Goal: Task Accomplishment & Management: Use online tool/utility

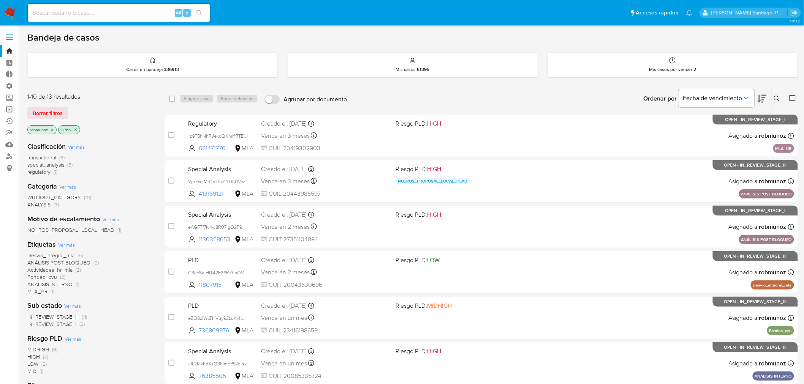
click at [8, 107] on link "Operaciones masivas" at bounding box center [45, 110] width 90 height 12
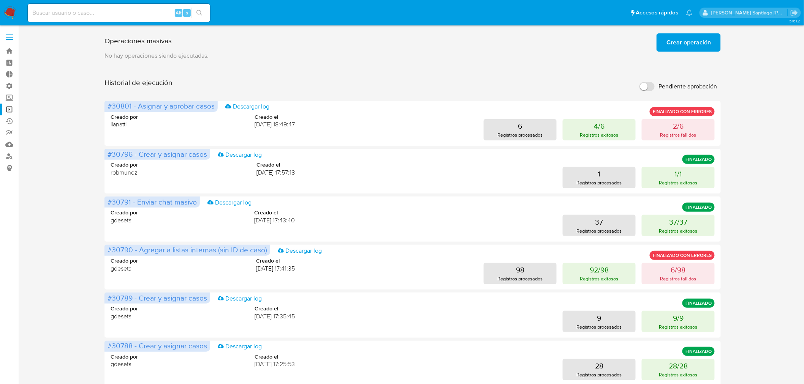
click at [678, 36] on span "Crear operación" at bounding box center [688, 42] width 44 height 17
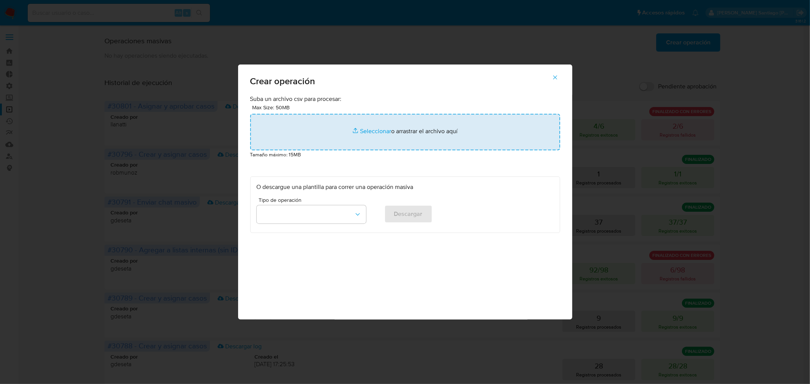
click at [358, 141] on input "file" at bounding box center [405, 132] width 310 height 36
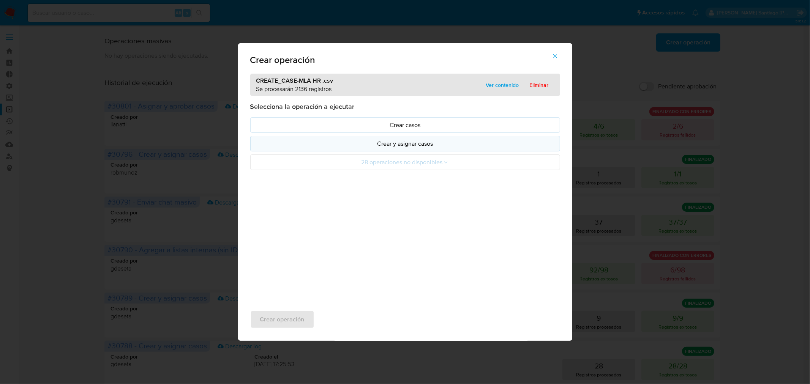
click at [377, 146] on p "Crear y asignar casos" at bounding box center [405, 143] width 297 height 9
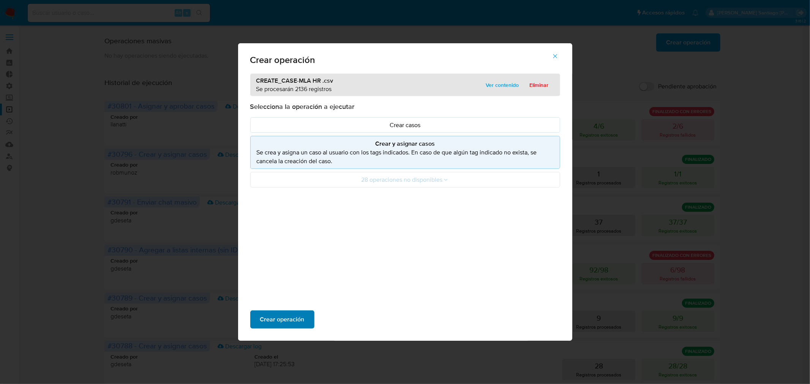
click at [299, 314] on span "Crear operación" at bounding box center [282, 319] width 44 height 17
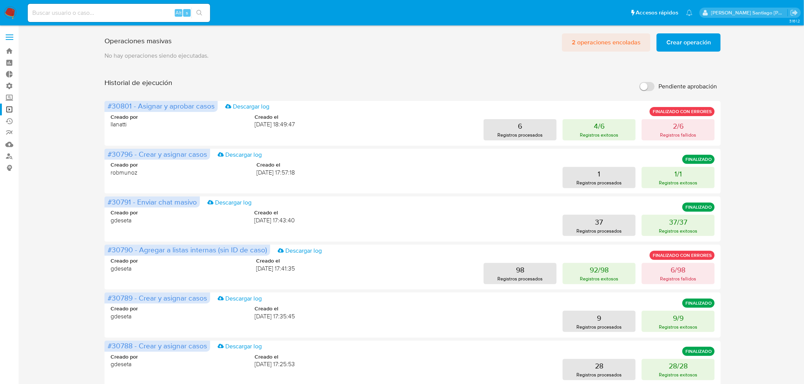
click at [619, 42] on span "2 operaciones encoladas" at bounding box center [606, 42] width 69 height 17
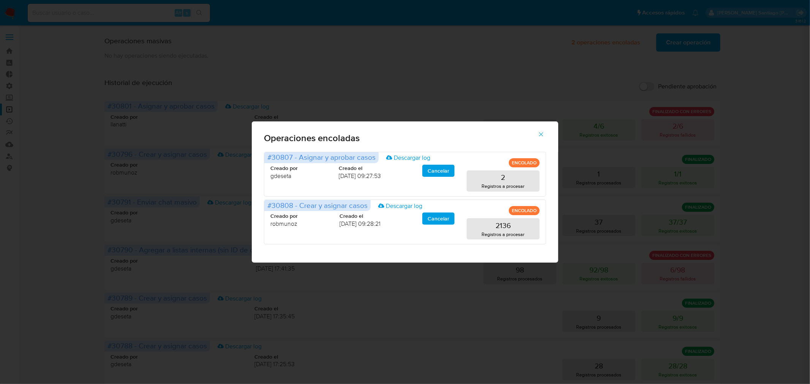
click at [566, 32] on div "Operaciones encoladas #30807 - Asignar y aprobar casos Descargar log ENCOLADO C…" at bounding box center [405, 192] width 810 height 384
drag, startPoint x: 538, startPoint y: 138, endPoint x: 542, endPoint y: 140, distance: 4.4
click at [537, 138] on button "button" at bounding box center [541, 134] width 27 height 18
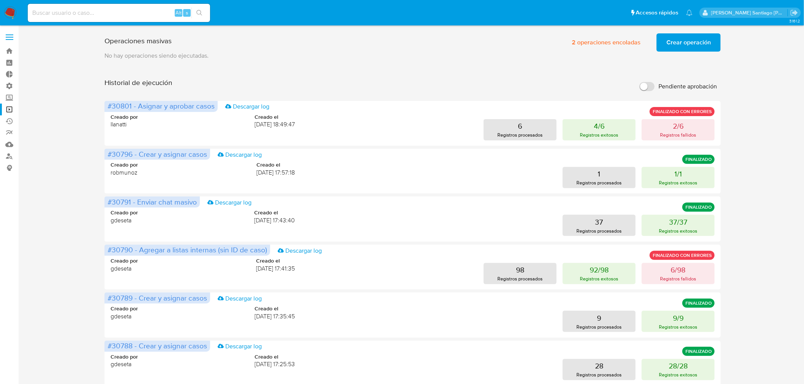
click at [686, 41] on span "Crear operación" at bounding box center [688, 42] width 44 height 17
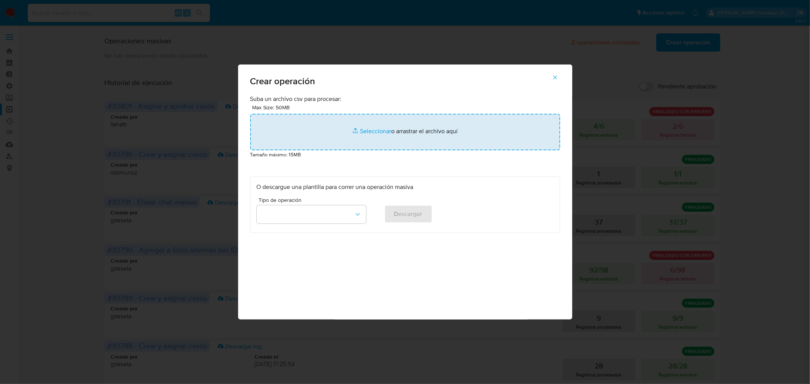
click at [504, 145] on input "file" at bounding box center [405, 132] width 310 height 36
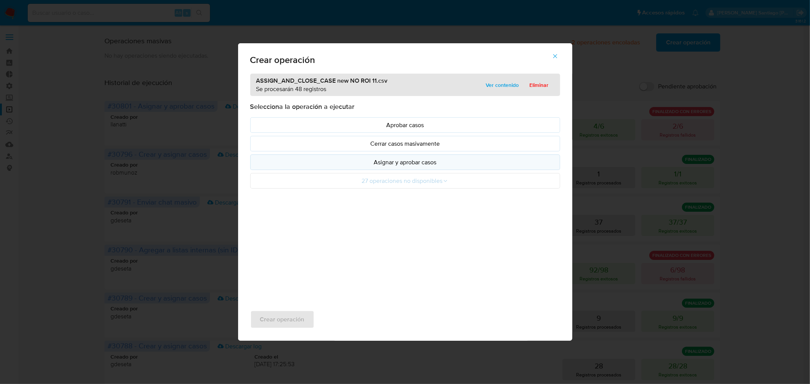
click at [408, 167] on p "Asignar y aprobar casos" at bounding box center [405, 162] width 297 height 9
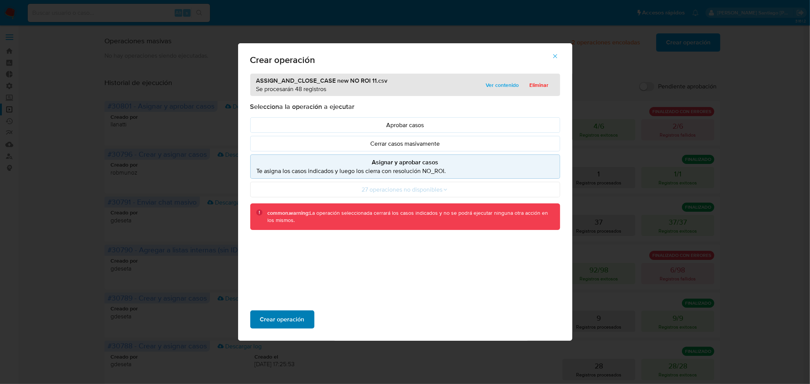
click at [305, 314] on button "Crear operación" at bounding box center [282, 320] width 64 height 18
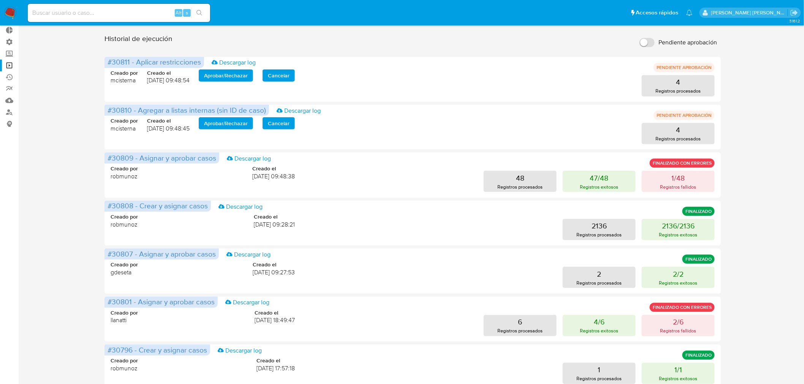
scroll to position [84, 0]
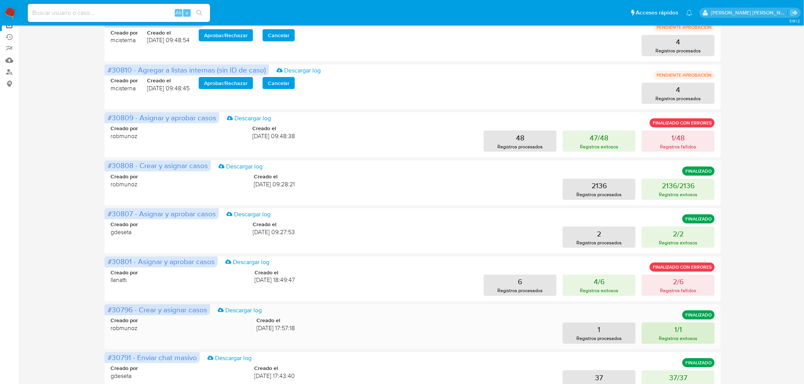
click at [674, 333] on p "1/1" at bounding box center [678, 329] width 8 height 11
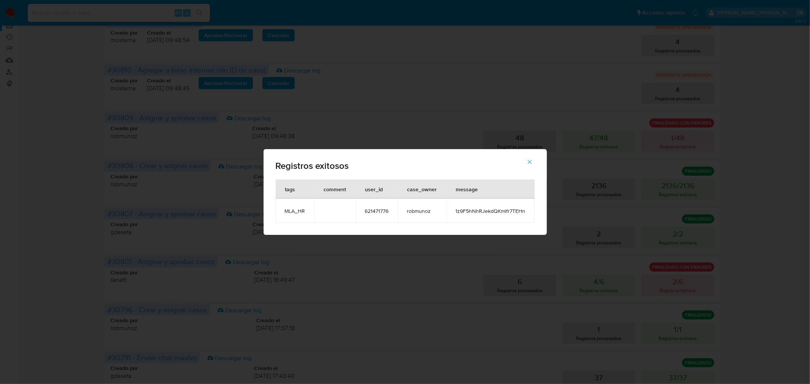
click at [529, 212] on td "1z9F5hNhRJekdQKmlfr7TEHn" at bounding box center [491, 211] width 88 height 24
click at [521, 211] on span "1z9F5hNhRJekdQKmlfr7TEHn" at bounding box center [491, 211] width 70 height 7
click at [524, 164] on button "button" at bounding box center [530, 162] width 27 height 18
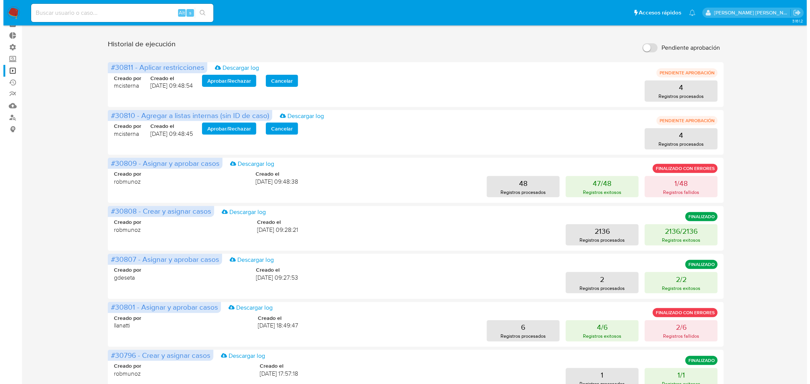
scroll to position [0, 0]
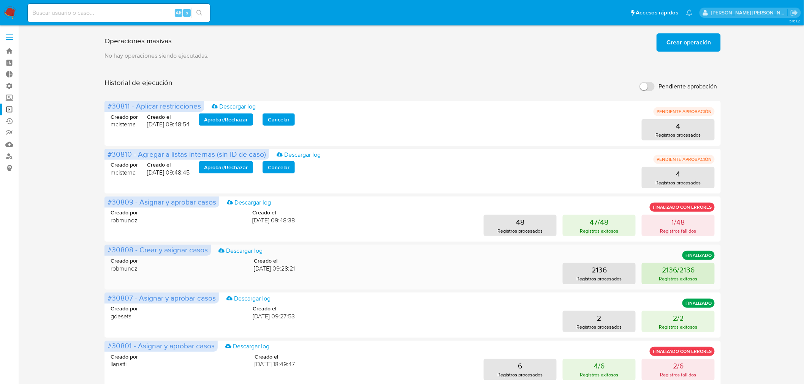
click at [667, 268] on p "2136/2136" at bounding box center [678, 270] width 33 height 11
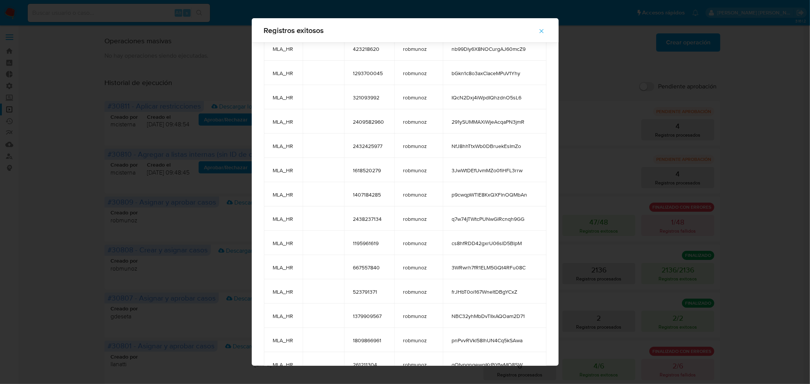
scroll to position [51620, 0]
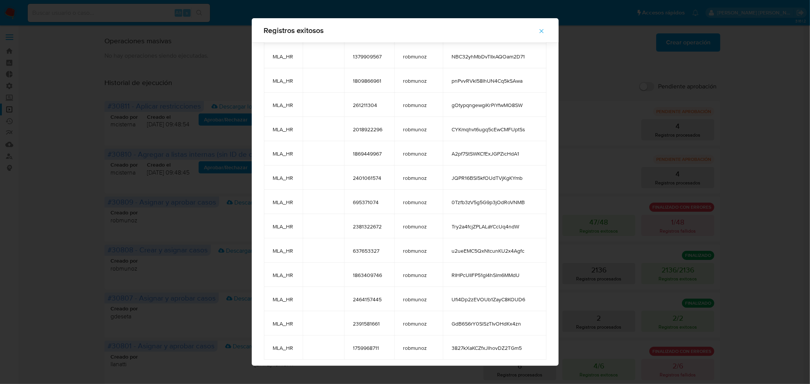
drag, startPoint x: 498, startPoint y: 194, endPoint x: 551, endPoint y: 344, distance: 159.6
click at [548, 28] on button "button" at bounding box center [541, 31] width 27 height 18
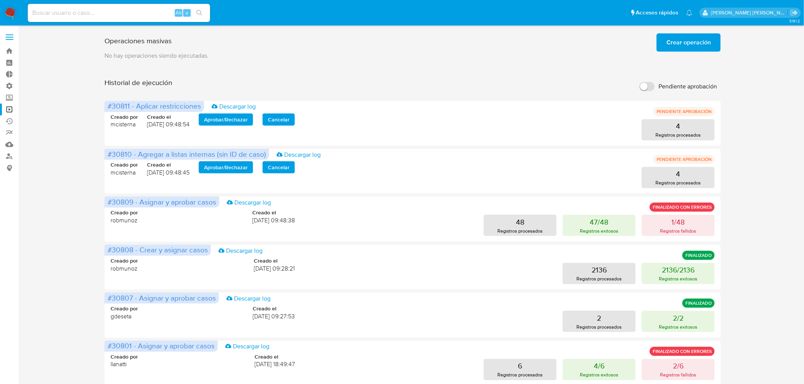
click at [684, 43] on span "Crear operación" at bounding box center [688, 42] width 44 height 17
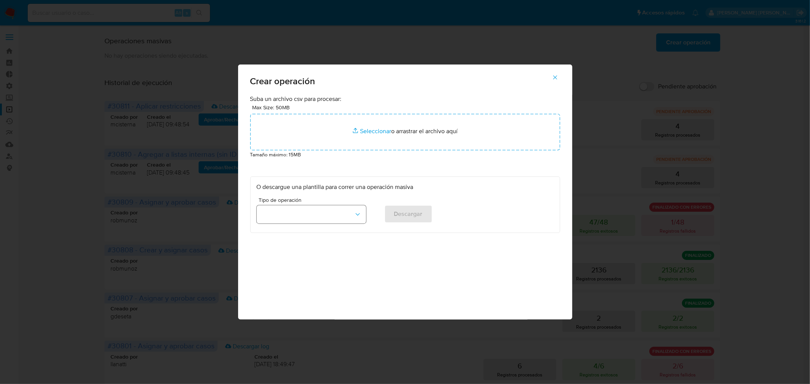
click at [358, 215] on icon "button" at bounding box center [358, 215] width 8 height 8
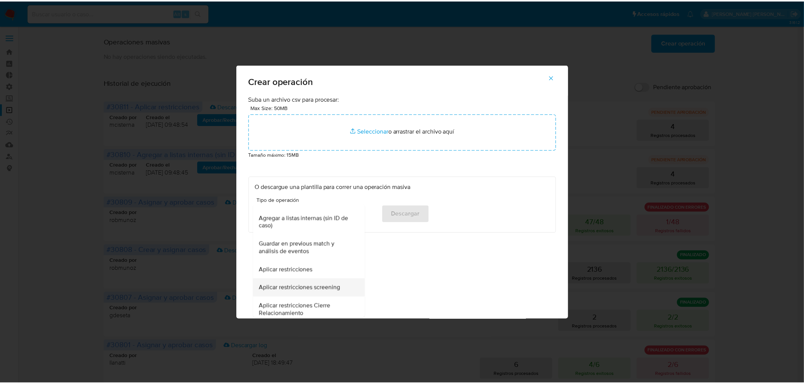
scroll to position [84, 0]
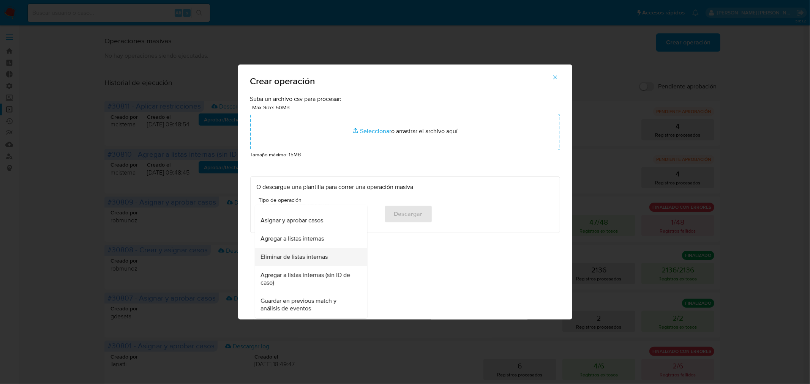
click at [321, 259] on span "Eliminar de listas internas" at bounding box center [294, 257] width 67 height 8
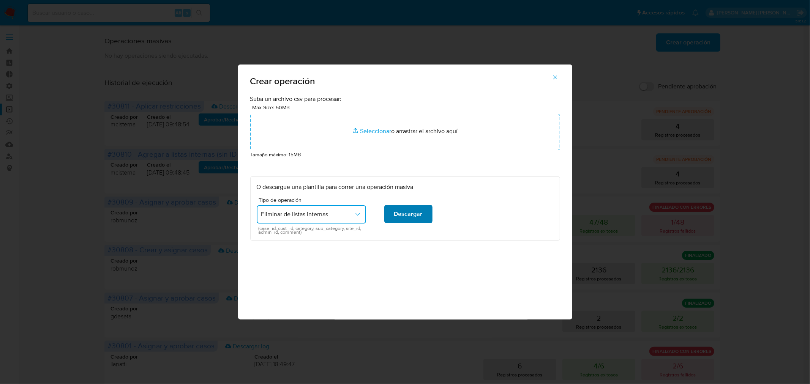
click at [419, 217] on span "Descargar" at bounding box center [408, 214] width 28 height 17
click at [553, 81] on span "button" at bounding box center [555, 77] width 7 height 17
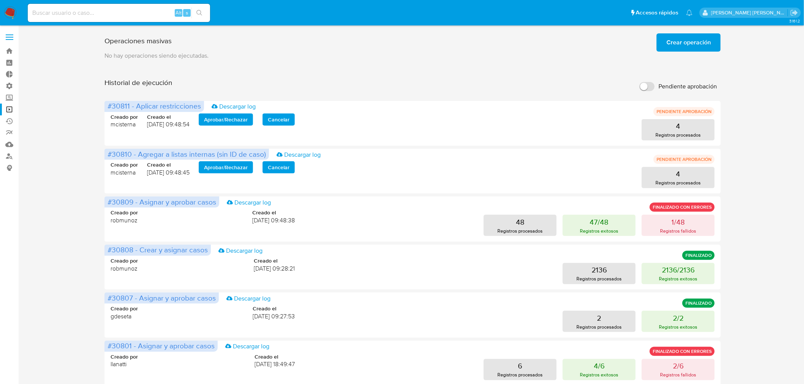
click at [689, 38] on span "Crear operación" at bounding box center [688, 42] width 44 height 17
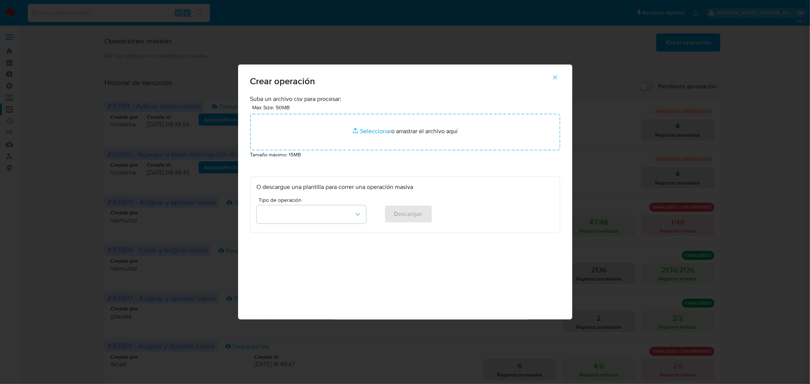
click at [369, 154] on p "Tamaño máximo: 15MB" at bounding box center [405, 154] width 310 height 8
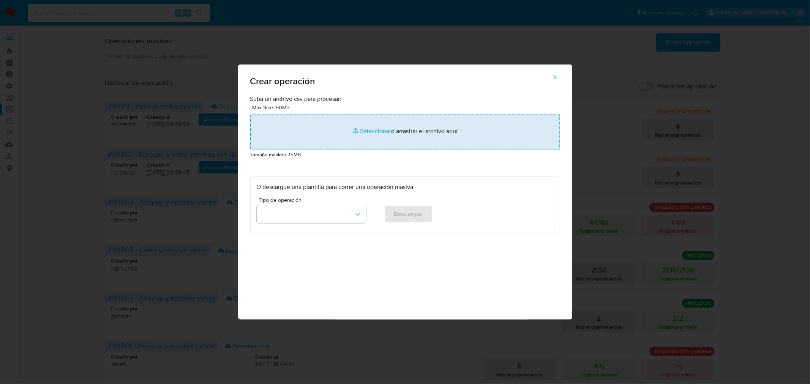
click at [370, 145] on input "file" at bounding box center [405, 132] width 310 height 36
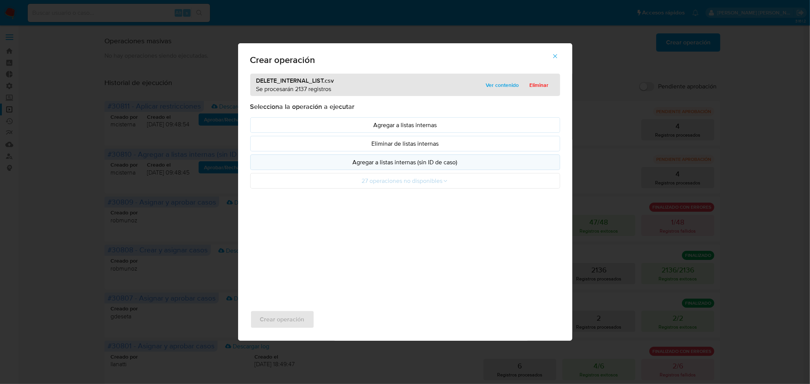
click at [400, 169] on button "Agregar a listas internas (sin ID de caso)" at bounding box center [405, 163] width 310 height 16
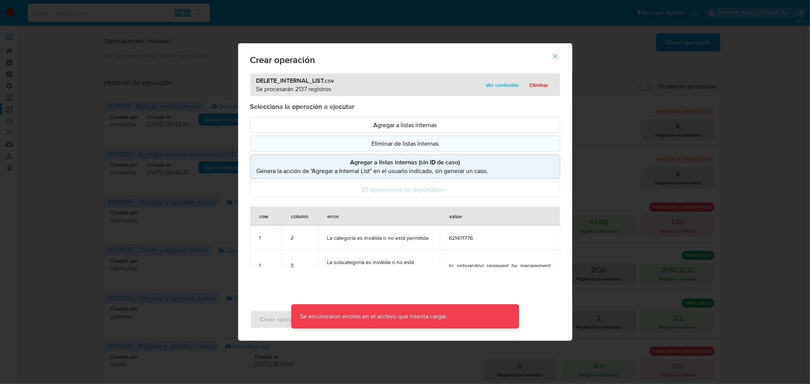
click at [411, 144] on p "Eliminar de listas internas" at bounding box center [405, 143] width 297 height 9
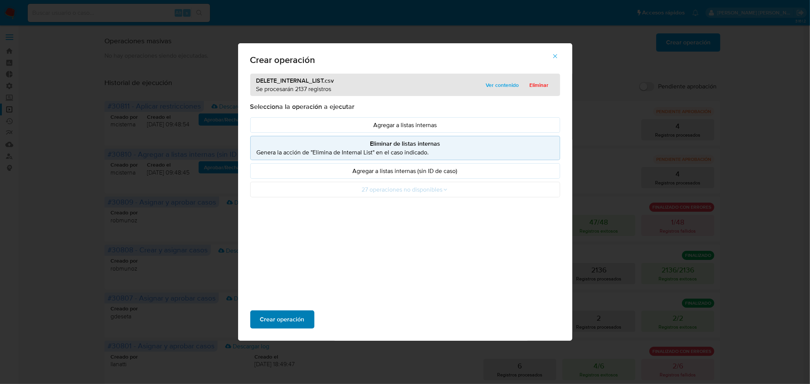
click at [306, 315] on button "Crear operación" at bounding box center [282, 320] width 64 height 18
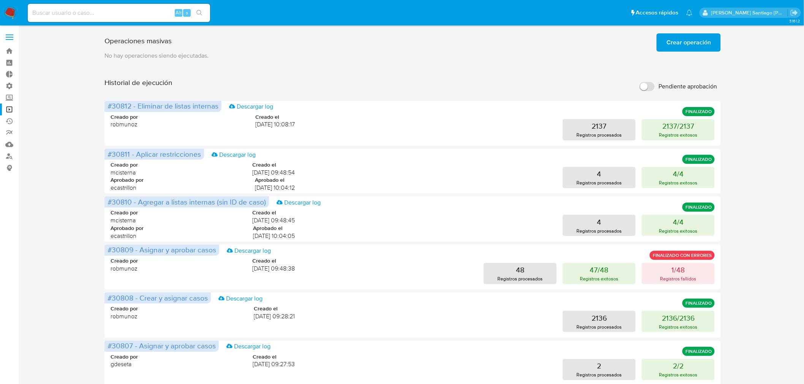
click at [701, 44] on span "Crear operación" at bounding box center [688, 42] width 44 height 17
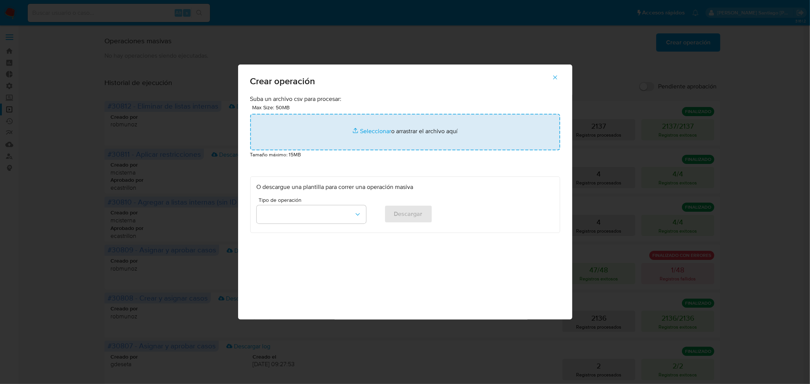
click at [491, 124] on input "file" at bounding box center [405, 132] width 310 height 36
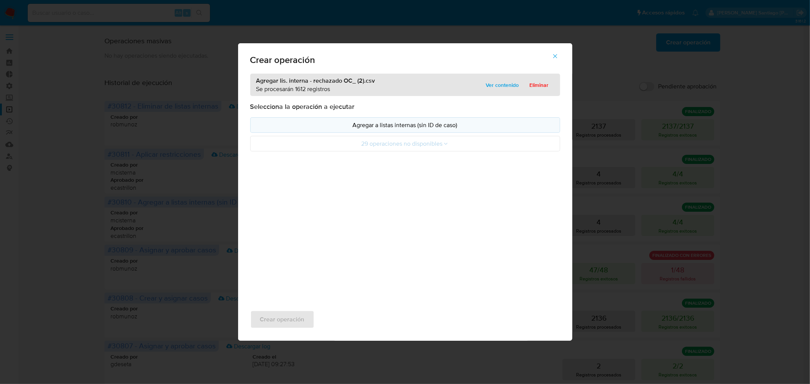
click at [466, 119] on button "Agregar a listas internas (sin ID de caso)" at bounding box center [405, 125] width 310 height 16
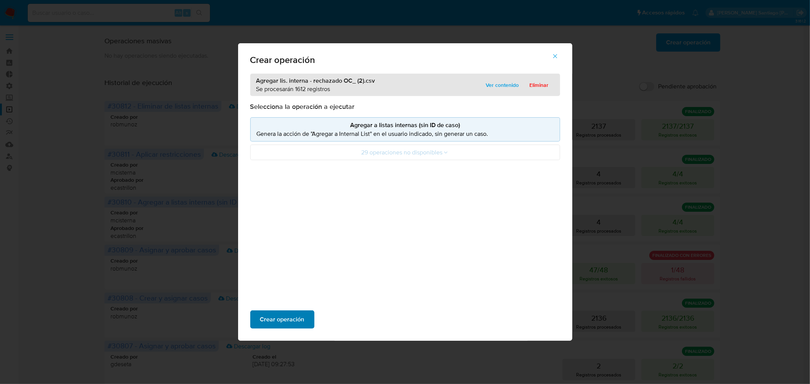
click at [300, 321] on span "Crear operación" at bounding box center [282, 319] width 44 height 17
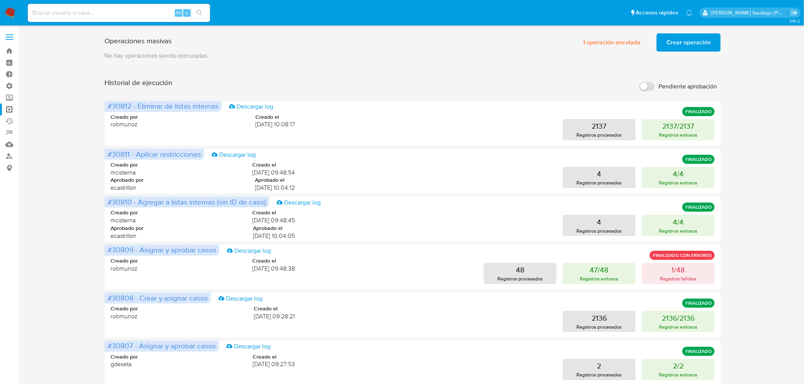
click at [111, 12] on input at bounding box center [119, 13] width 182 height 10
paste input "iH2zCkCOqGiDeme5E8qGj5xD"
type input "iH2zCkCOqGiDeme5E8qGj5xD"
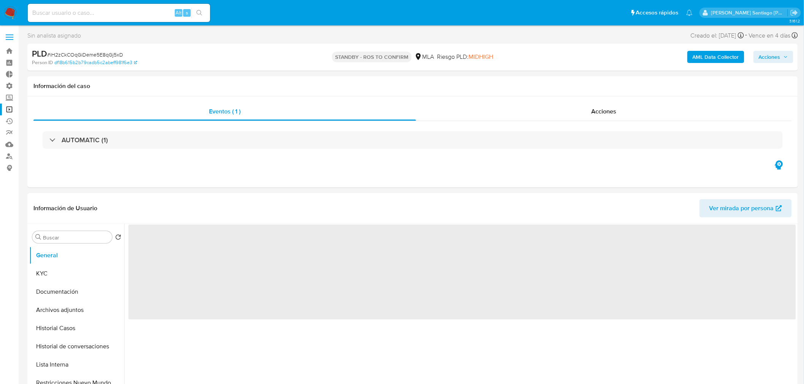
select select "10"
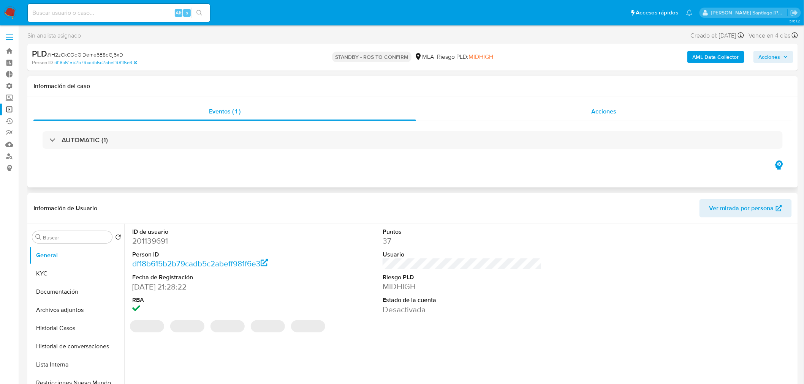
click at [621, 109] on div "Acciones" at bounding box center [604, 112] width 376 height 18
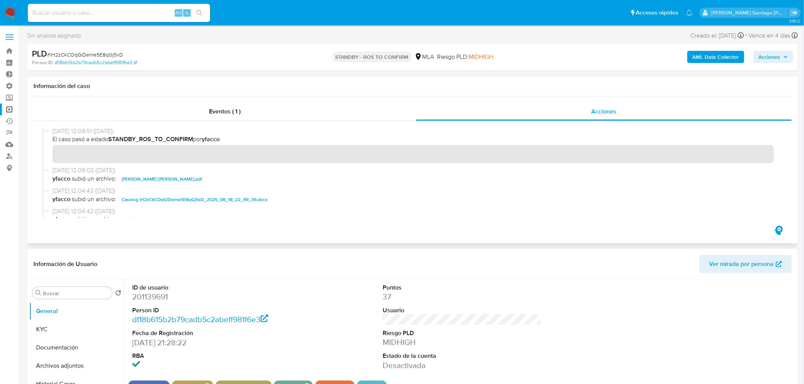
click at [203, 202] on span "Caselog iH2zCkCOqGiDeme5E8qGj5xD_2025_08_18_22_49_39.docx" at bounding box center [195, 199] width 146 height 9
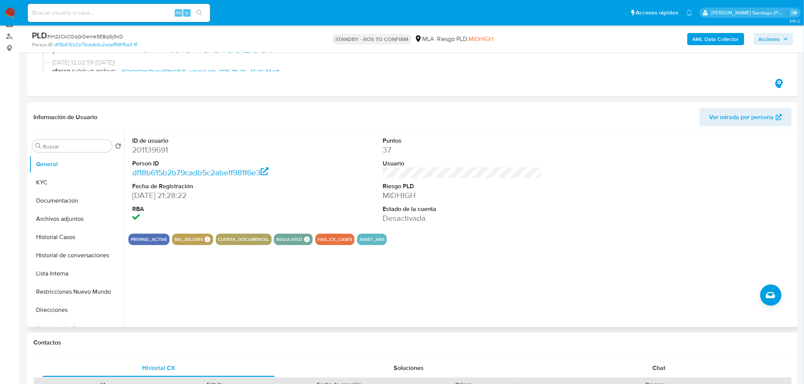
scroll to position [169, 0]
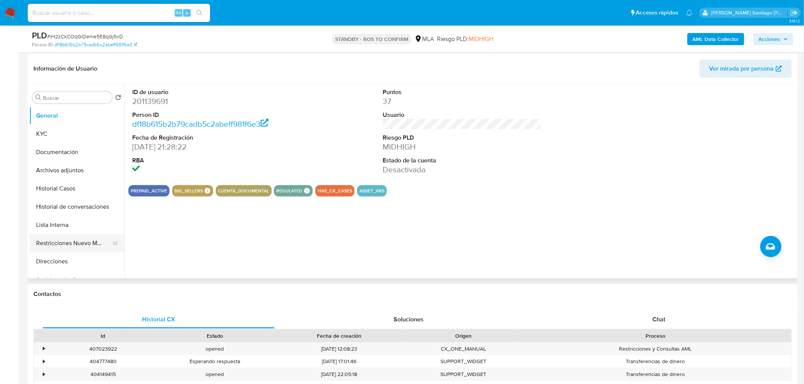
click at [92, 246] on button "Restricciones Nuevo Mundo" at bounding box center [73, 243] width 89 height 18
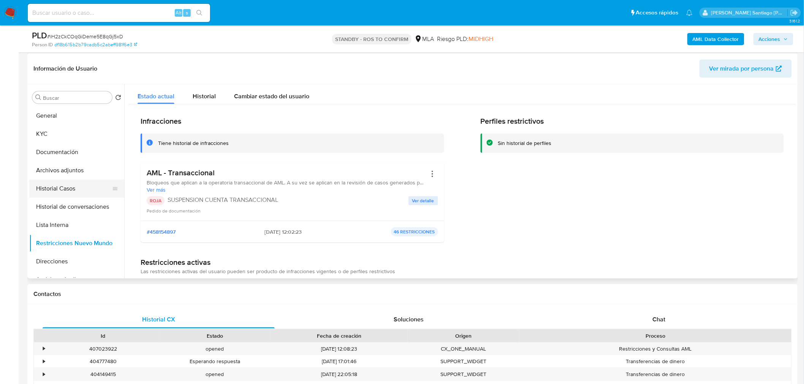
click at [63, 183] on button "Historial Casos" at bounding box center [73, 189] width 89 height 18
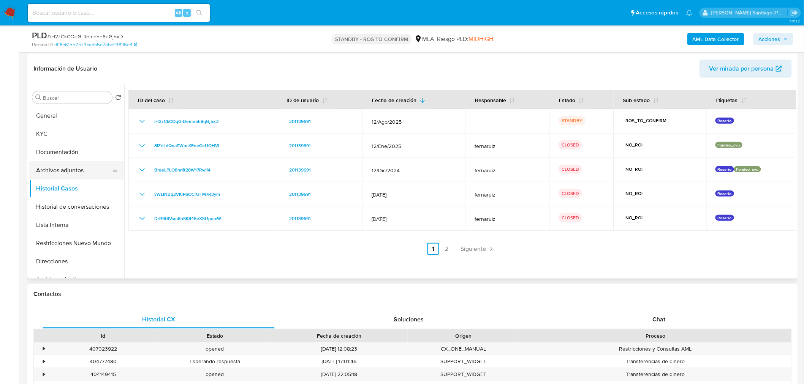
click at [58, 168] on button "Archivos adjuntos" at bounding box center [73, 170] width 89 height 18
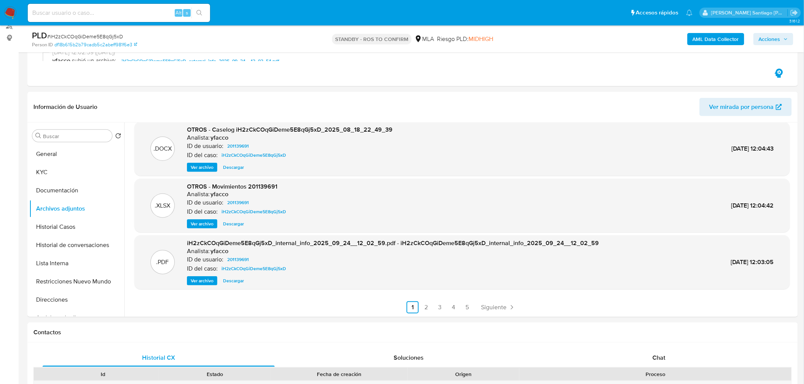
scroll to position [126, 0]
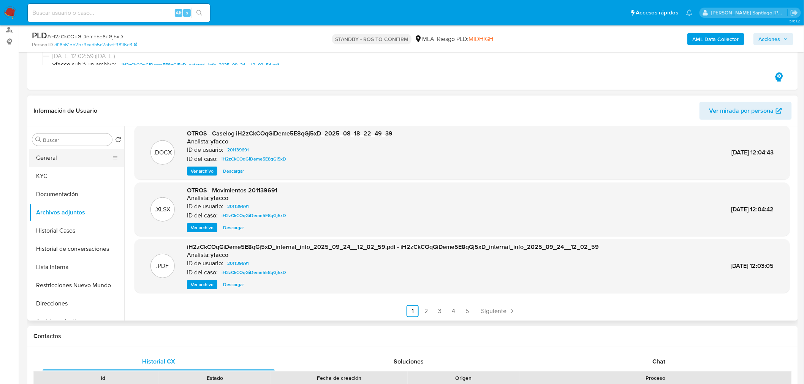
drag, startPoint x: 45, startPoint y: 161, endPoint x: 110, endPoint y: 161, distance: 65.3
click at [45, 161] on button "General" at bounding box center [73, 158] width 89 height 18
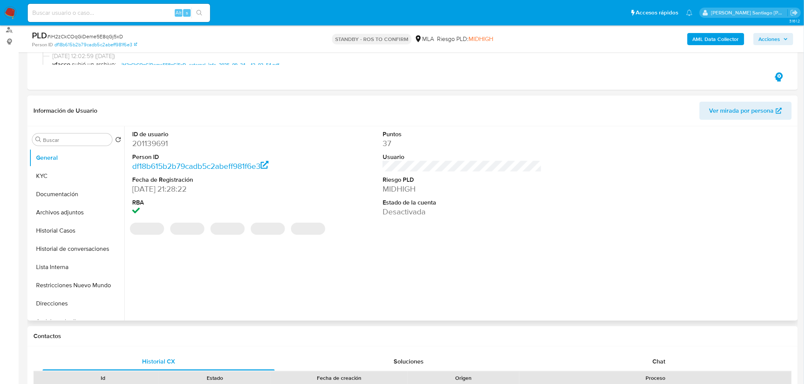
click at [156, 145] on dd "201139691" at bounding box center [211, 143] width 159 height 11
copy dd "201139691"
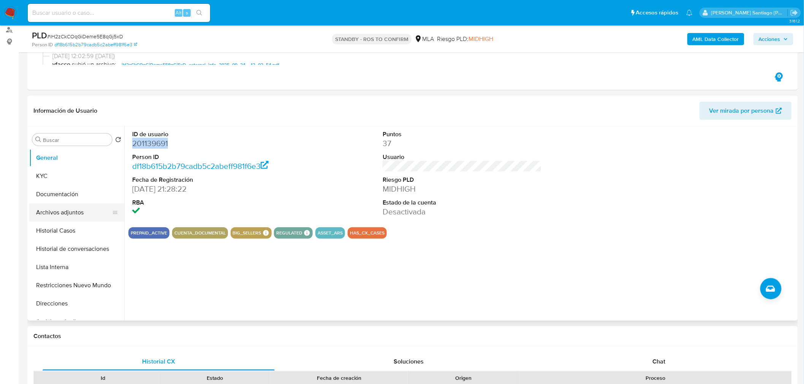
click at [54, 210] on button "Archivos adjuntos" at bounding box center [73, 213] width 89 height 18
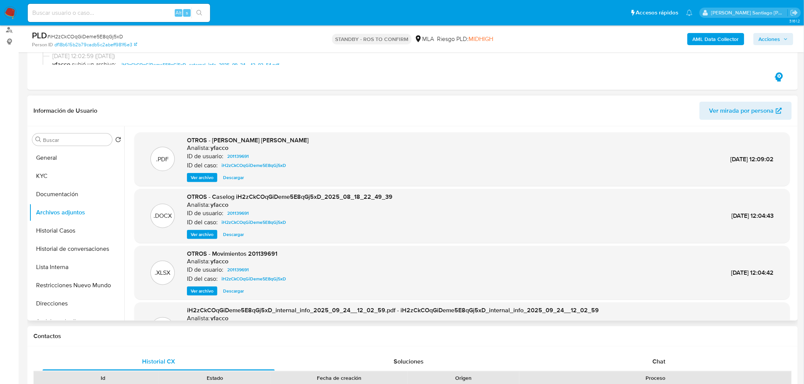
click at [213, 176] on button "Ver archivo" at bounding box center [202, 177] width 30 height 9
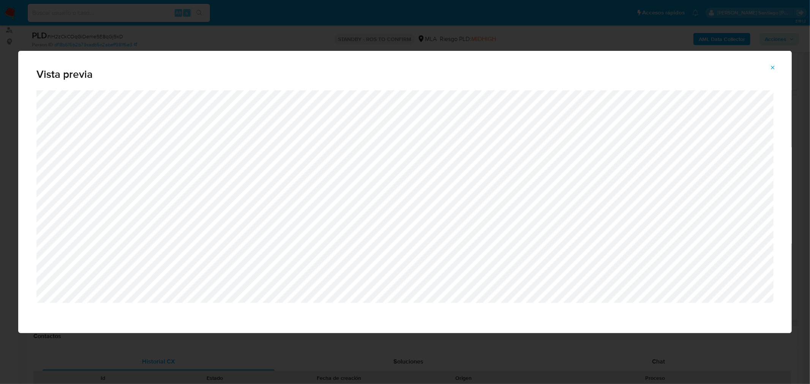
drag, startPoint x: 774, startPoint y: 66, endPoint x: 770, endPoint y: 71, distance: 5.6
click at [773, 66] on icon "Attachment preview" at bounding box center [773, 68] width 6 height 6
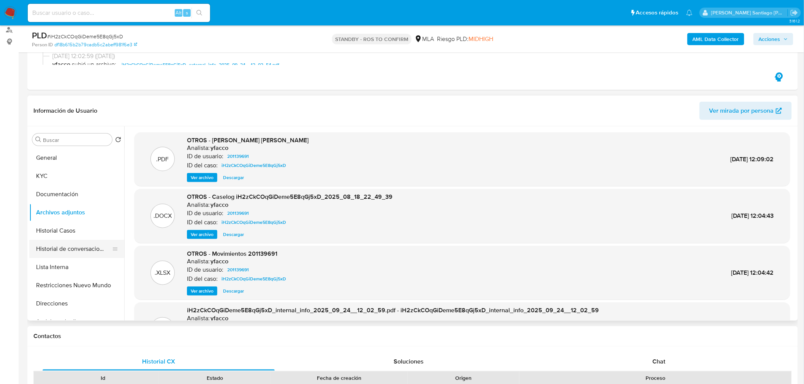
click at [66, 244] on button "Historial de conversaciones" at bounding box center [73, 249] width 89 height 18
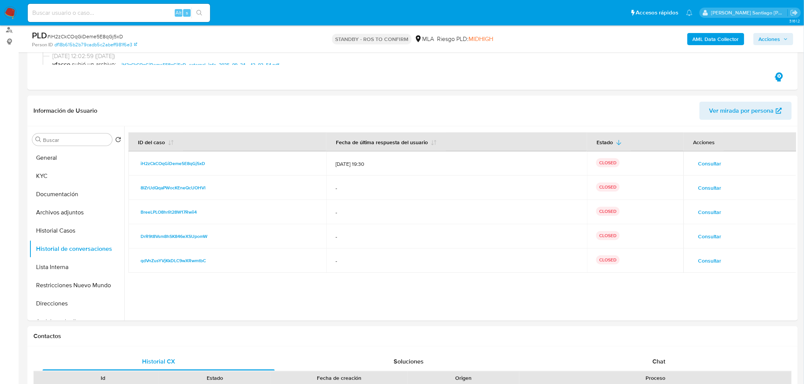
click at [700, 165] on span "Consultar" at bounding box center [709, 163] width 23 height 11
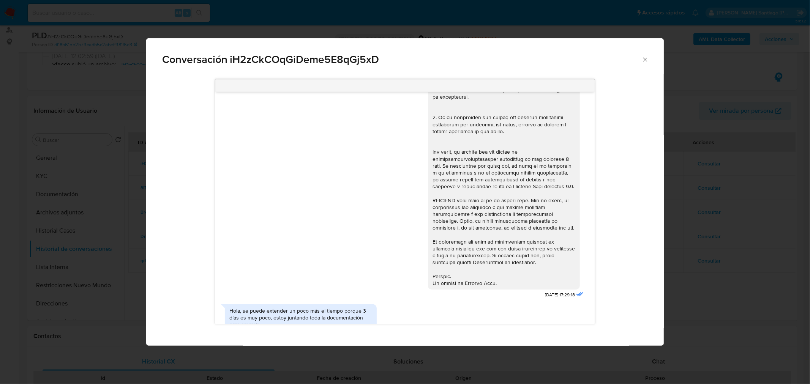
scroll to position [13, 0]
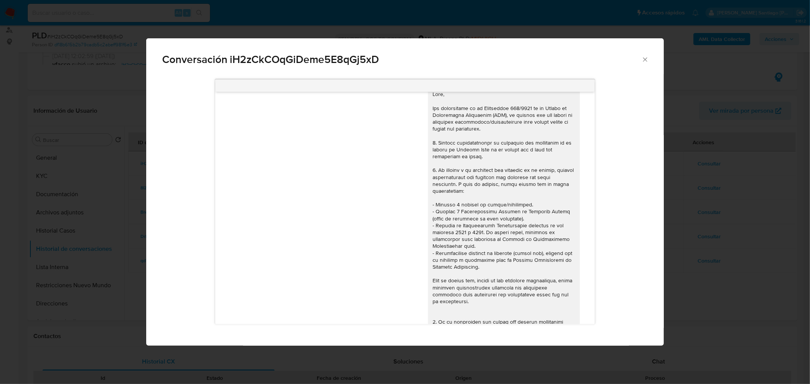
drag, startPoint x: 488, startPoint y: 300, endPoint x: 422, endPoint y: 256, distance: 79.6
click at [422, 256] on div "18/08/2025 17:29:18 Hola, se puede extender un poco más el tiempo porque 3 días…" at bounding box center [404, 208] width 379 height 232
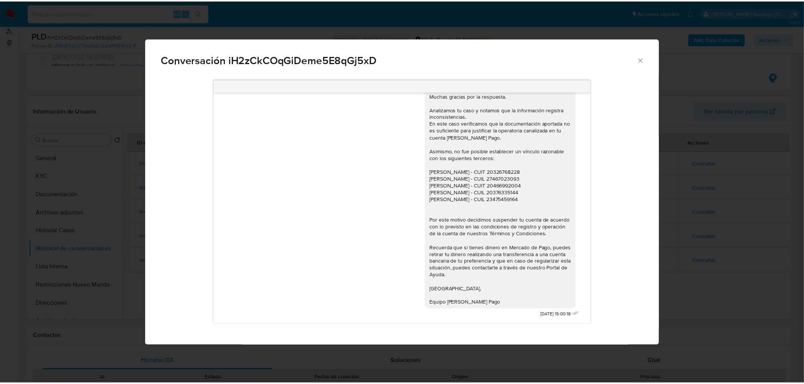
scroll to position [470, 0]
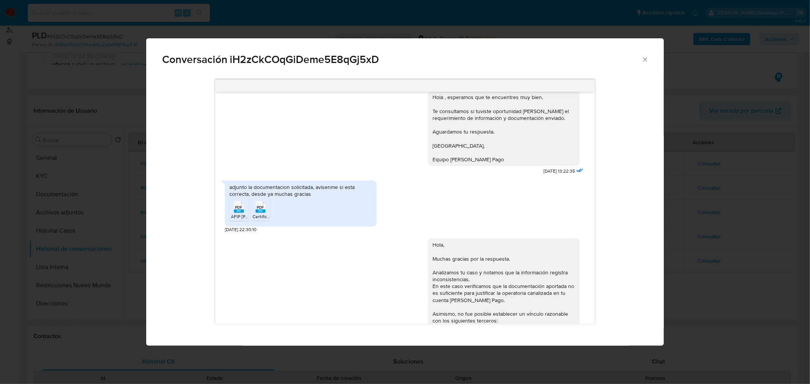
click at [480, 212] on div "adjunto la documentacion solicitada, avisenme si esta correcta, desde ya muchas…" at bounding box center [405, 205] width 360 height 56
click at [699, 203] on div "Conversación iH2zCkCOqGiDeme5E8qGj5xD 18/08/2025 17:29:18 Hola, se puede extend…" at bounding box center [405, 192] width 810 height 384
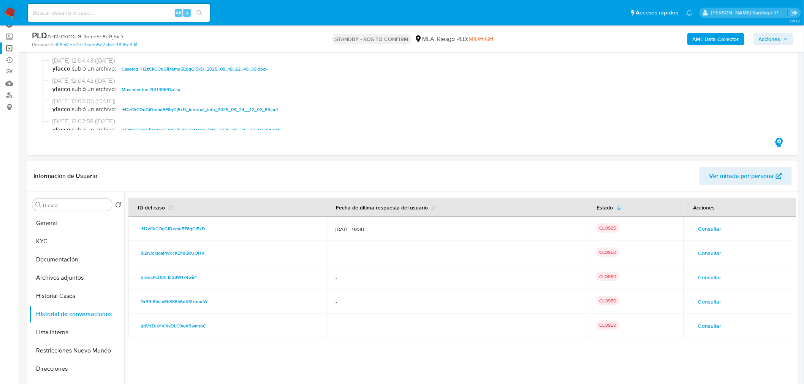
scroll to position [0, 0]
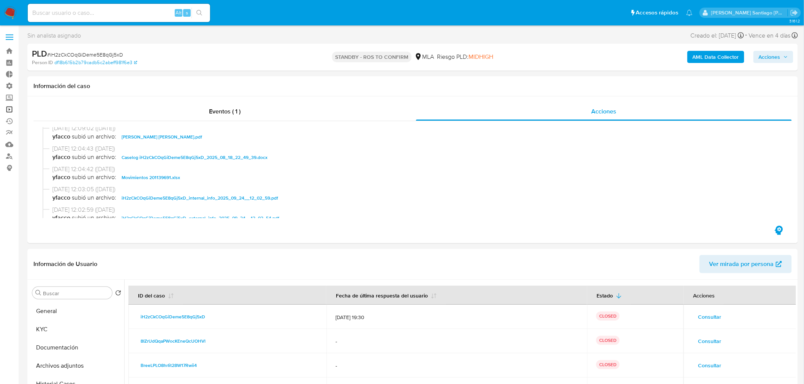
click at [9, 112] on link "Operaciones masivas" at bounding box center [45, 110] width 90 height 12
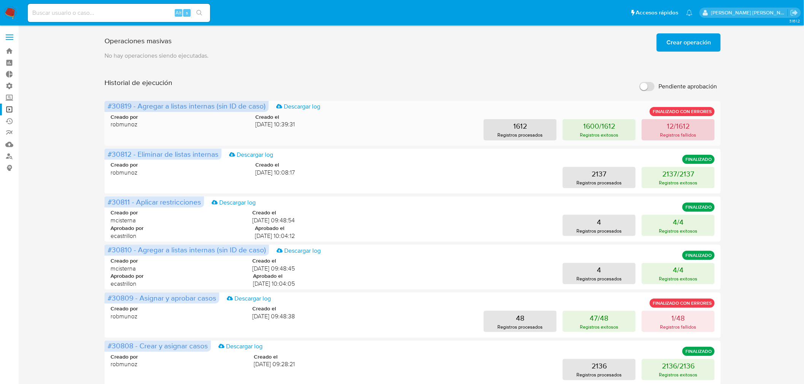
click at [681, 133] on p "Registros fallidos" at bounding box center [678, 134] width 36 height 7
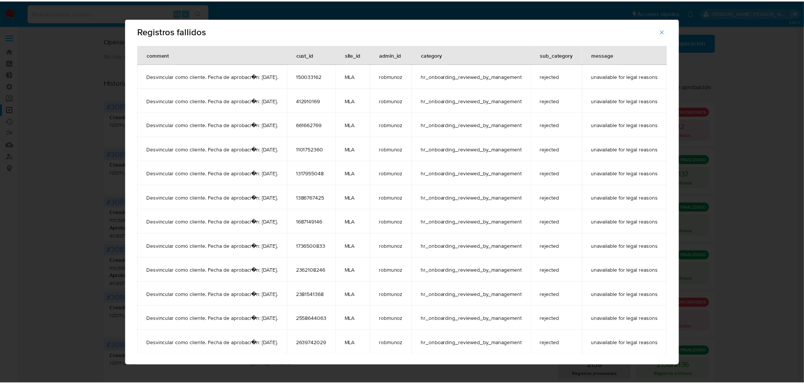
scroll to position [5, 0]
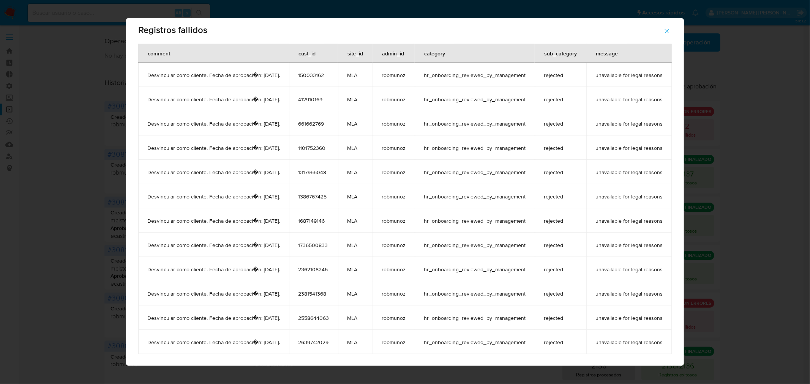
click at [669, 29] on icon "button" at bounding box center [667, 31] width 4 height 4
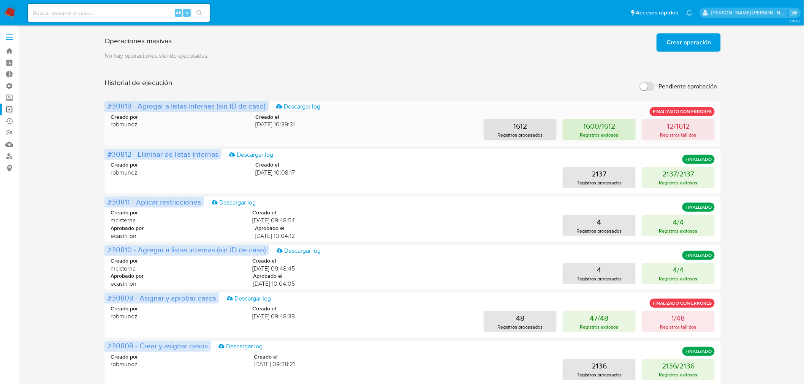
click at [603, 124] on p "1600/1612" at bounding box center [599, 126] width 32 height 11
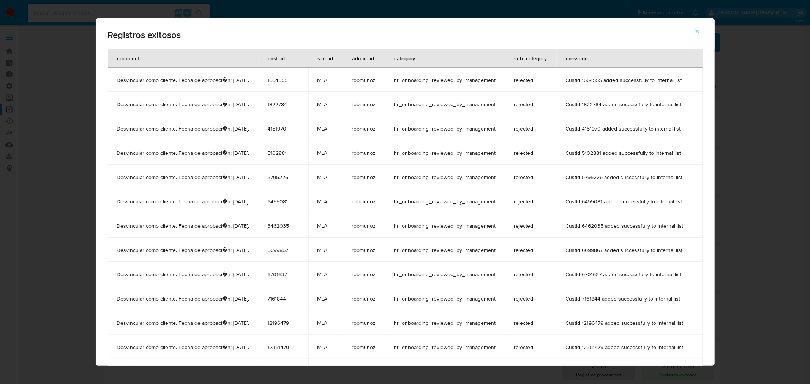
click at [741, 134] on div "Registros exitosos comment cust_id site_id admin_id category sub_category messa…" at bounding box center [405, 192] width 810 height 384
click at [701, 30] on icon "button" at bounding box center [697, 31] width 7 height 7
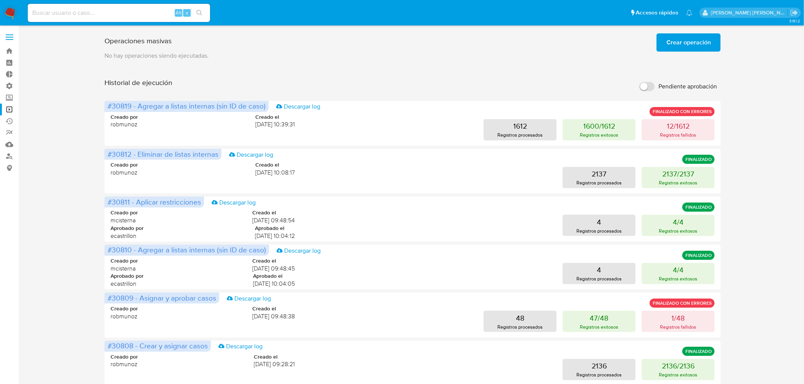
click at [96, 6] on div "Alt s" at bounding box center [119, 13] width 182 height 18
click at [96, 11] on input at bounding box center [119, 13] width 182 height 10
paste input "sASiZ4nAT9vIE4T6WliqJuri"
type input "sASiZ4nAT9vIE4T6WliqJuri"
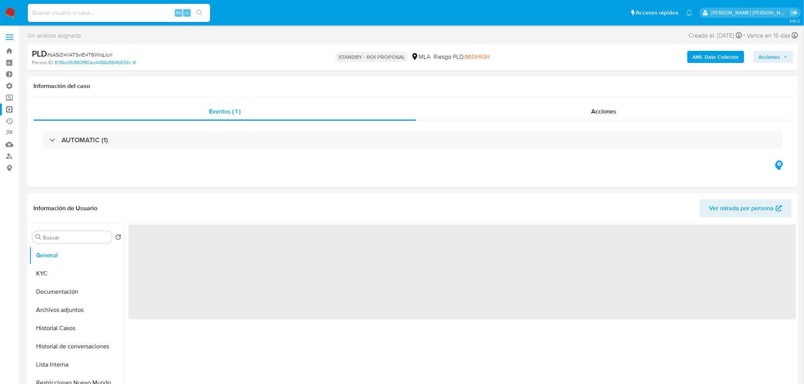
select select "10"
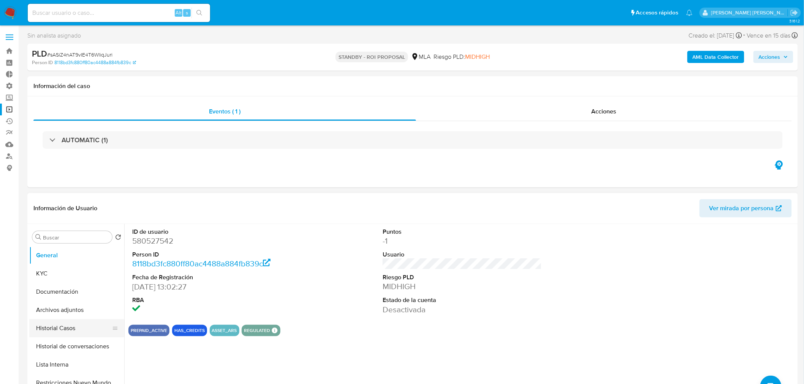
click at [62, 328] on button "Historial Casos" at bounding box center [73, 328] width 89 height 18
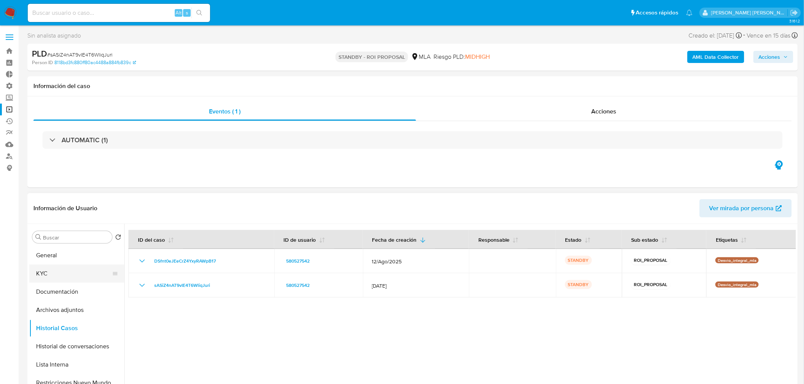
click at [55, 275] on button "KYC" at bounding box center [73, 274] width 89 height 18
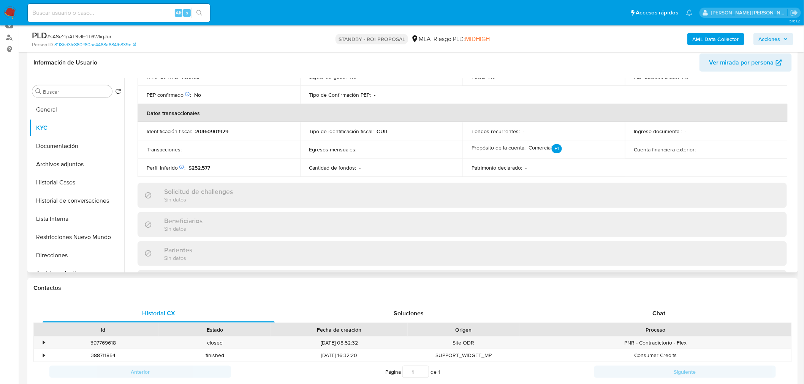
scroll to position [126, 0]
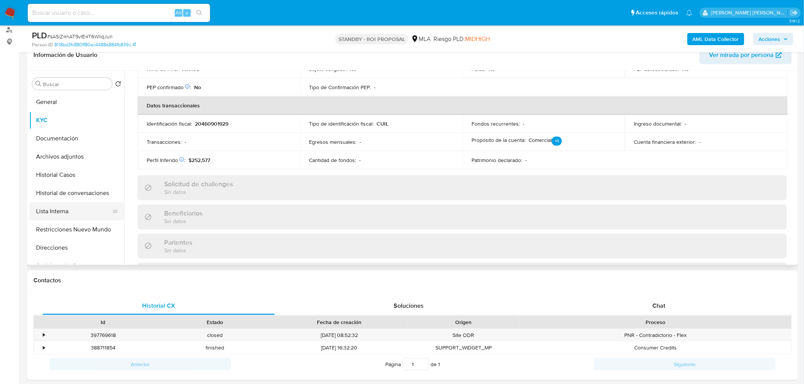
drag, startPoint x: 58, startPoint y: 231, endPoint x: 65, endPoint y: 206, distance: 25.4
click at [58, 232] on button "Restricciones Nuevo Mundo" at bounding box center [76, 230] width 95 height 18
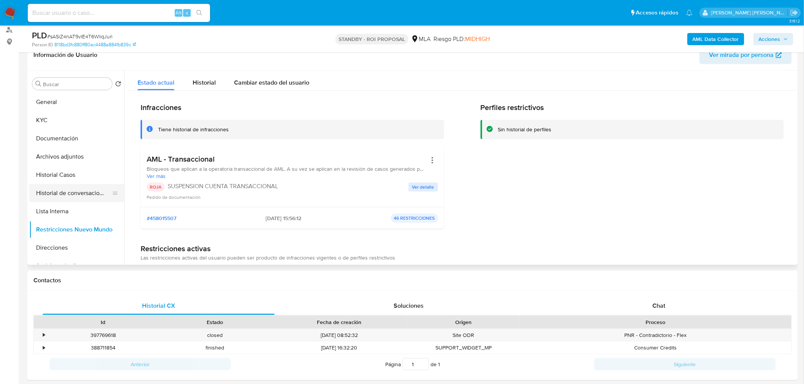
click at [69, 194] on button "Historial de conversaciones" at bounding box center [73, 193] width 89 height 18
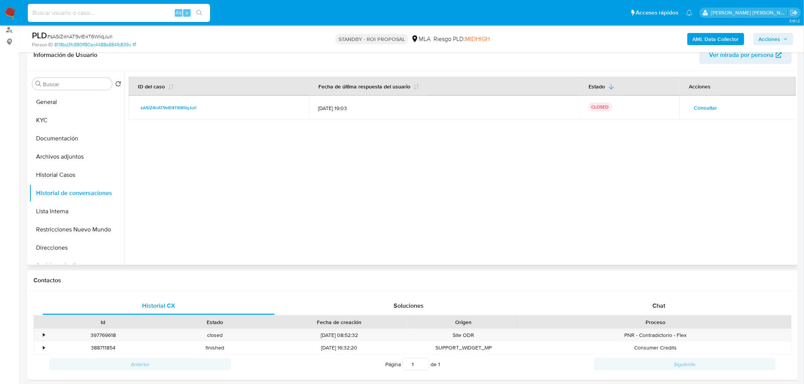
click at [703, 110] on span "Consultar" at bounding box center [704, 108] width 23 height 11
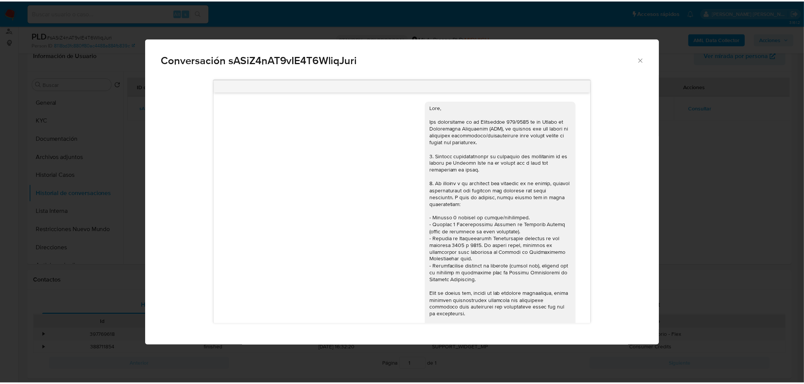
scroll to position [810, 0]
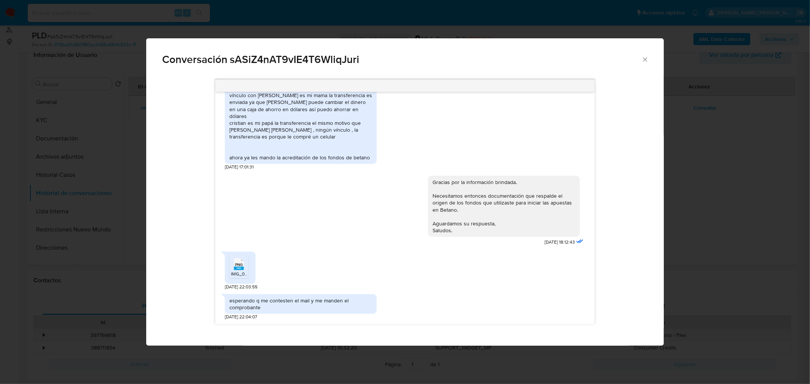
click at [742, 242] on div "Conversación sASiZ4nAT9vIE4T6WliqJuri 17/07/2025 19:57:21 Por la presente, dejo…" at bounding box center [405, 192] width 810 height 384
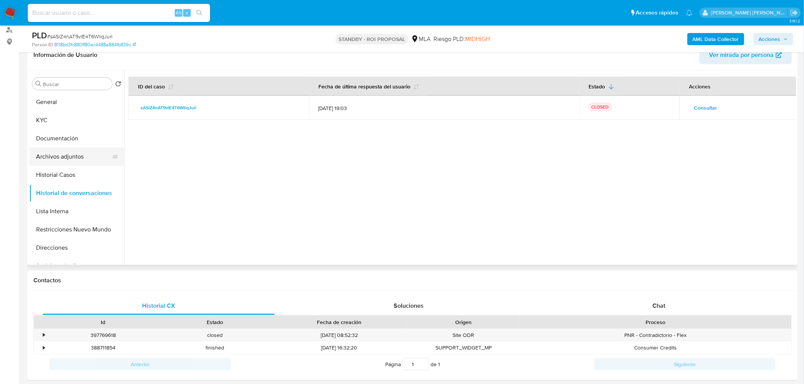
drag, startPoint x: 59, startPoint y: 156, endPoint x: 59, endPoint y: 151, distance: 5.3
click at [59, 153] on button "Archivos adjuntos" at bounding box center [73, 157] width 89 height 18
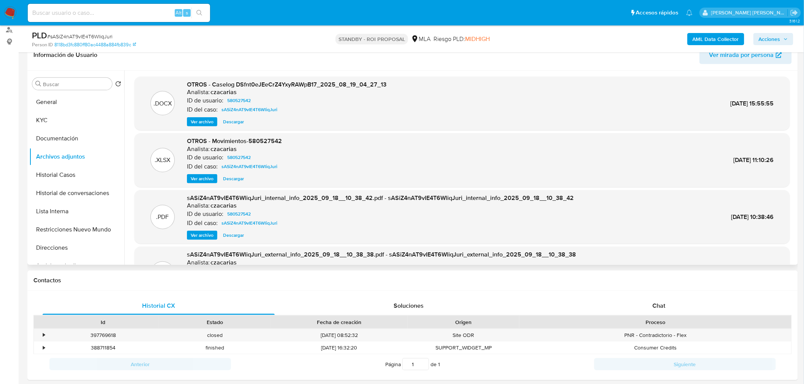
click at [236, 120] on span "Descargar" at bounding box center [233, 122] width 21 height 8
click at [52, 122] on button "KYC" at bounding box center [73, 120] width 89 height 18
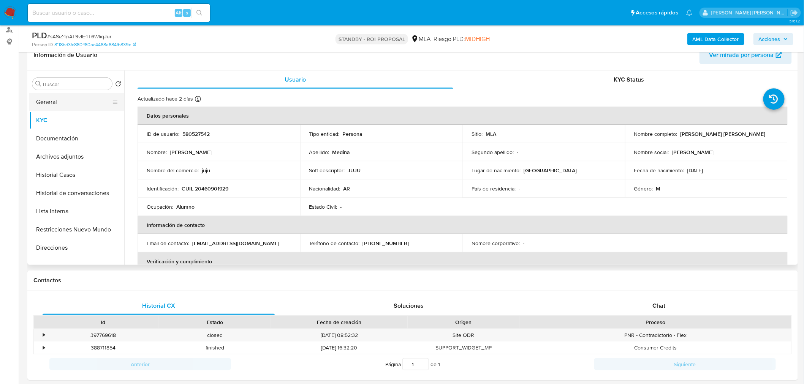
click at [87, 96] on button "General" at bounding box center [73, 102] width 89 height 18
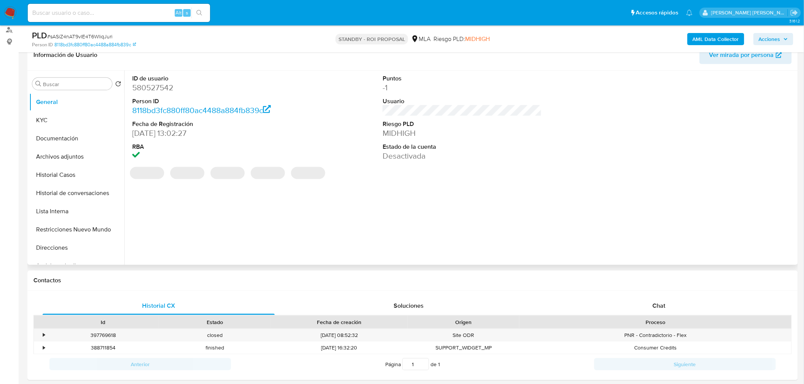
click at [157, 88] on dd "580527542" at bounding box center [211, 87] width 159 height 11
copy dd "580527542"
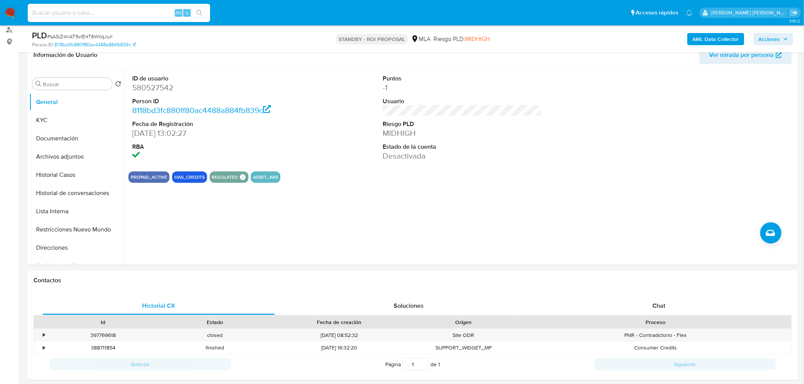
click at [87, 13] on input at bounding box center [119, 13] width 182 height 10
paste input "3o4Aq0ReARAkvTcmOxPmR8rV"
type input "3o4Aq0ReARAkvTcmOxPmR8rV"
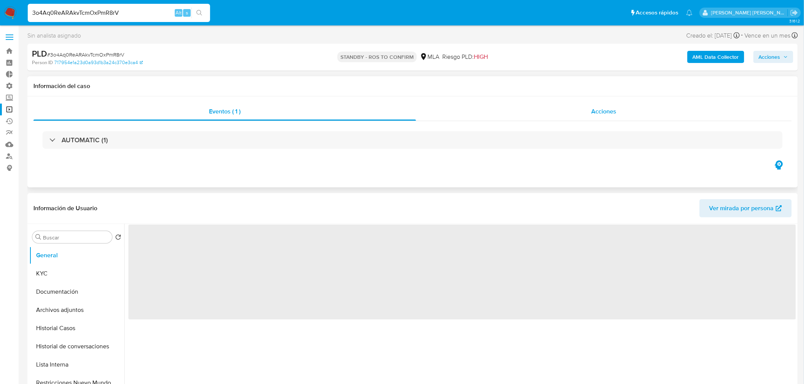
click at [599, 107] on span "Acciones" at bounding box center [603, 111] width 25 height 9
select select "10"
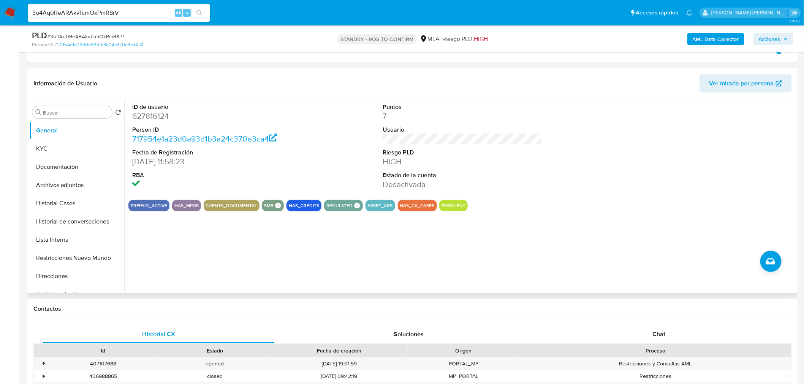
scroll to position [169, 0]
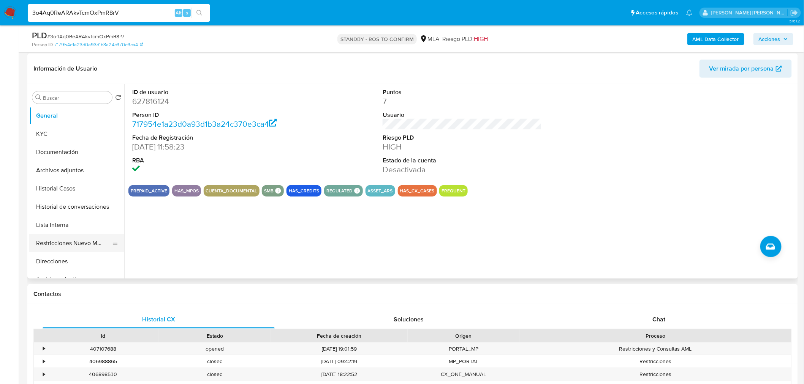
click at [77, 240] on button "Restricciones Nuevo Mundo" at bounding box center [73, 243] width 89 height 18
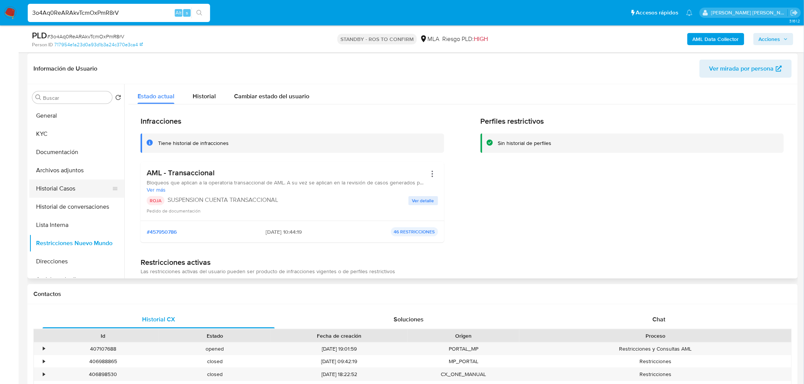
click at [71, 188] on button "Historial Casos" at bounding box center [73, 189] width 89 height 18
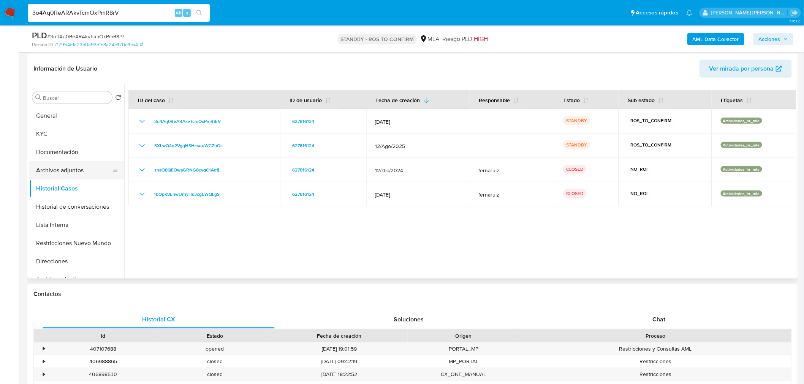
click at [64, 170] on button "Archivos adjuntos" at bounding box center [73, 170] width 89 height 18
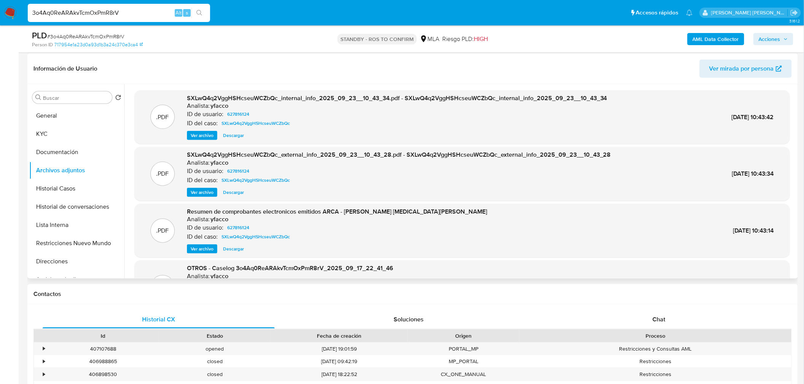
click at [197, 195] on span "Ver archivo" at bounding box center [202, 193] width 23 height 8
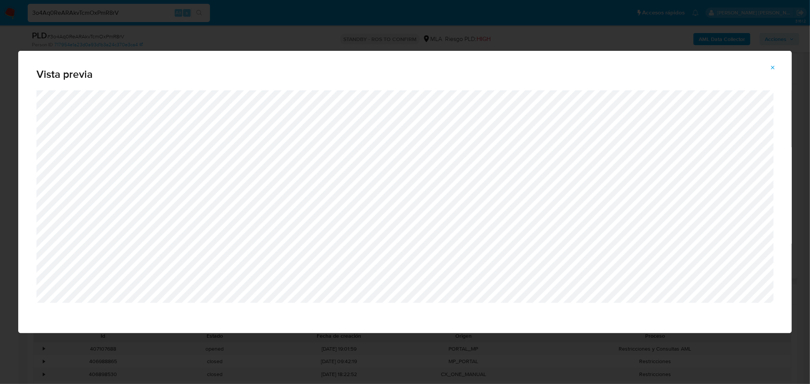
click at [770, 66] on icon "Attachment preview" at bounding box center [773, 68] width 6 height 6
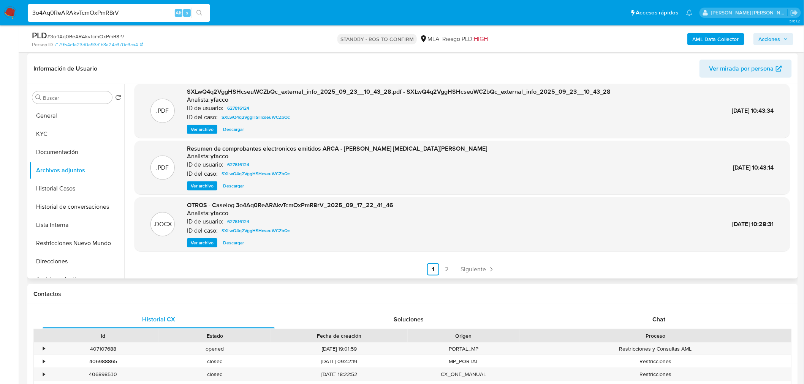
scroll to position [63, 0]
click at [212, 183] on span "Ver archivo" at bounding box center [202, 186] width 23 height 8
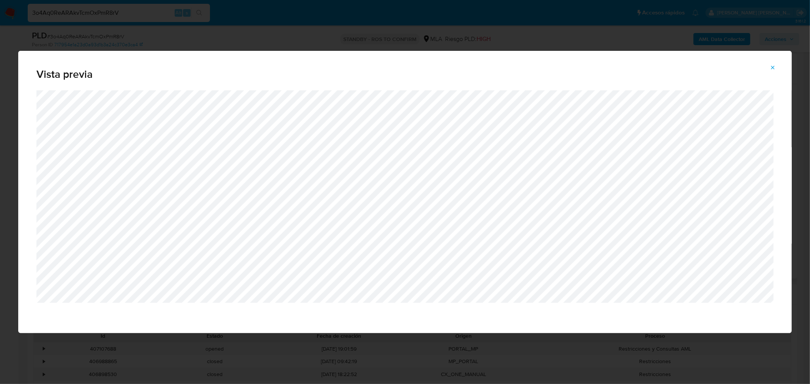
drag, startPoint x: 774, startPoint y: 69, endPoint x: 712, endPoint y: 96, distance: 67.8
click at [775, 69] on icon "Attachment preview" at bounding box center [772, 67] width 3 height 3
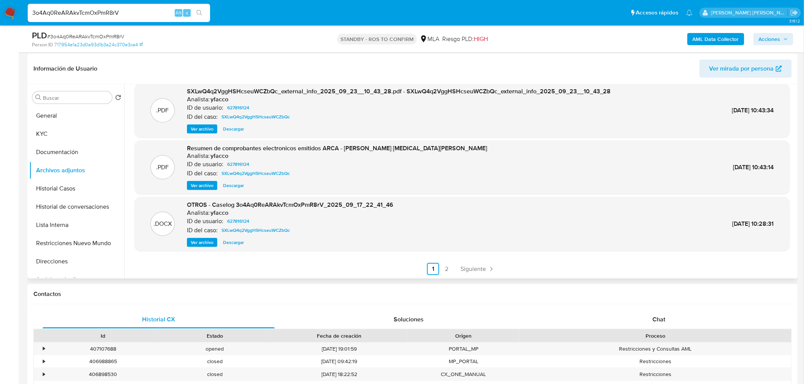
click at [238, 243] on span "Descargar" at bounding box center [233, 243] width 21 height 8
click at [80, 205] on button "Historial de conversaciones" at bounding box center [73, 207] width 89 height 18
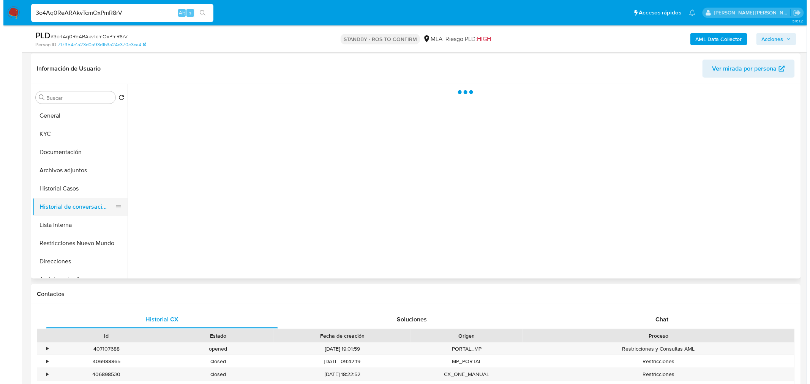
scroll to position [0, 0]
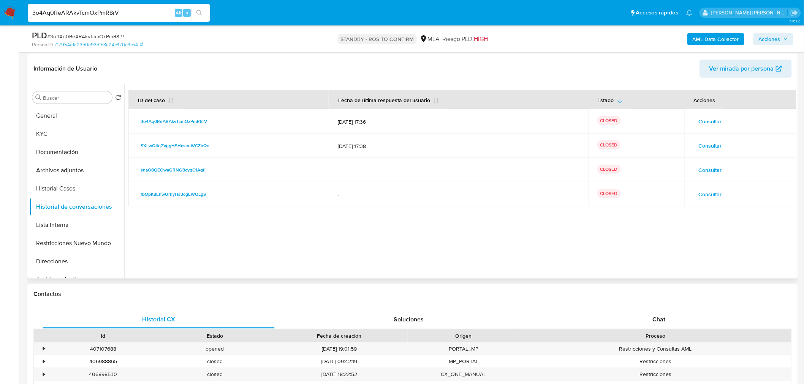
click at [714, 119] on span "Consultar" at bounding box center [709, 121] width 23 height 11
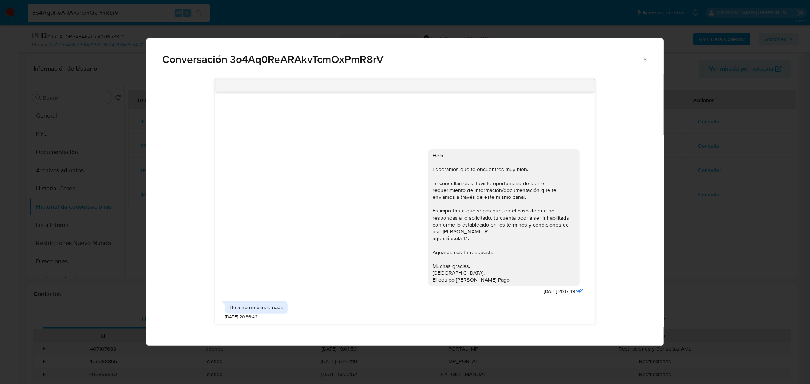
click at [808, 239] on div "Conversación 3o4Aq0ReARAkvTcmOxPmR8rV Hola, Esperamos que te encuentres muy bie…" at bounding box center [405, 192] width 810 height 384
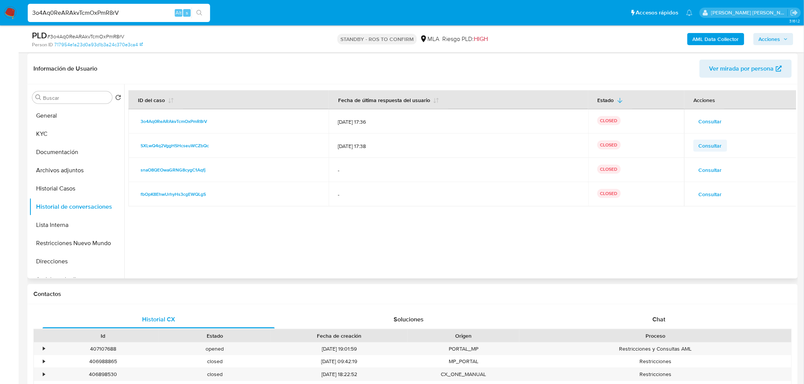
click at [707, 139] on td "Consultar" at bounding box center [740, 146] width 112 height 24
click at [707, 148] on span "Consultar" at bounding box center [709, 146] width 23 height 11
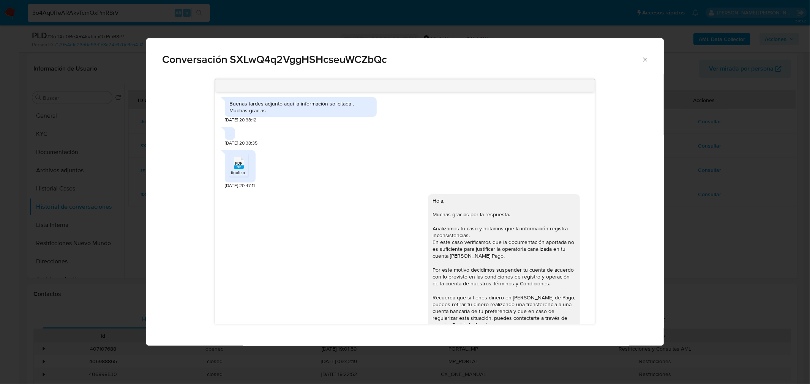
scroll to position [355, 0]
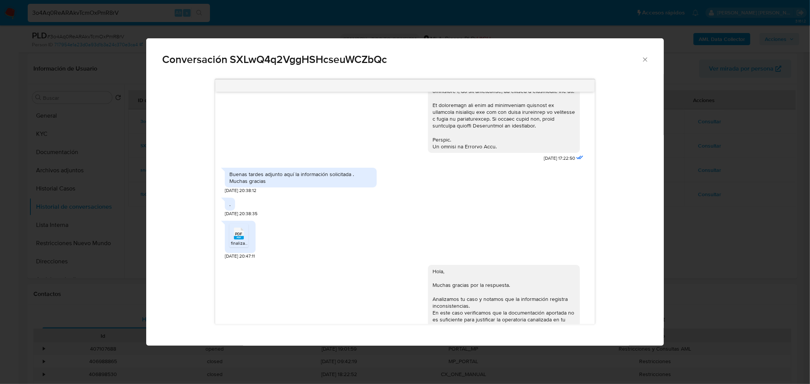
click at [679, 221] on div "Conversación SXLwQ4q2VggHSHcseuWCZbQc 18/08/2025 17:22:50 Buenas tardes adjunto…" at bounding box center [405, 192] width 810 height 384
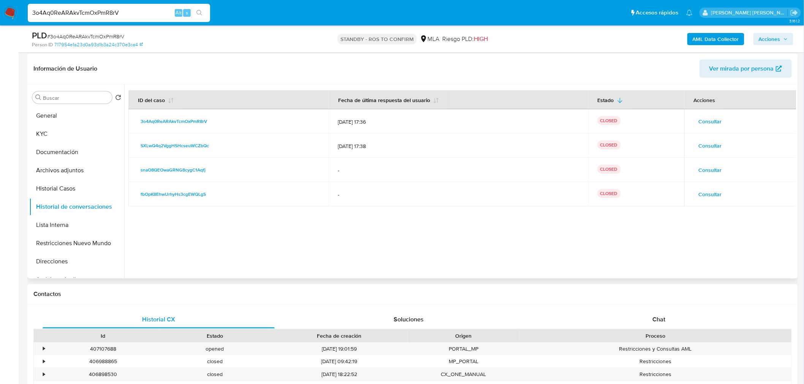
click at [707, 168] on span "Consultar" at bounding box center [709, 170] width 23 height 11
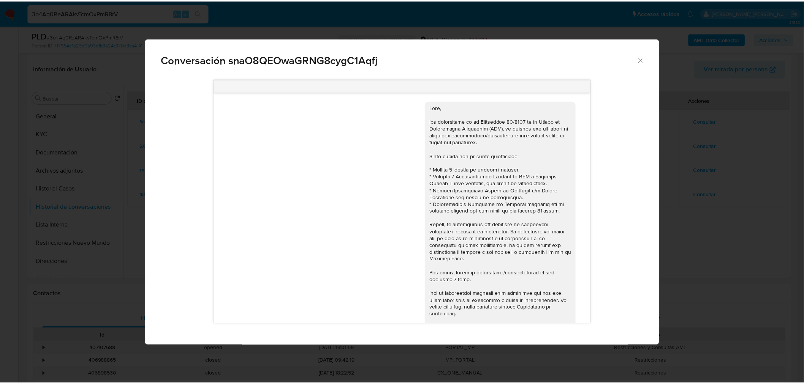
scroll to position [99, 0]
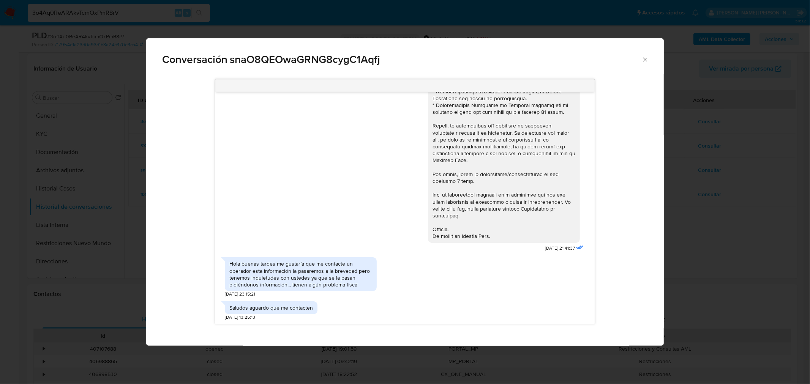
click at [749, 261] on div "Conversación snaO8QEOwaGRNG8cygC1Aqfj 13/12/2024 21:41:37 Hola buenas tardes me…" at bounding box center [405, 192] width 810 height 384
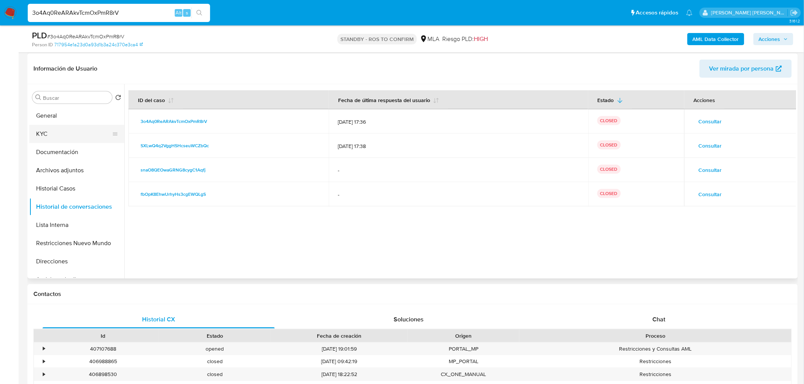
click at [65, 130] on button "KYC" at bounding box center [73, 134] width 89 height 18
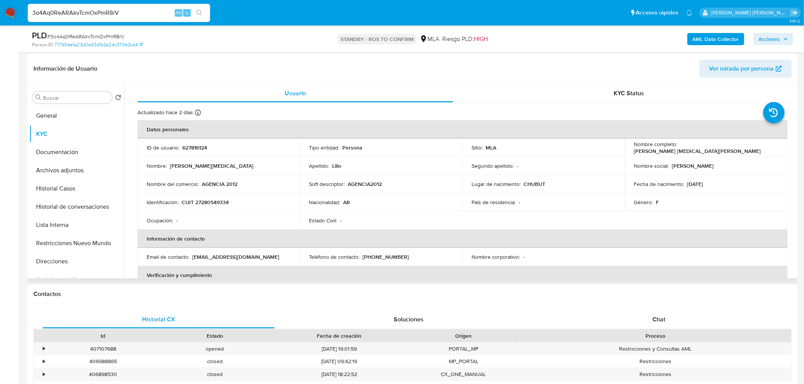
click at [223, 257] on p "2012agencia@gmail.com" at bounding box center [235, 257] width 87 height 7
click at [223, 256] on p "2012agencia@gmail.com" at bounding box center [235, 257] width 87 height 7
click at [183, 248] on td "Email de contacto : 2012agencia@gmail.com" at bounding box center [218, 257] width 163 height 18
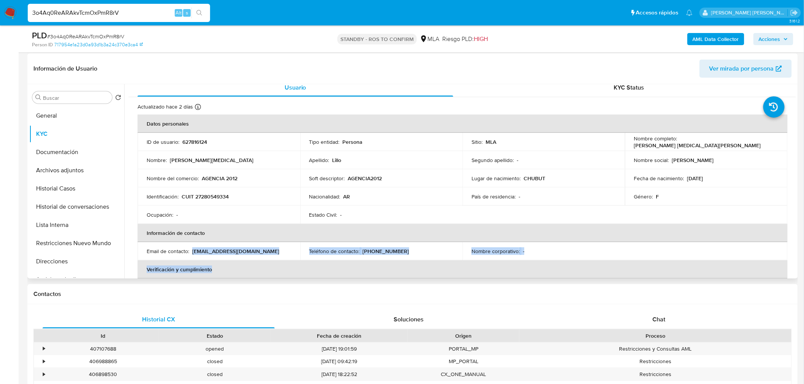
scroll to position [14, 0]
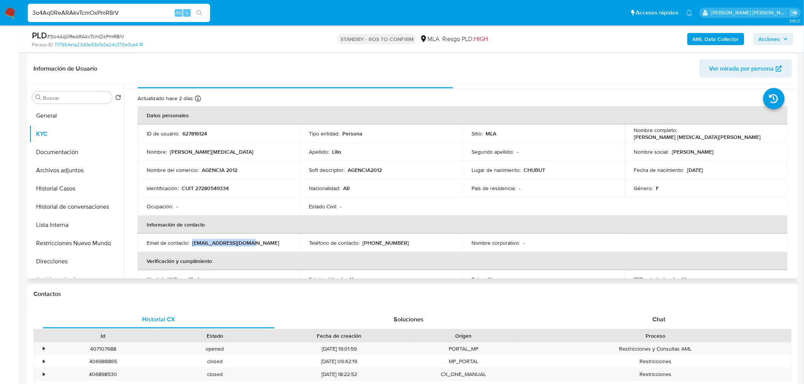
drag, startPoint x: 192, startPoint y: 256, endPoint x: 255, endPoint y: 242, distance: 64.6
click at [255, 242] on div "Email de contacto : 2012agencia@gmail.com" at bounding box center [219, 243] width 144 height 7
copy p "2012agencia@gmail.com"
click at [74, 194] on button "Historial Casos" at bounding box center [73, 189] width 89 height 18
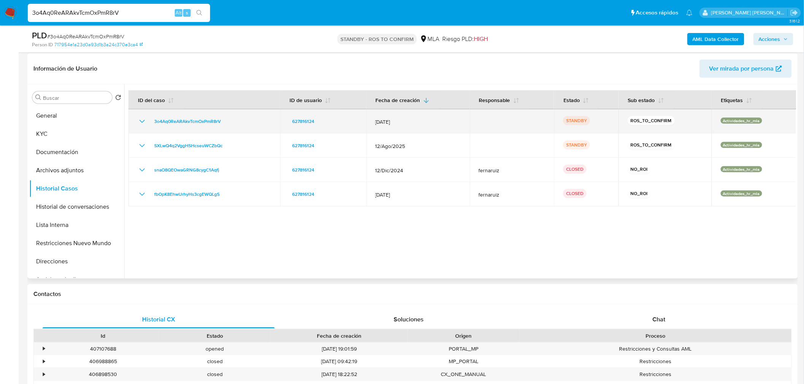
drag, startPoint x: 251, startPoint y: 125, endPoint x: 150, endPoint y: 122, distance: 101.1
click at [150, 122] on div "3o4Aq0ReARAkvTcmOxPmR8rV" at bounding box center [203, 121] width 133 height 9
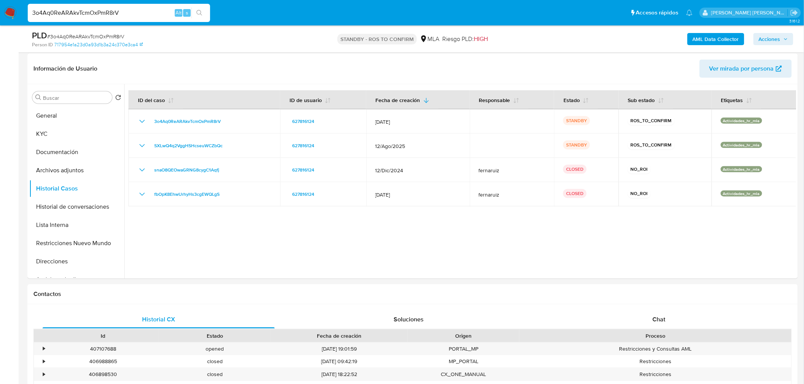
click at [6, 8] on img at bounding box center [10, 12] width 13 height 13
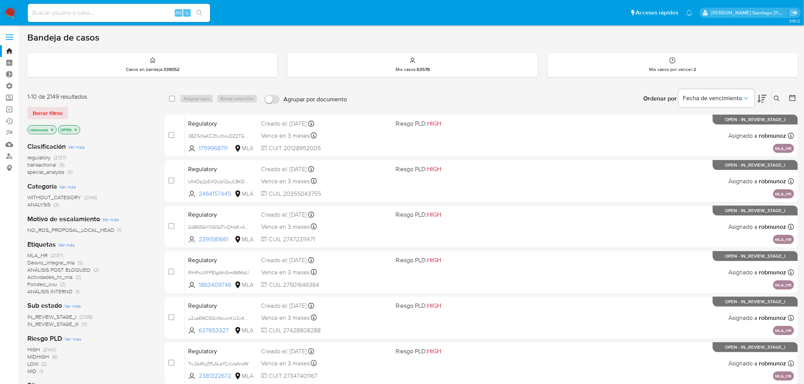
click at [776, 98] on icon at bounding box center [777, 99] width 6 height 6
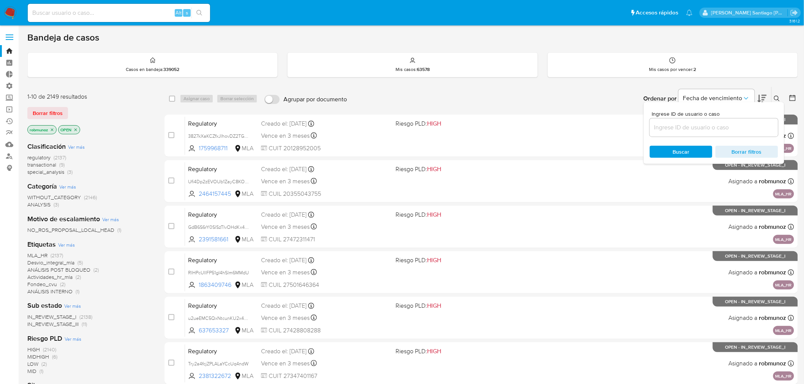
click at [739, 131] on input at bounding box center [713, 128] width 128 height 10
type input "3o4Aq0ReARAkvTcmOxPmR8rV"
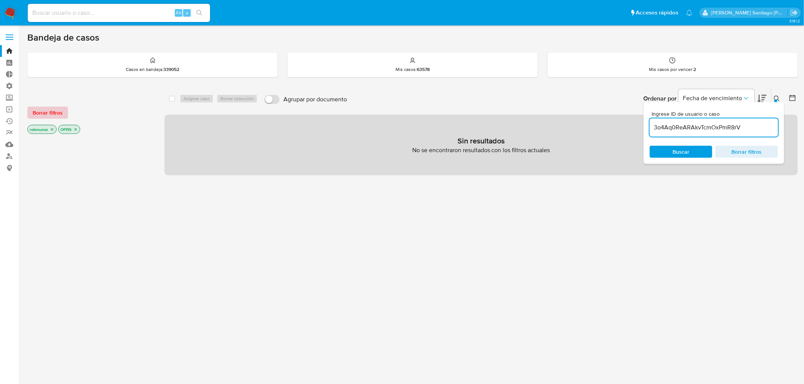
click at [55, 110] on span "Borrar filtros" at bounding box center [48, 112] width 30 height 11
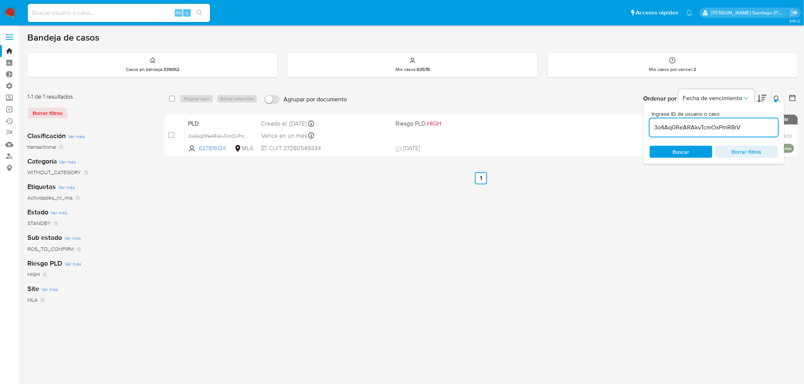
click at [776, 100] on div at bounding box center [775, 101] width 3 height 3
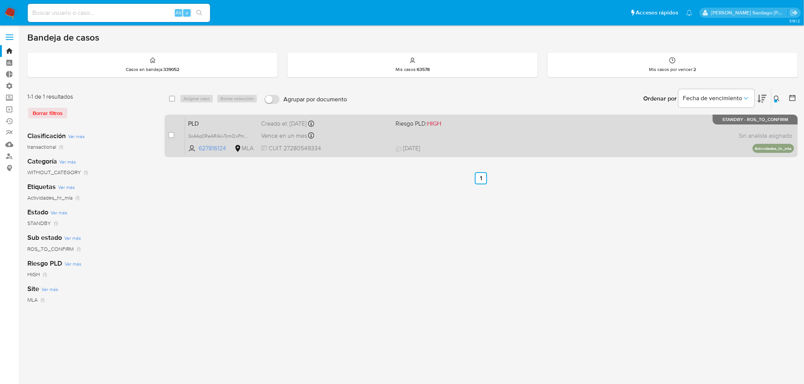
click at [172, 129] on div "case-item-checkbox No es posible asignar el caso" at bounding box center [176, 136] width 17 height 38
click at [172, 133] on input "checkbox" at bounding box center [171, 135] width 6 height 6
checkbox input "true"
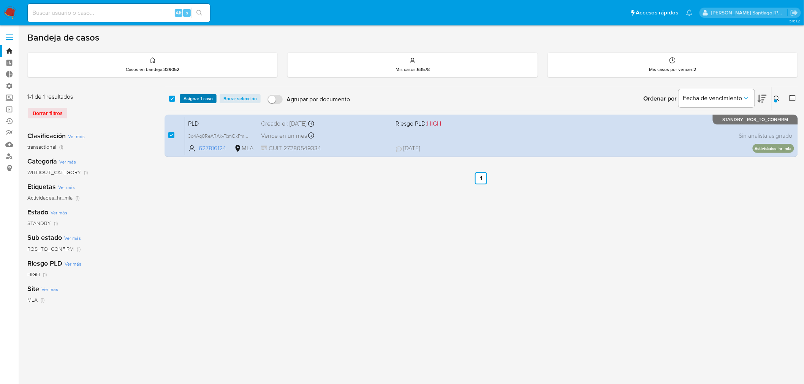
click at [195, 103] on span "Asignar 1 caso" at bounding box center [197, 99] width 29 height 8
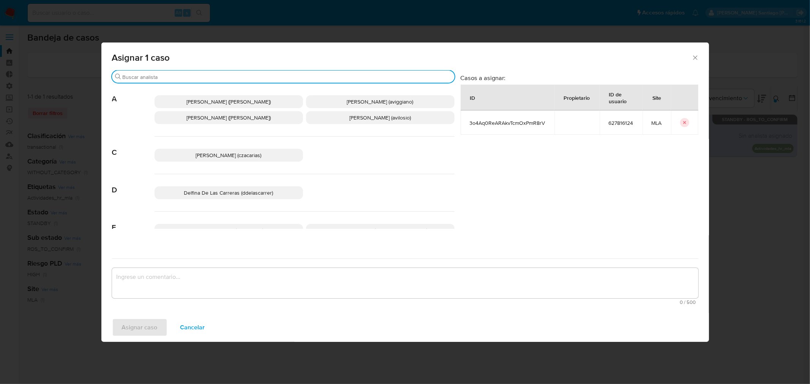
click at [181, 77] on input "Buscar" at bounding box center [287, 77] width 329 height 7
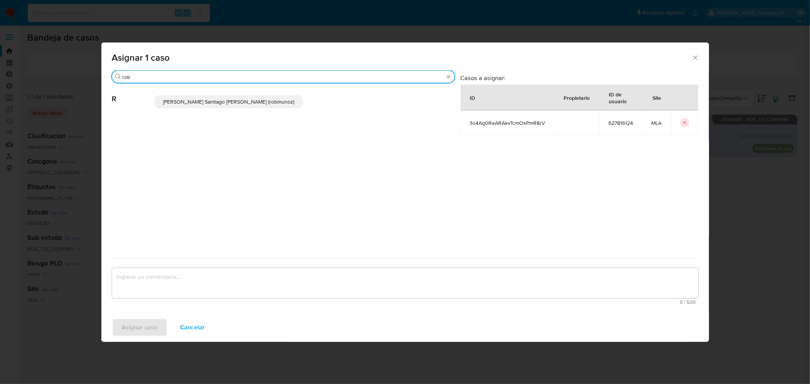
type input "rob"
drag, startPoint x: 247, startPoint y: 100, endPoint x: 240, endPoint y: 130, distance: 30.4
click at [247, 100] on span "Roberto Santiago Munoz (robmunoz)" at bounding box center [228, 102] width 131 height 8
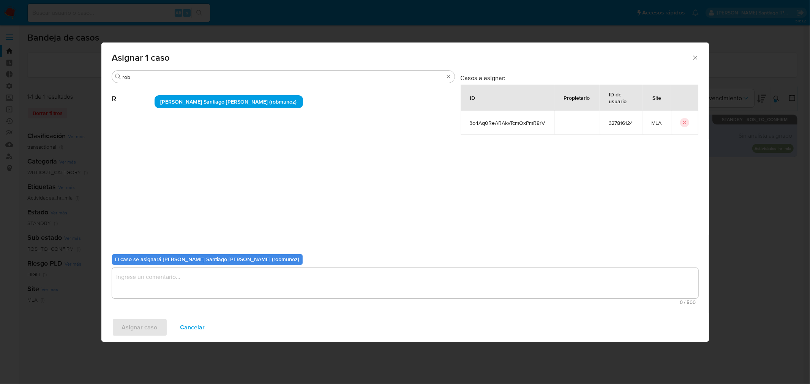
drag, startPoint x: 221, startPoint y: 288, endPoint x: 208, endPoint y: 293, distance: 14.0
click at [220, 287] on textarea "assign-modal" at bounding box center [405, 283] width 586 height 30
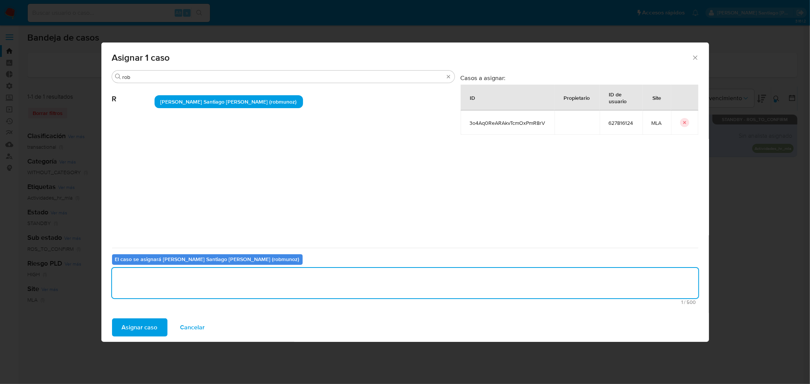
click at [158, 324] on button "Asignar caso" at bounding box center [139, 328] width 55 height 18
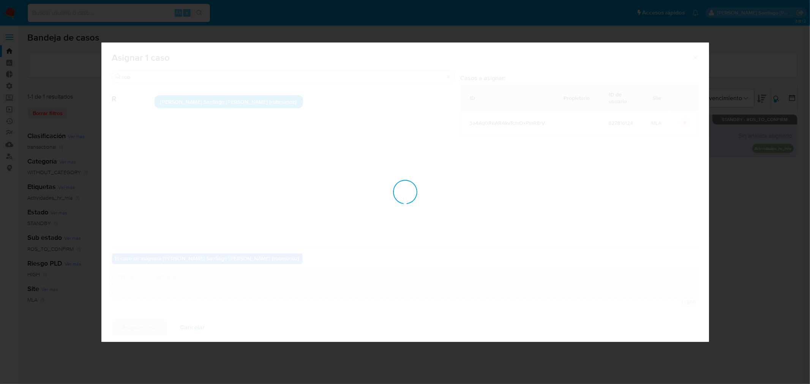
checkbox input "false"
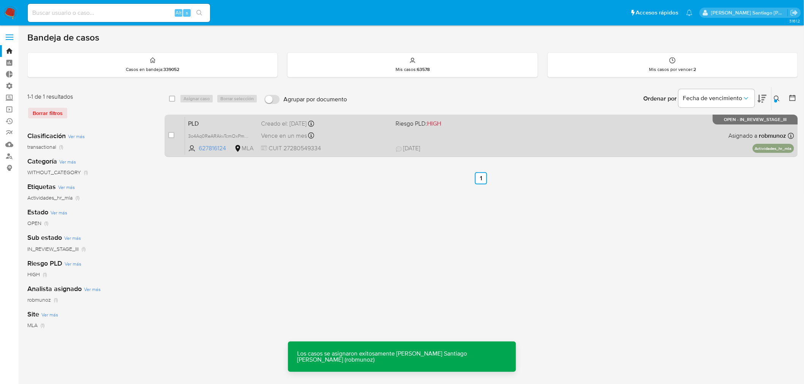
click at [506, 147] on span "22/09/2025 22/09/2025 17:36" at bounding box center [528, 148] width 264 height 8
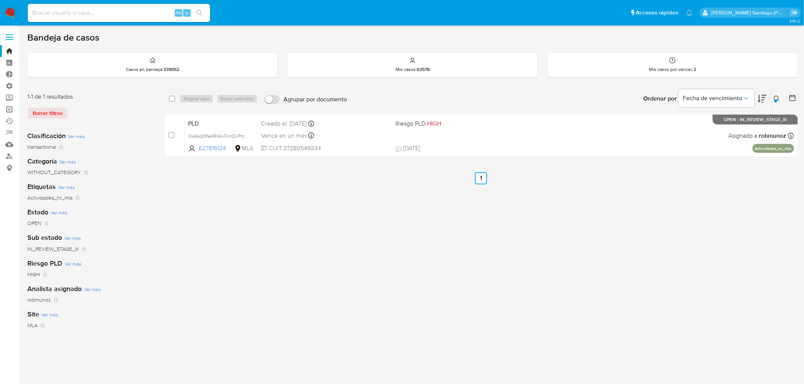
click at [9, 108] on link "Operaciones masivas" at bounding box center [45, 110] width 90 height 12
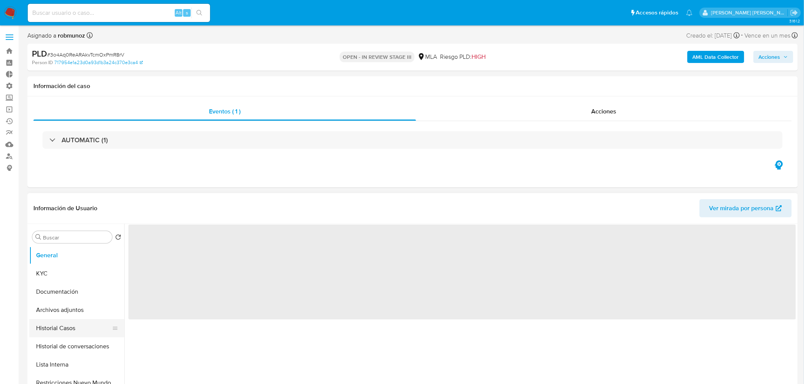
select select "10"
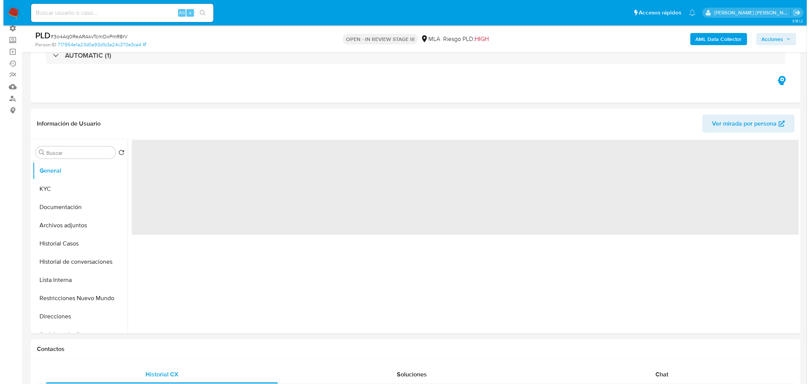
scroll to position [84, 0]
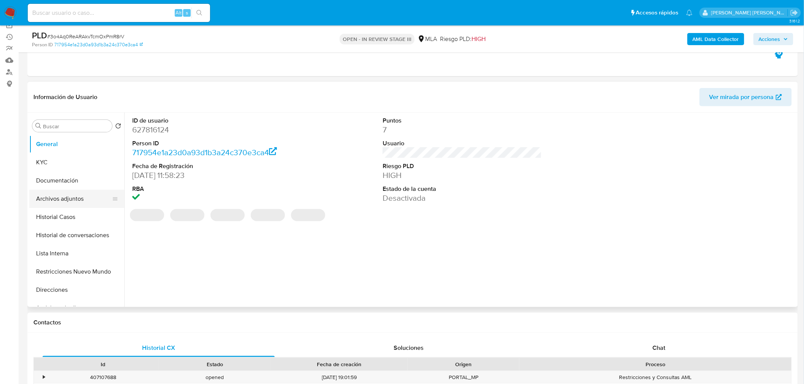
click at [67, 196] on button "Archivos adjuntos" at bounding box center [73, 199] width 89 height 18
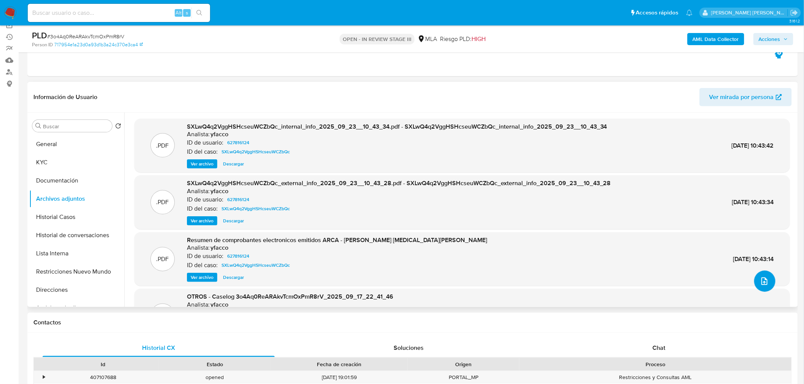
click at [761, 282] on icon "upload-file" at bounding box center [764, 281] width 9 height 9
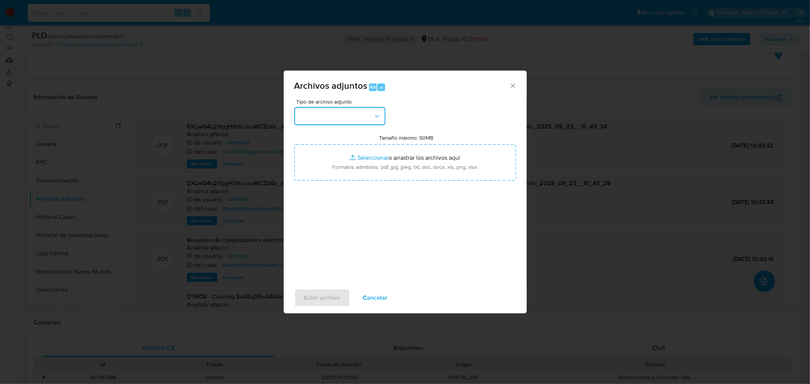
click at [351, 118] on button "button" at bounding box center [339, 116] width 91 height 18
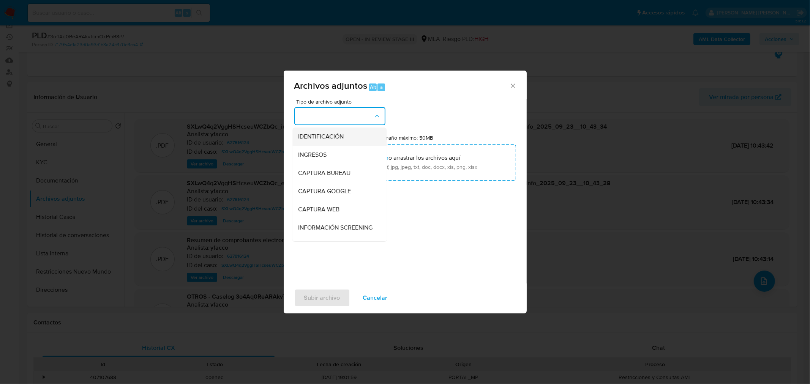
click at [346, 137] on div "IDENTIFICACIÓN" at bounding box center [337, 136] width 77 height 18
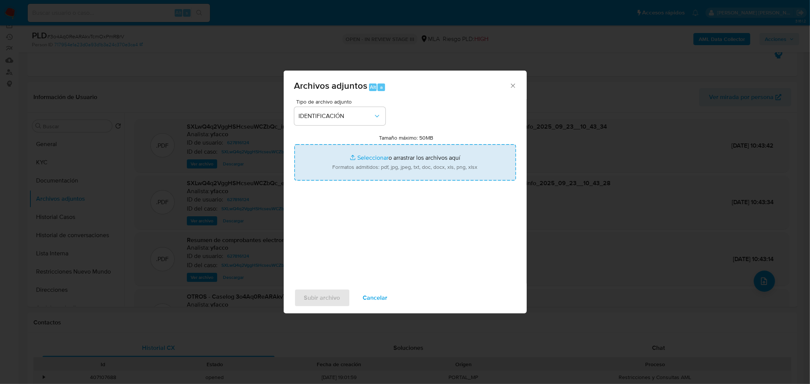
click at [419, 172] on input "Tamaño máximo: 50MB Seleccionar archivos" at bounding box center [405, 162] width 222 height 36
type input "C:\fakepath\Caselog 3o4Aq0ReARAkvTcmOxPmR8rV_VII.docx"
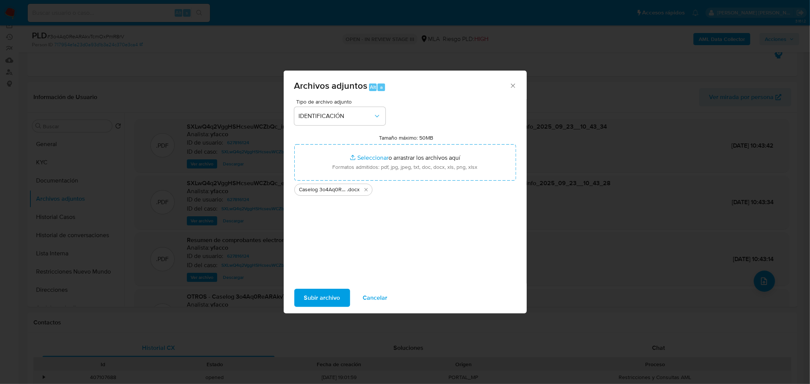
click at [335, 295] on span "Subir archivo" at bounding box center [322, 298] width 36 height 17
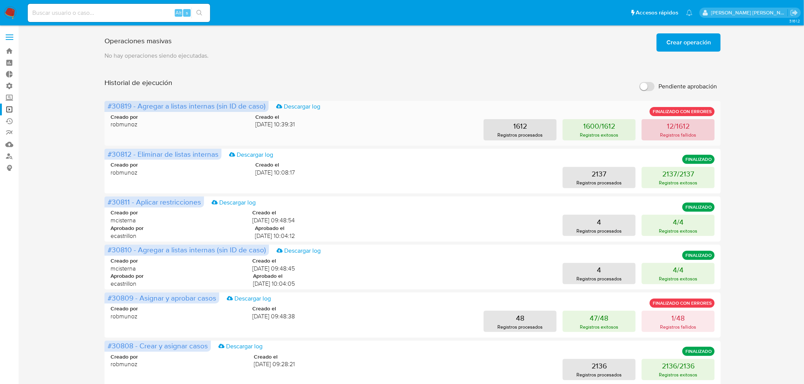
click at [665, 131] on p "Registros fallidos" at bounding box center [678, 134] width 36 height 7
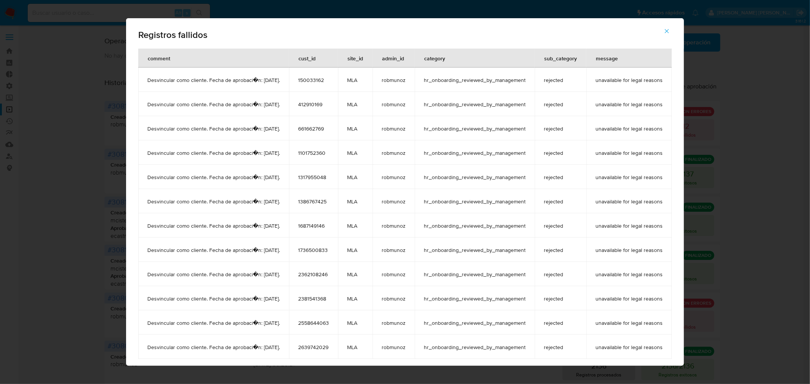
click at [670, 30] on icon "button" at bounding box center [666, 31] width 7 height 7
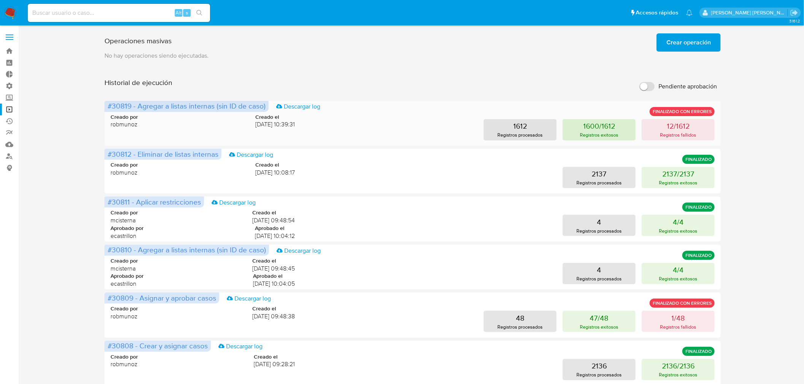
click at [623, 130] on button "1600/1612 Registros exitosos" at bounding box center [598, 129] width 73 height 21
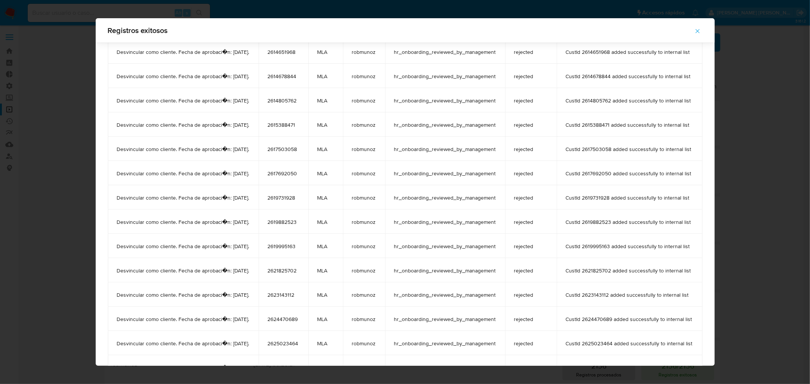
scroll to position [38593, 0]
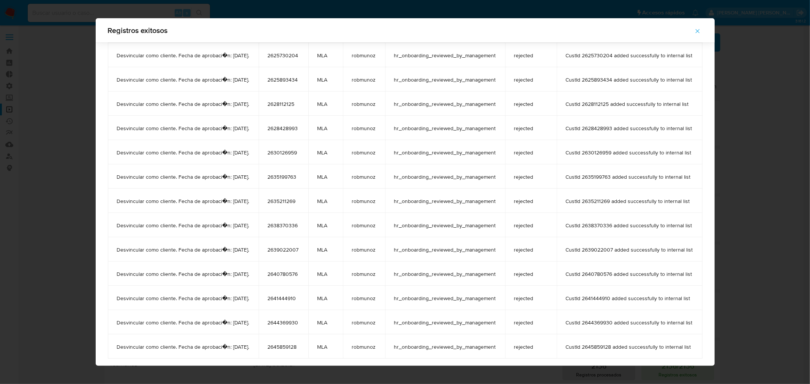
drag, startPoint x: 272, startPoint y: 55, endPoint x: 695, endPoint y: 343, distance: 512.4
drag, startPoint x: 712, startPoint y: 34, endPoint x: 495, endPoint y: 1, distance: 219.7
click at [709, 32] on button "button" at bounding box center [697, 31] width 27 height 18
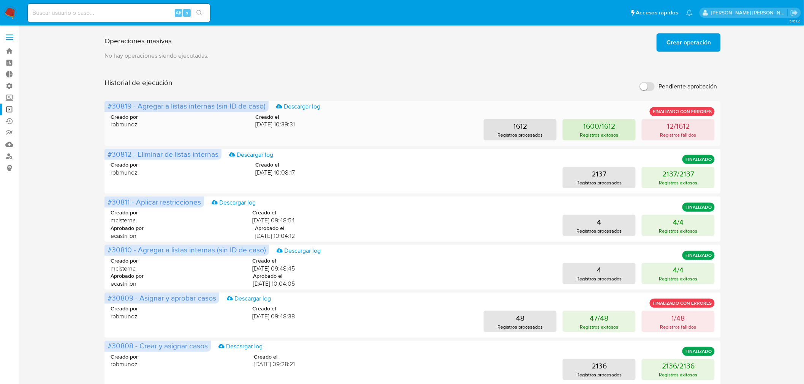
click at [609, 126] on p "1600/1612" at bounding box center [599, 126] width 32 height 11
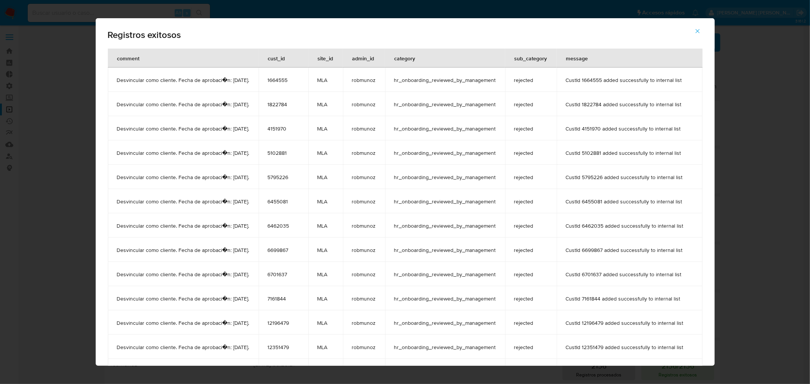
click at [114, 39] on span "Registros exitosos" at bounding box center [405, 34] width 595 height 9
drag, startPoint x: 114, startPoint y: 39, endPoint x: 313, endPoint y: 51, distance: 199.0
click at [313, 51] on div "site_id" at bounding box center [326, 58] width 34 height 18
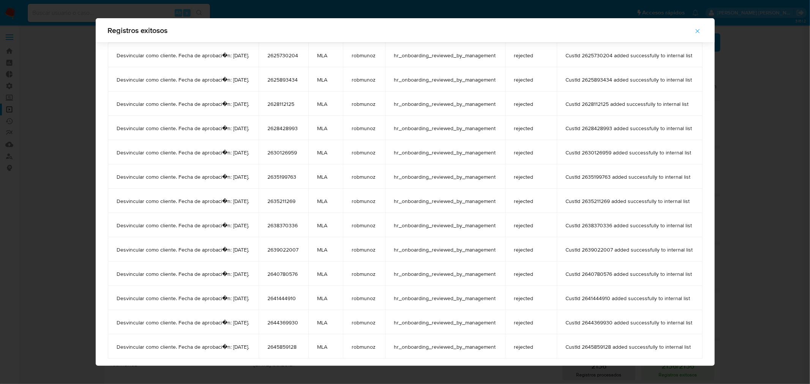
drag, startPoint x: 110, startPoint y: 59, endPoint x: 699, endPoint y: 341, distance: 652.8
click at [709, 28] on button "button" at bounding box center [697, 31] width 27 height 18
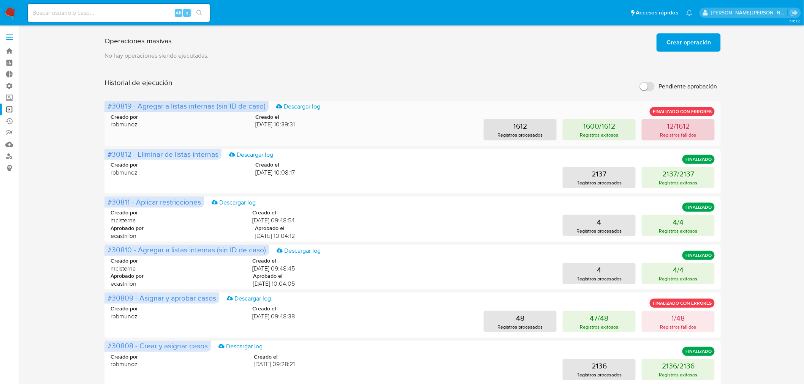
click at [688, 122] on p "12/1612" at bounding box center [678, 126] width 23 height 11
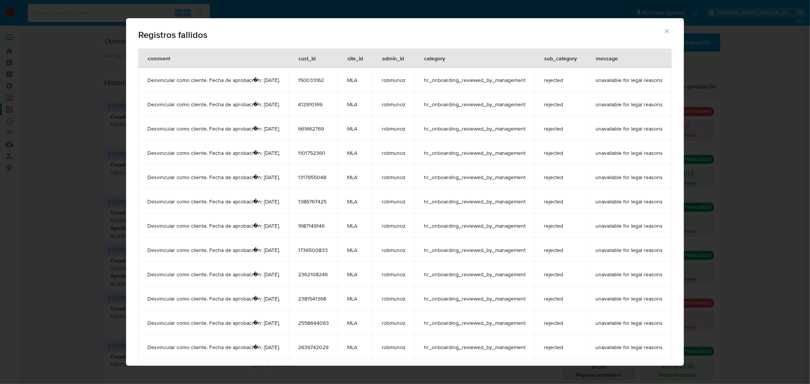
click at [671, 30] on button "button" at bounding box center [667, 31] width 27 height 18
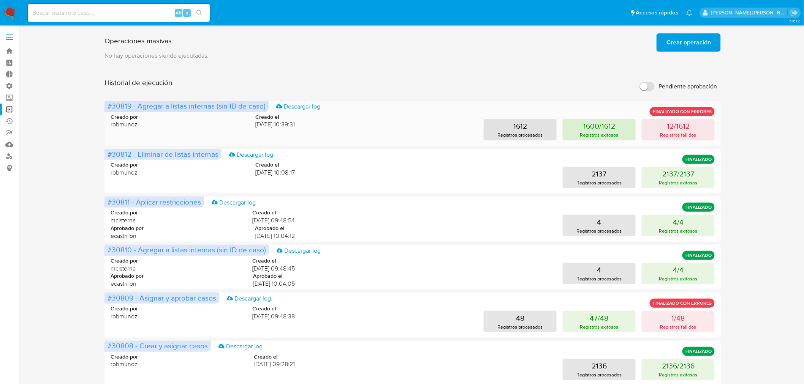
click at [571, 126] on button "1600/1612 Registros exitosos" at bounding box center [598, 129] width 73 height 21
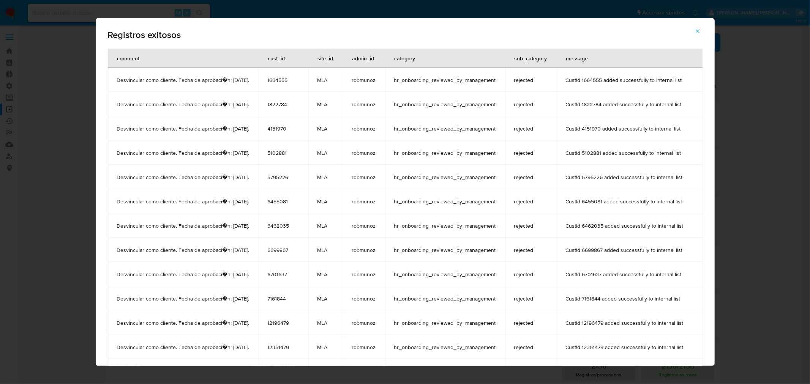
click at [701, 30] on icon "button" at bounding box center [697, 31] width 7 height 7
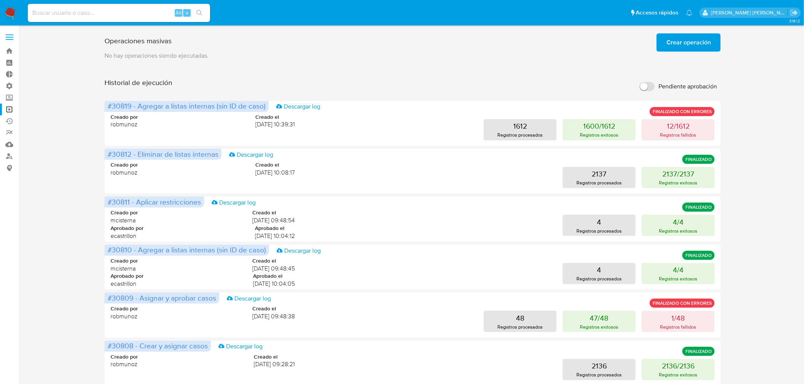
click at [685, 33] on div "Operaciones masivas Crear operación Sólo puede haber hasta un máximo de 5 opera…" at bounding box center [412, 40] width 616 height 21
click at [681, 39] on span "Crear operación" at bounding box center [688, 42] width 44 height 17
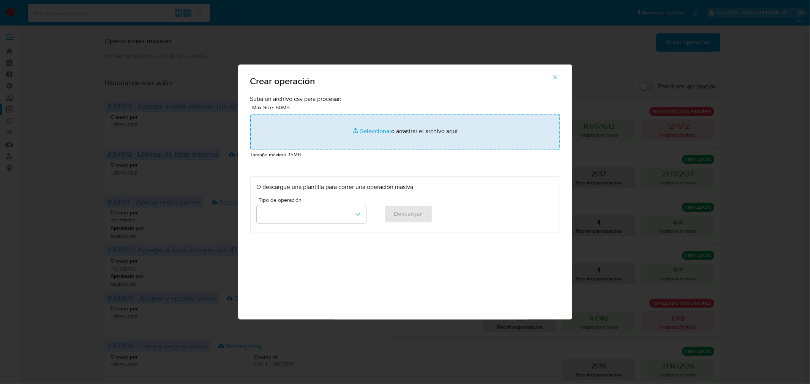
click at [321, 119] on input "file" at bounding box center [405, 132] width 310 height 36
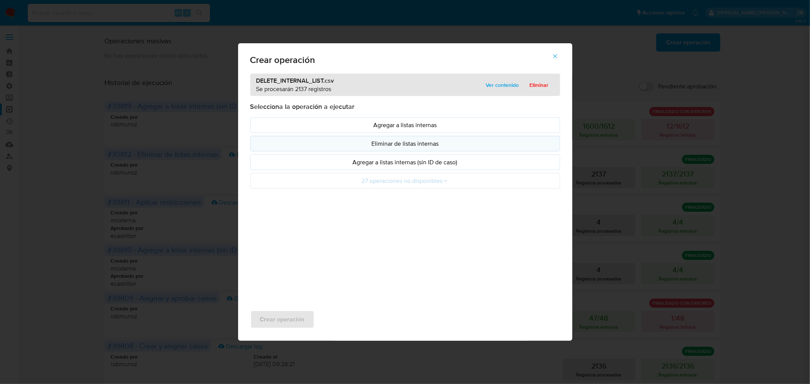
click at [456, 144] on p "Eliminar de listas internas" at bounding box center [405, 143] width 297 height 9
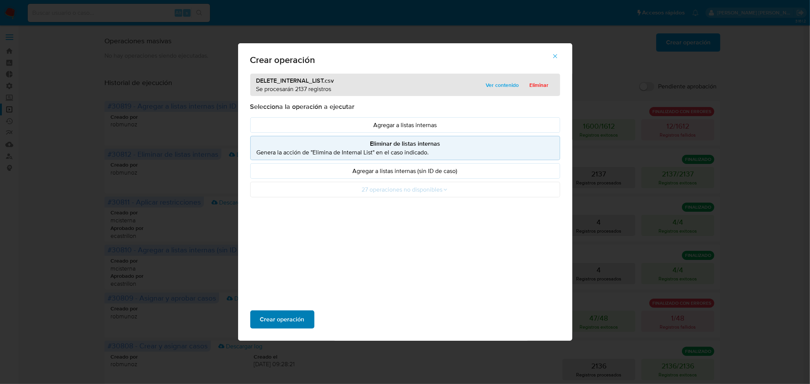
click at [313, 323] on button "Crear operación" at bounding box center [282, 320] width 64 height 18
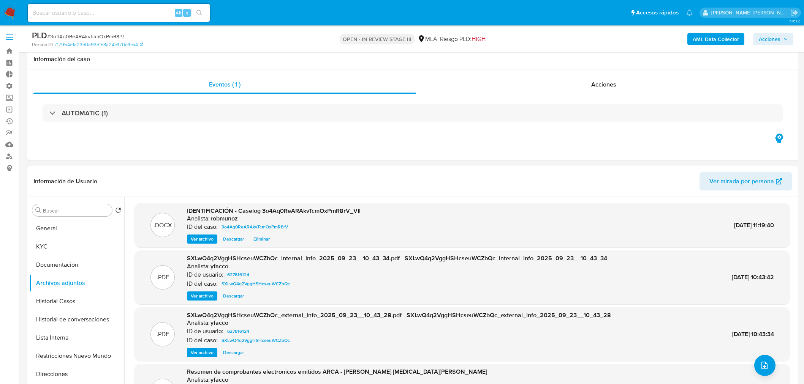
select select "10"
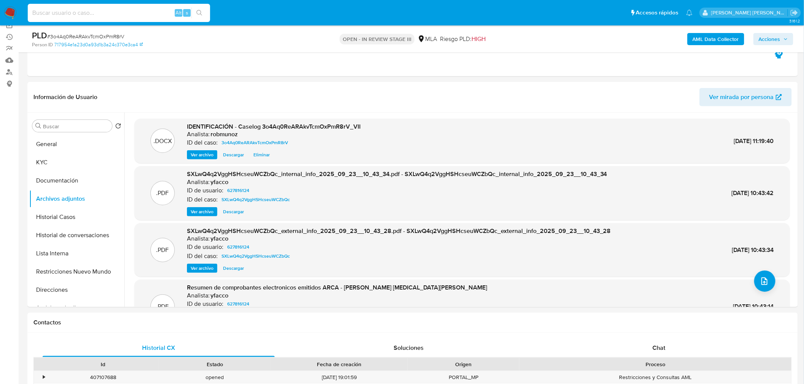
click at [132, 8] on input at bounding box center [119, 13] width 182 height 10
paste input "15562735"
type input "15562735"
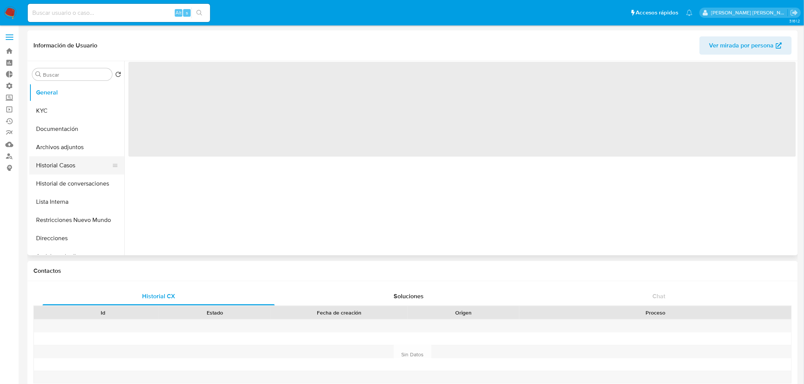
click at [74, 161] on button "Historial Casos" at bounding box center [73, 165] width 89 height 18
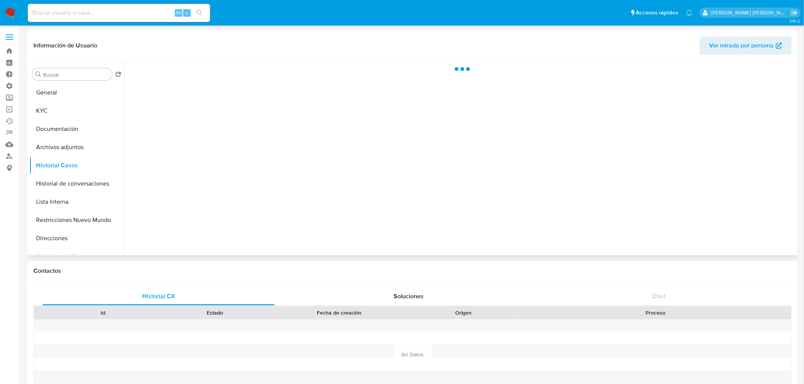
select select "10"
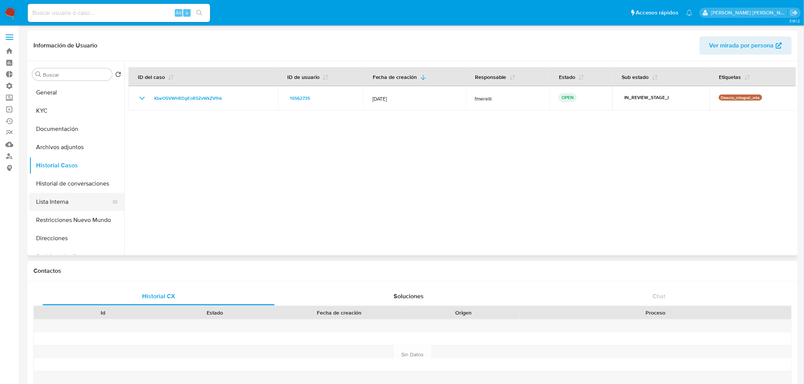
click at [60, 204] on button "Lista Interna" at bounding box center [73, 202] width 89 height 18
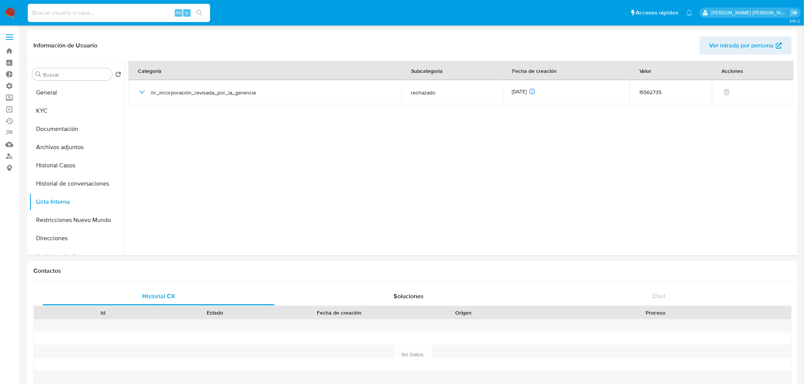
click at [97, 13] on input at bounding box center [119, 13] width 182 height 10
paste input "1418878335"
type input "1418878335"
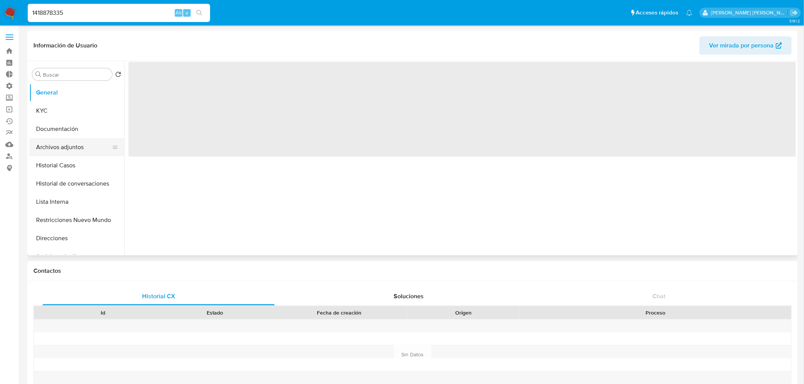
click at [58, 155] on button "Archivos adjuntos" at bounding box center [73, 147] width 89 height 18
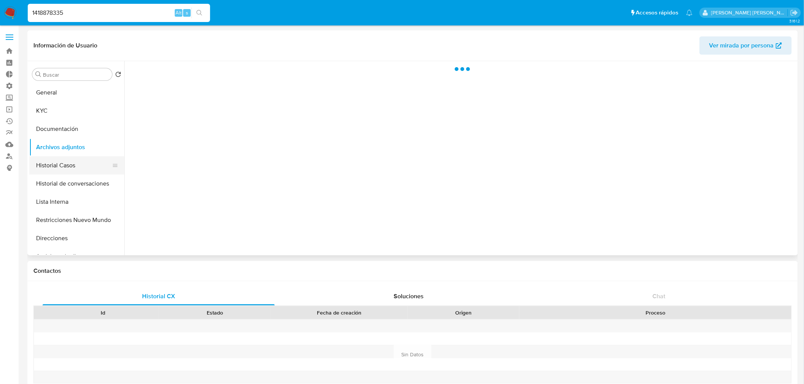
click at [62, 164] on button "Historial Casos" at bounding box center [73, 165] width 89 height 18
select select "10"
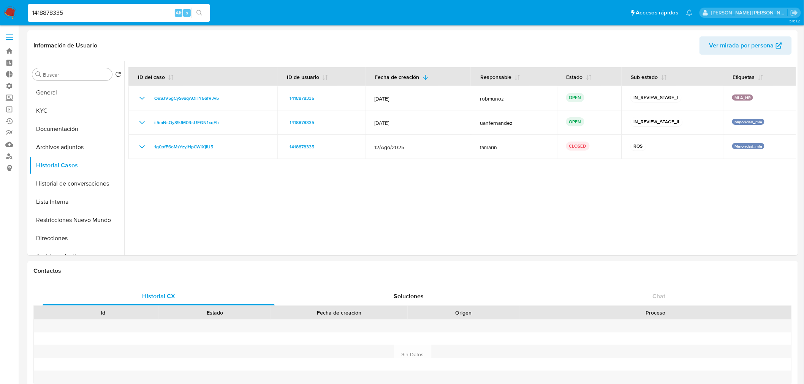
click at [9, 11] on img at bounding box center [10, 12] width 13 height 13
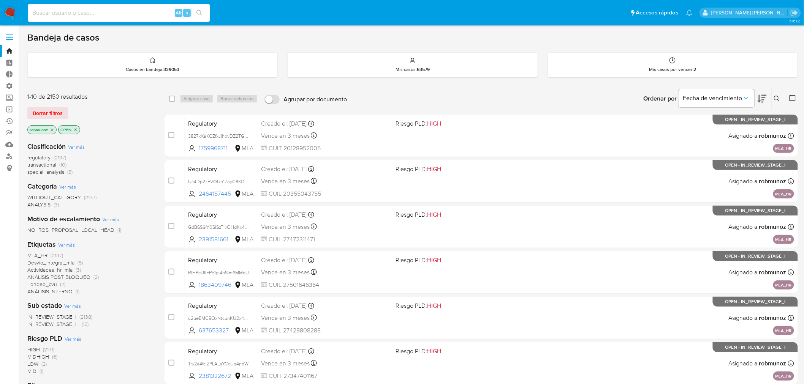
click at [90, 7] on div "Alt s" at bounding box center [119, 13] width 182 height 18
paste input "179305472"
type input "179305472"
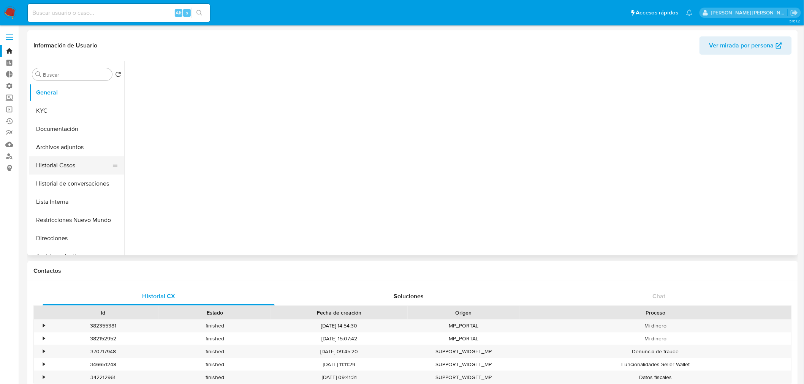
select select "10"
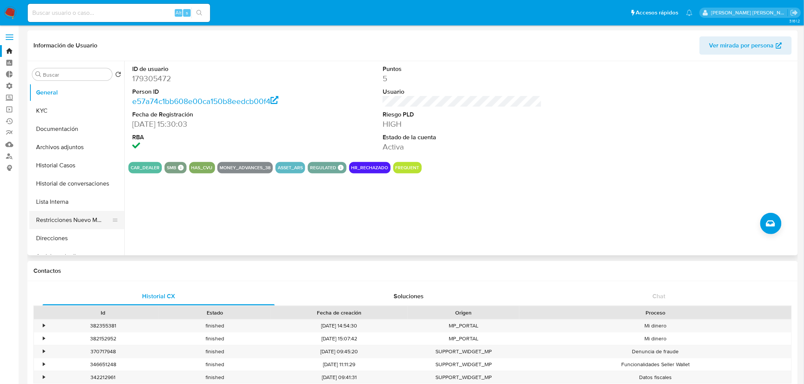
click at [74, 212] on button "Restricciones Nuevo Mundo" at bounding box center [73, 220] width 89 height 18
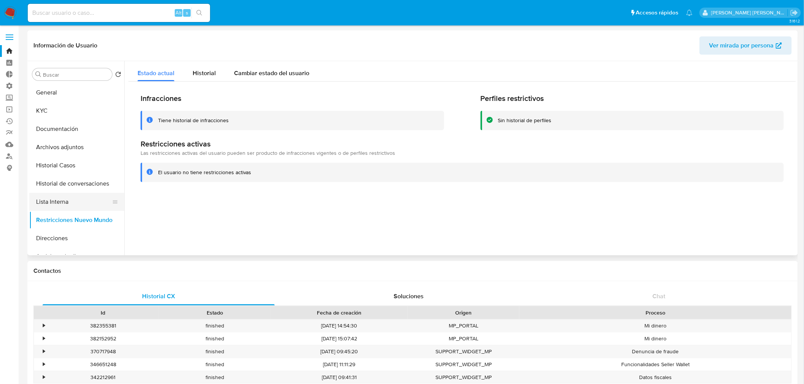
drag, startPoint x: 77, startPoint y: 197, endPoint x: 83, endPoint y: 201, distance: 7.2
click at [77, 199] on button "Lista Interna" at bounding box center [73, 202] width 89 height 18
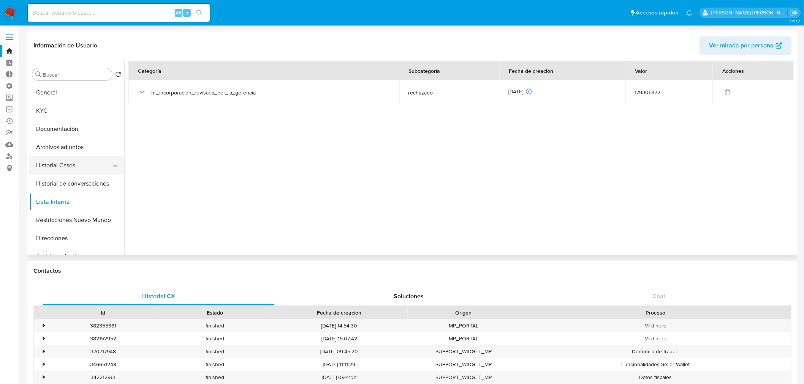
click at [58, 164] on button "Historial Casos" at bounding box center [73, 165] width 89 height 18
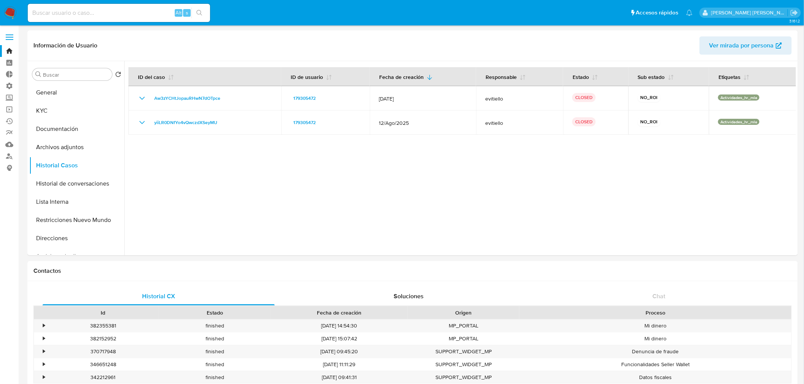
click at [128, 9] on input at bounding box center [119, 13] width 182 height 10
paste input "179907718"
type input "179907718"
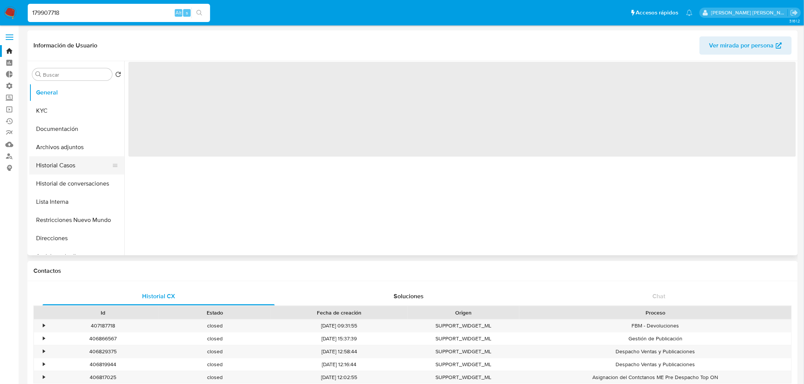
select select "10"
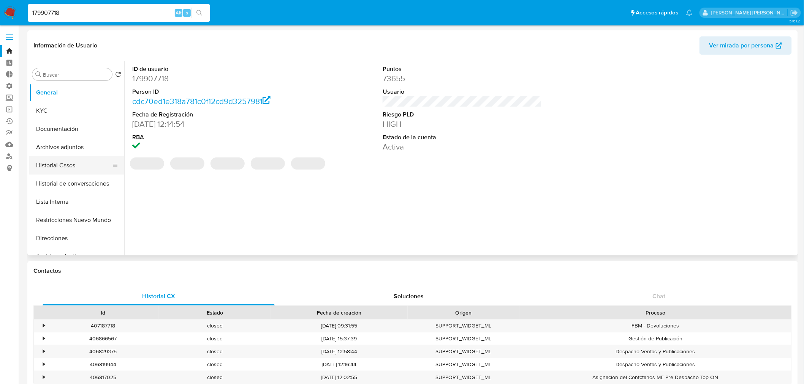
click at [77, 163] on button "Historial Casos" at bounding box center [73, 165] width 89 height 18
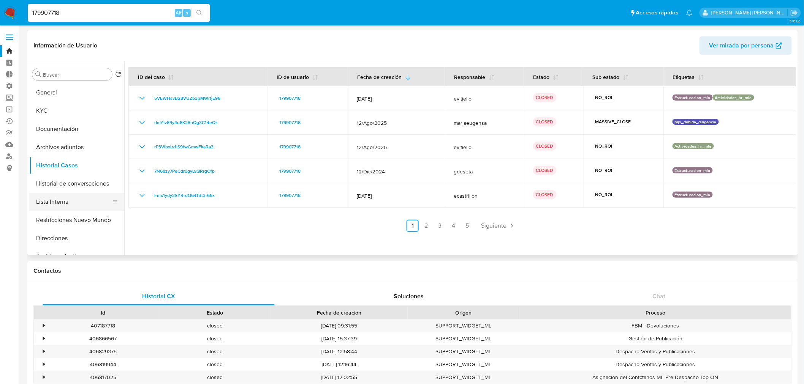
click at [71, 200] on button "Lista Interna" at bounding box center [73, 202] width 89 height 18
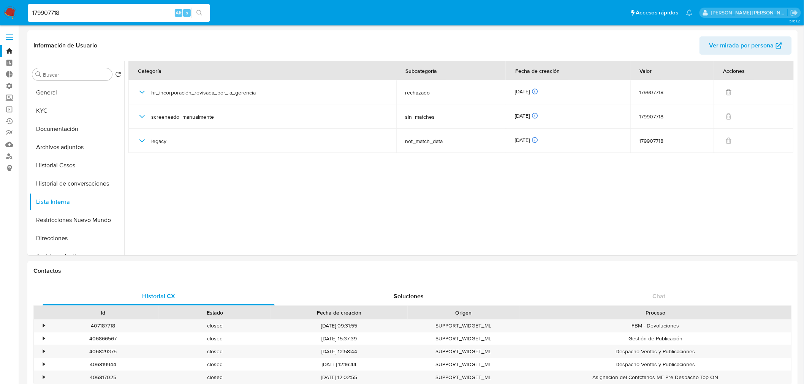
click at [130, 8] on input "179907718" at bounding box center [119, 13] width 182 height 10
paste input "146169436"
type input "1146169436"
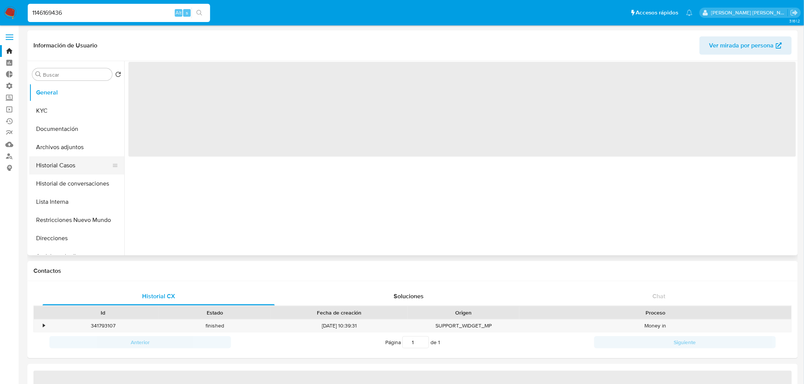
select select "10"
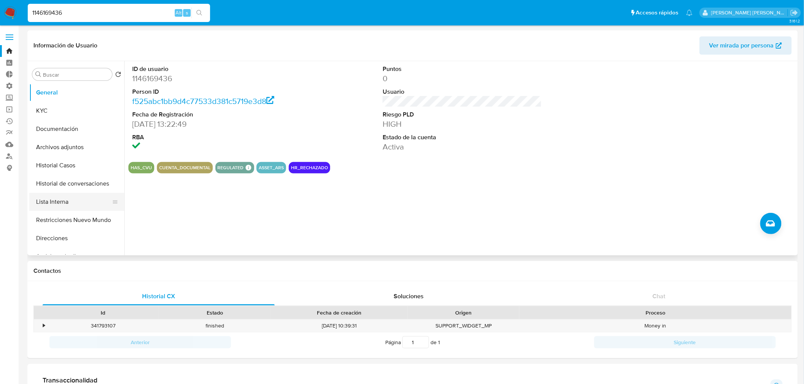
click at [54, 210] on button "Lista Interna" at bounding box center [73, 202] width 89 height 18
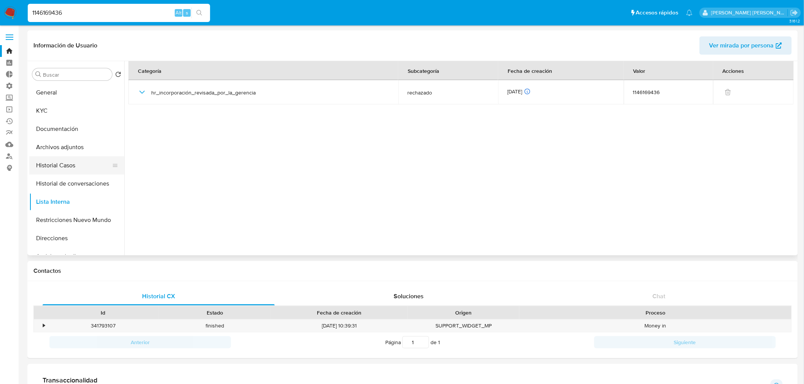
click at [57, 165] on button "Historial Casos" at bounding box center [73, 165] width 89 height 18
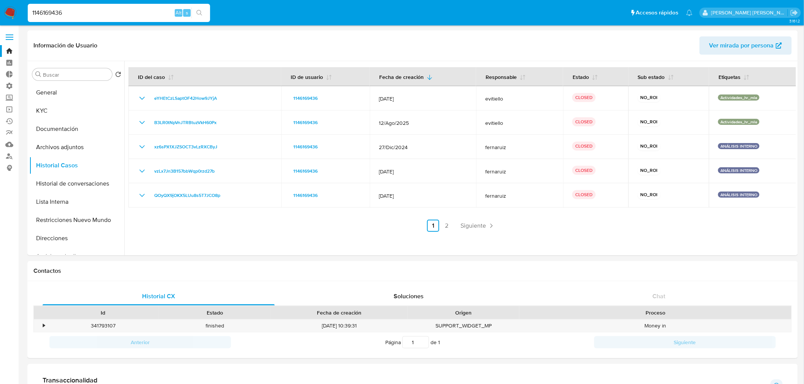
click at [112, 8] on input "1146169436" at bounding box center [119, 13] width 182 height 10
paste input "2573936454"
type input "2573936454"
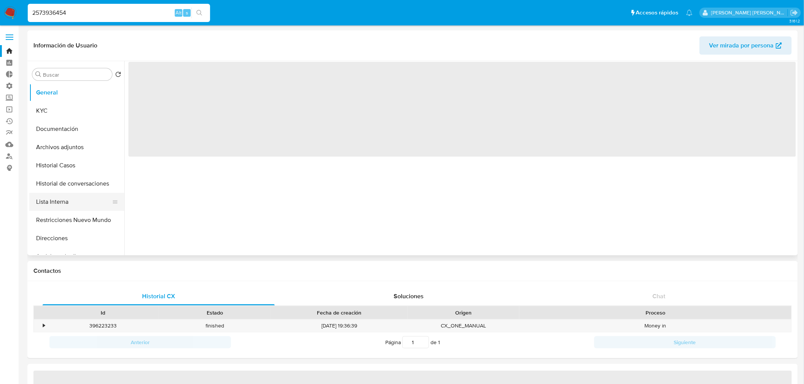
click at [78, 203] on button "Lista Interna" at bounding box center [73, 202] width 89 height 18
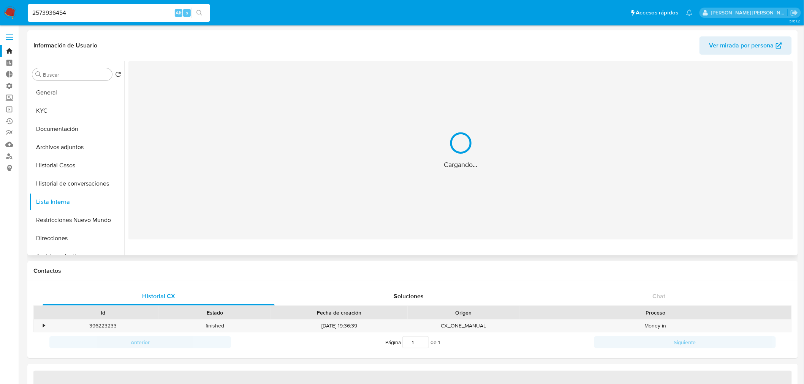
select select "10"
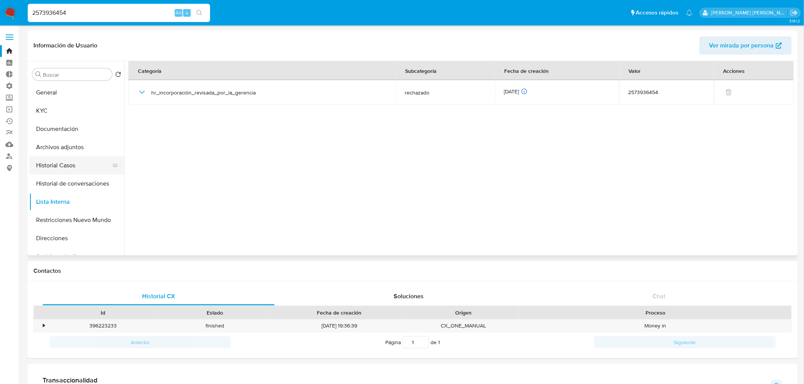
click at [75, 164] on button "Historial Casos" at bounding box center [73, 165] width 89 height 18
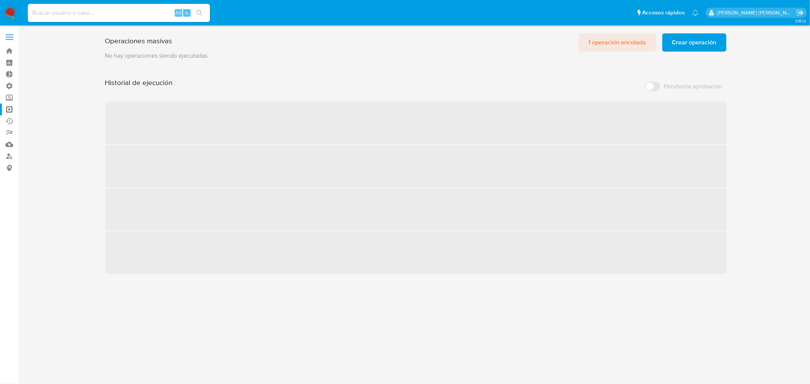
click at [617, 44] on span "1 operación encolada" at bounding box center [618, 42] width 58 height 17
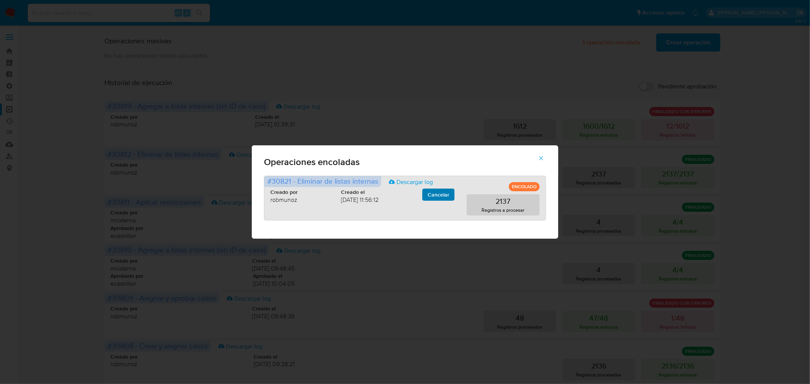
click at [439, 192] on span "Cancelar" at bounding box center [439, 195] width 22 height 11
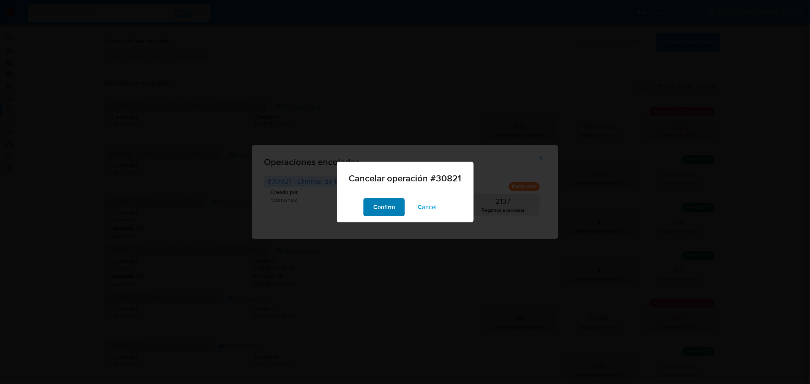
click at [387, 209] on span "Confirm" at bounding box center [384, 207] width 22 height 17
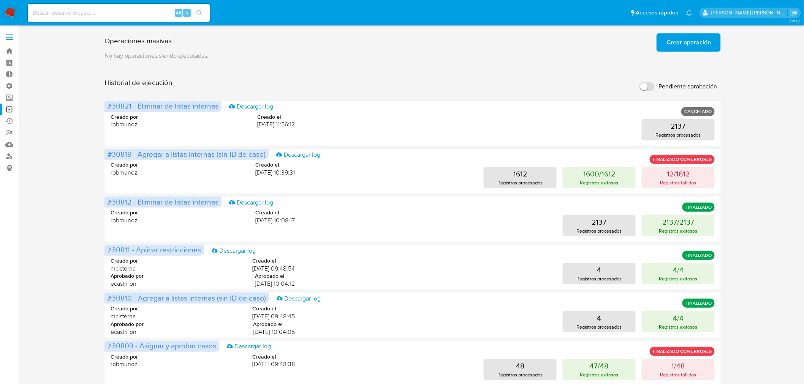
click at [693, 40] on span "Crear operación" at bounding box center [688, 42] width 44 height 17
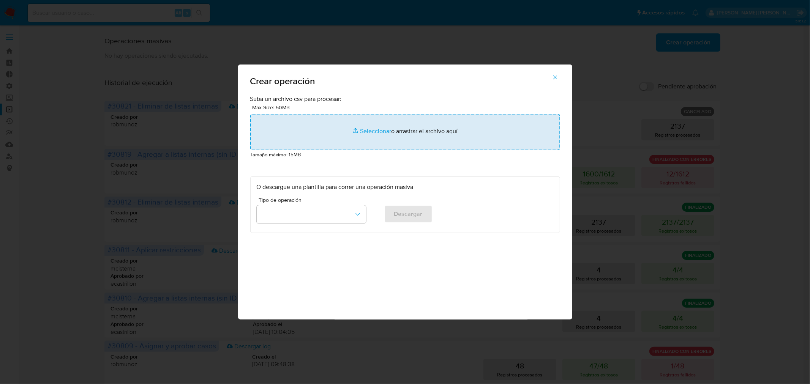
click at [339, 126] on input "file" at bounding box center [405, 132] width 310 height 36
type input "C:\fakepath\DELETE_INTERNAL_LIST.csv"
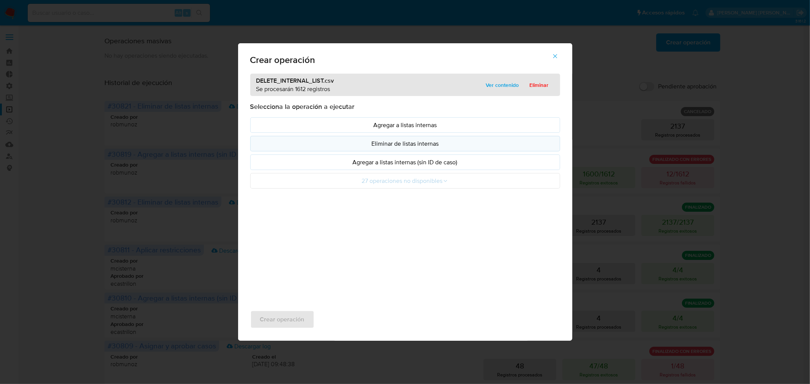
click at [409, 146] on p "Eliminar de listas internas" at bounding box center [405, 143] width 297 height 9
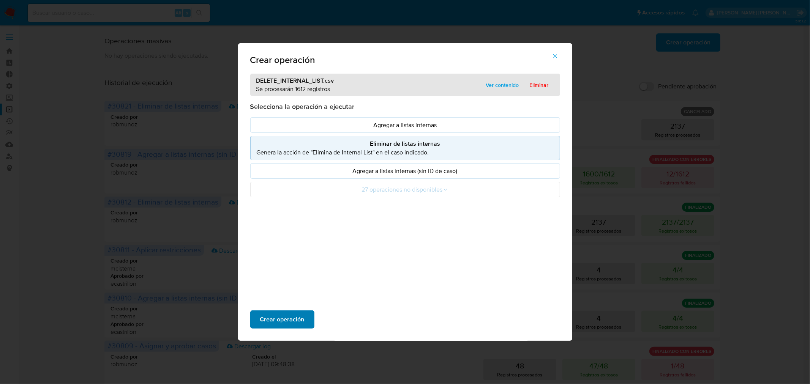
click at [289, 320] on span "Crear operación" at bounding box center [282, 319] width 44 height 17
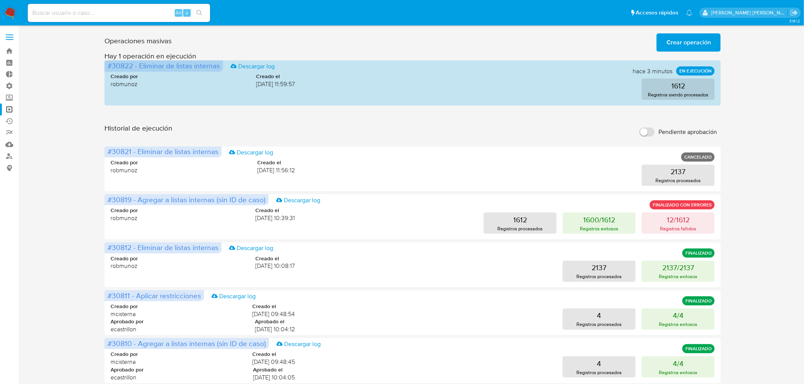
click at [688, 44] on span "Crear operación" at bounding box center [688, 42] width 44 height 17
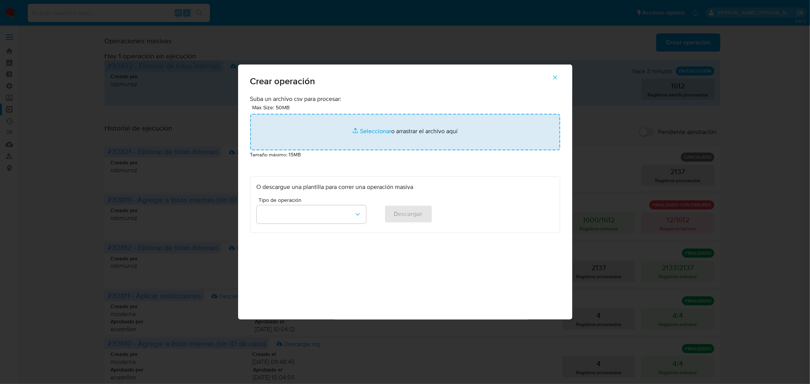
click at [379, 137] on input "file" at bounding box center [405, 132] width 310 height 36
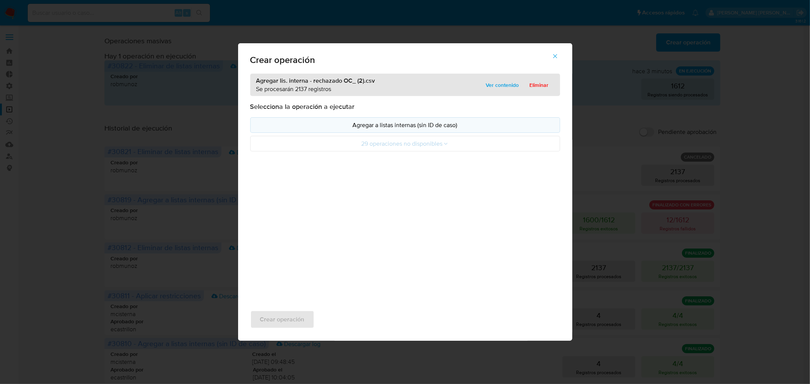
click at [384, 125] on p "Agregar a listas internas (sin ID de caso)" at bounding box center [405, 125] width 297 height 9
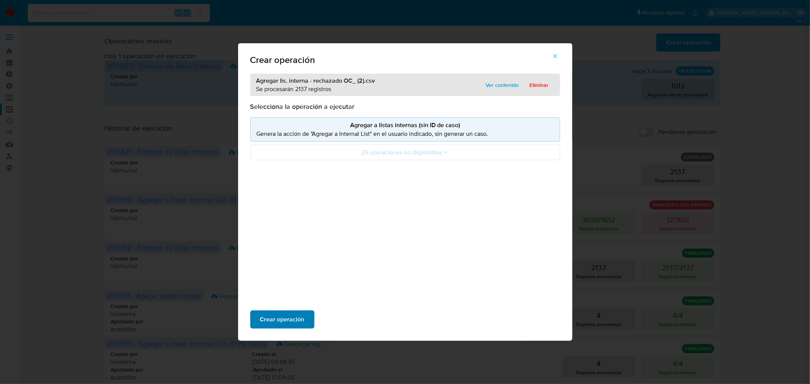
click at [307, 316] on button "Crear operación" at bounding box center [282, 320] width 64 height 18
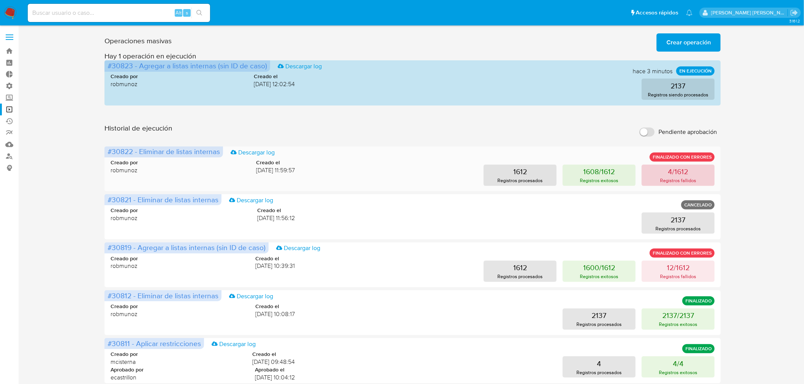
click at [659, 177] on button "4/1612 Registros fallidos" at bounding box center [677, 175] width 73 height 21
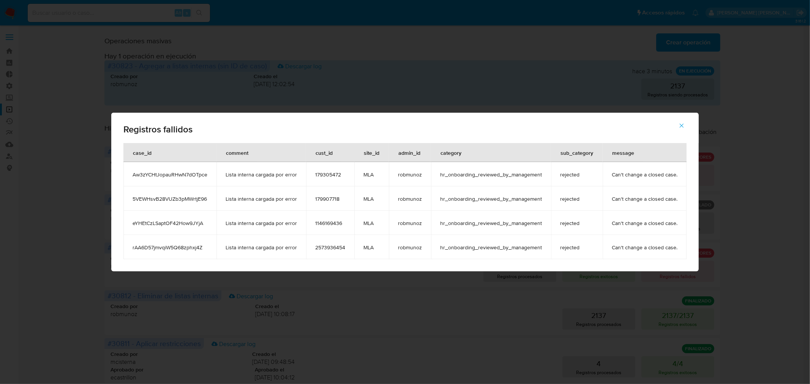
click at [333, 174] on span "179305472" at bounding box center [330, 174] width 30 height 7
click at [332, 174] on span "179305472" at bounding box center [330, 174] width 30 height 7
click at [324, 198] on span "179907718" at bounding box center [330, 199] width 30 height 7
click at [325, 198] on span "179907718" at bounding box center [330, 199] width 30 height 7
click at [329, 222] on span "1146169436" at bounding box center [330, 223] width 30 height 7
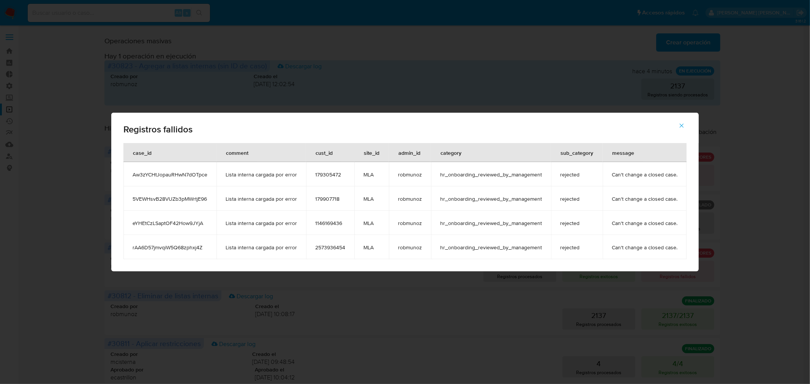
click at [329, 222] on span "1146169436" at bounding box center [330, 223] width 30 height 7
click at [346, 248] on td "2573936454" at bounding box center [330, 247] width 48 height 24
click at [346, 247] on td "2573936454" at bounding box center [330, 247] width 48 height 24
click at [342, 245] on span "2573936454" at bounding box center [330, 247] width 30 height 7
click at [342, 244] on span "2573936454" at bounding box center [330, 247] width 30 height 7
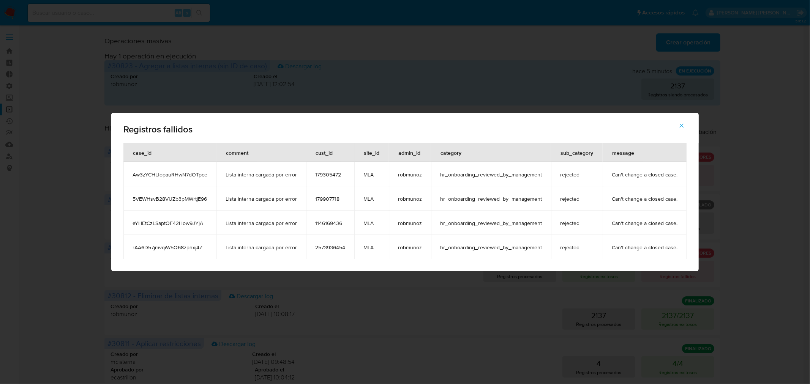
click at [682, 128] on icon "button" at bounding box center [681, 125] width 7 height 7
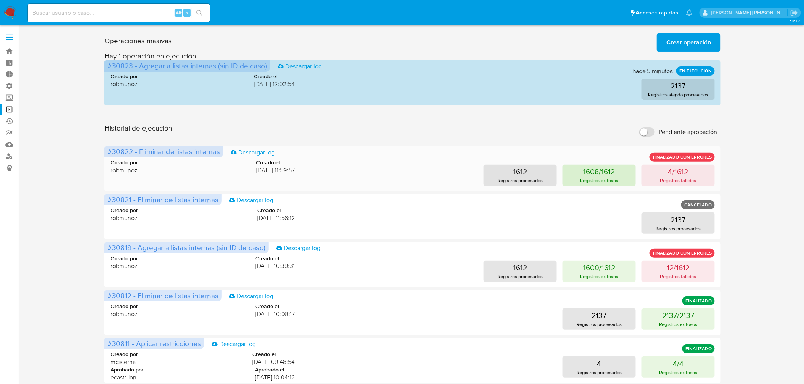
click at [599, 172] on p "1608/1612" at bounding box center [599, 171] width 32 height 11
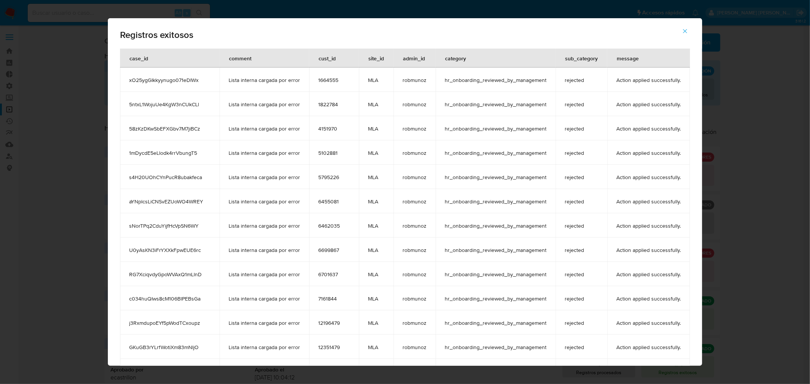
click at [688, 29] on icon "button" at bounding box center [685, 31] width 7 height 7
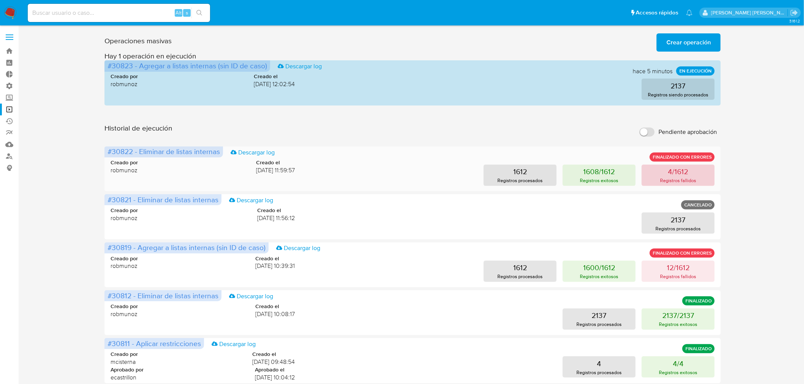
click at [694, 172] on button "4/1612 Registros fallidos" at bounding box center [677, 175] width 73 height 21
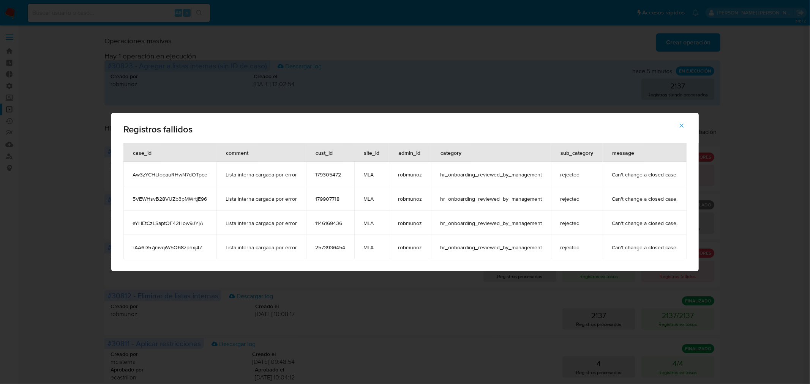
click at [335, 172] on span "179305472" at bounding box center [330, 174] width 30 height 7
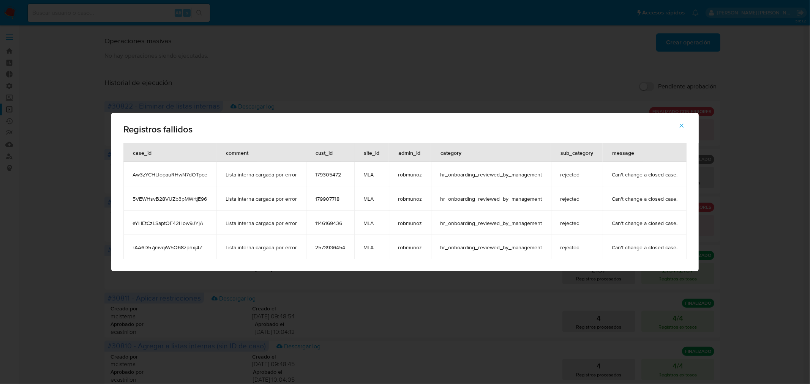
click at [325, 198] on span "179907718" at bounding box center [330, 199] width 30 height 7
click at [328, 226] on span "1146169436" at bounding box center [330, 223] width 30 height 7
click at [328, 225] on span "1146169436" at bounding box center [330, 223] width 30 height 7
click at [331, 251] on td "2573936454" at bounding box center [330, 247] width 48 height 24
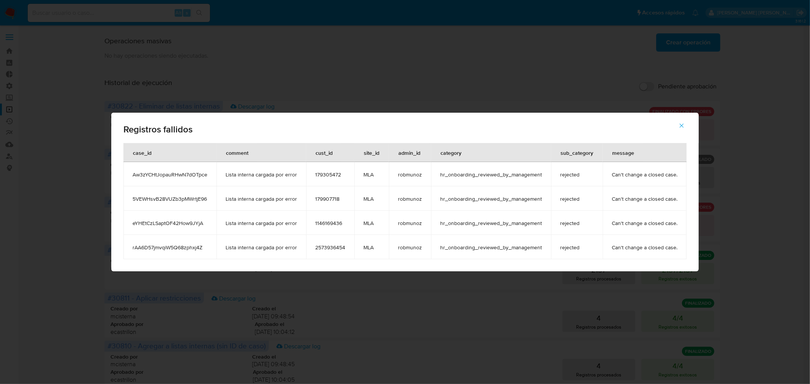
click at [331, 251] on td "2573936454" at bounding box center [330, 247] width 48 height 24
click at [680, 125] on icon "button" at bounding box center [682, 126] width 4 height 4
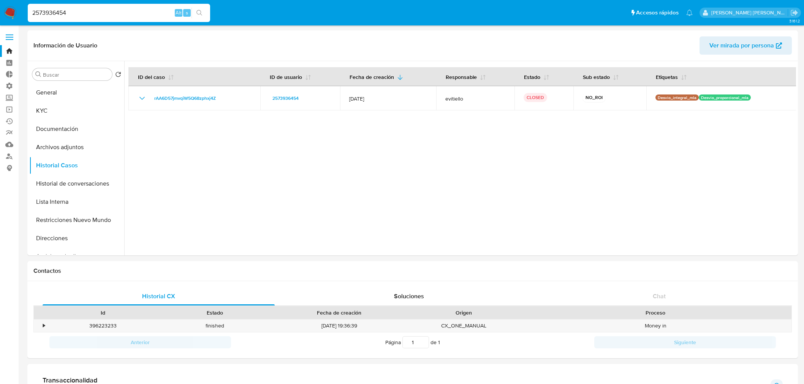
select select "10"
click at [8, 10] on img at bounding box center [10, 12] width 13 height 13
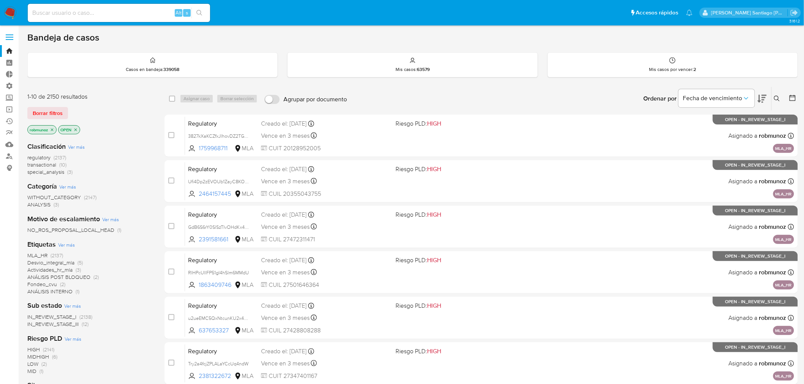
click at [777, 101] on icon at bounding box center [777, 99] width 6 height 6
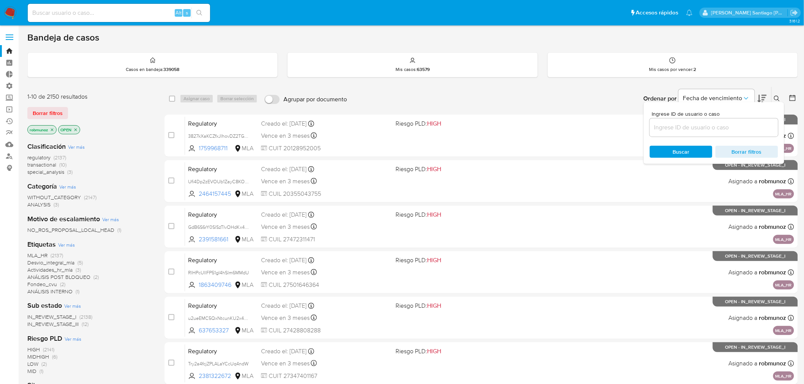
click at [710, 126] on input at bounding box center [713, 128] width 128 height 10
type input "179305472"
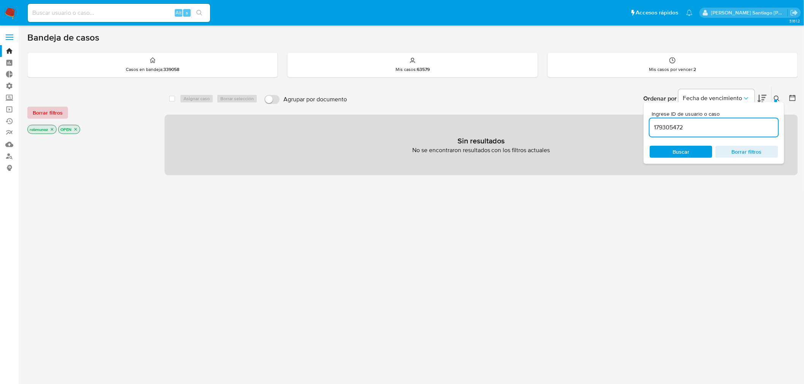
click at [44, 107] on span "Borrar filtros" at bounding box center [48, 112] width 30 height 11
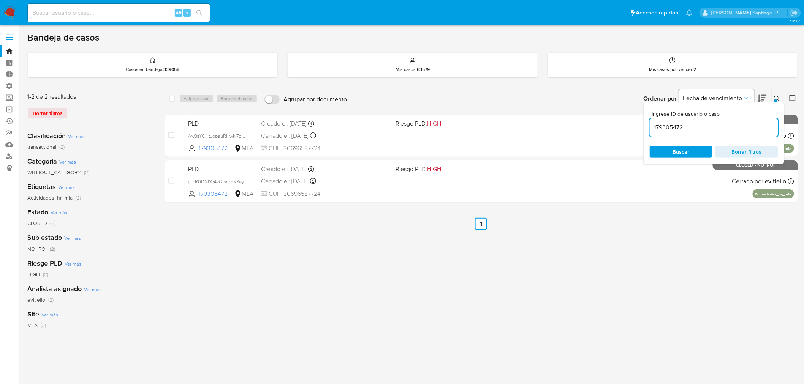
click at [589, 85] on div "Bandeja de casos Casos en bandeja : 339058 Mis casos : 63579 Mis casos por venc…" at bounding box center [412, 226] width 770 height 388
drag, startPoint x: 757, startPoint y: 150, endPoint x: 746, endPoint y: 153, distance: 11.3
click at [757, 151] on span "Borrar filtros" at bounding box center [746, 152] width 52 height 11
drag, startPoint x: 706, startPoint y: 124, endPoint x: 700, endPoint y: 122, distance: 5.8
click at [706, 124] on input at bounding box center [713, 128] width 128 height 10
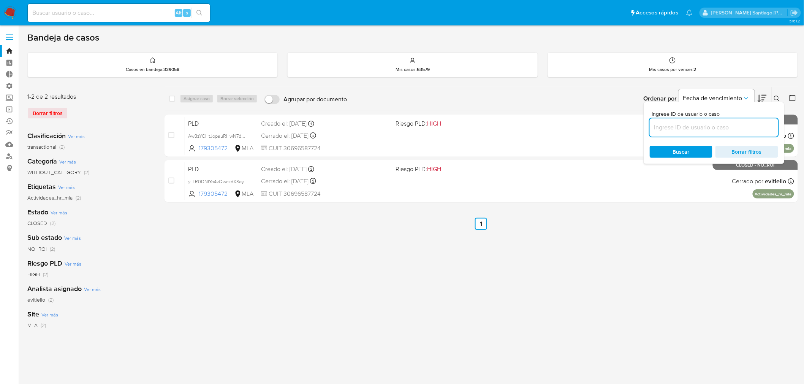
click at [156, 17] on input at bounding box center [119, 13] width 182 height 10
paste input "179305472"
type input "179305472"
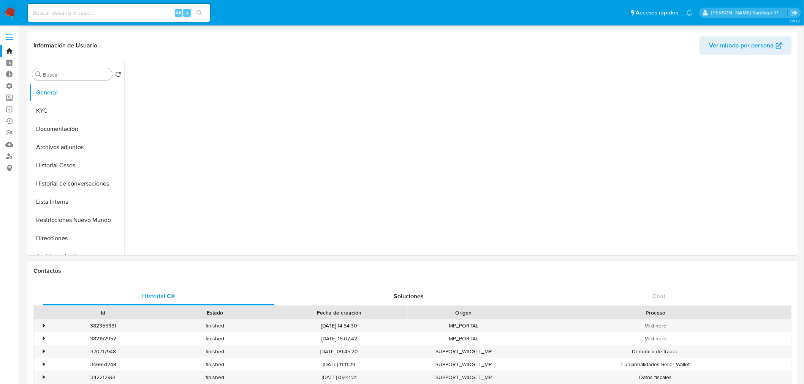
select select "10"
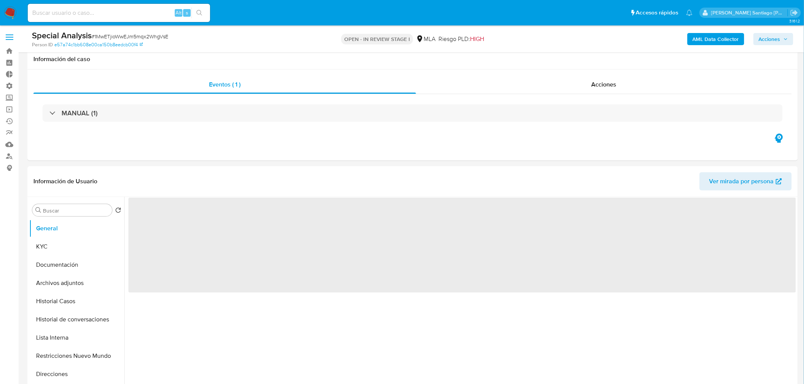
scroll to position [126, 0]
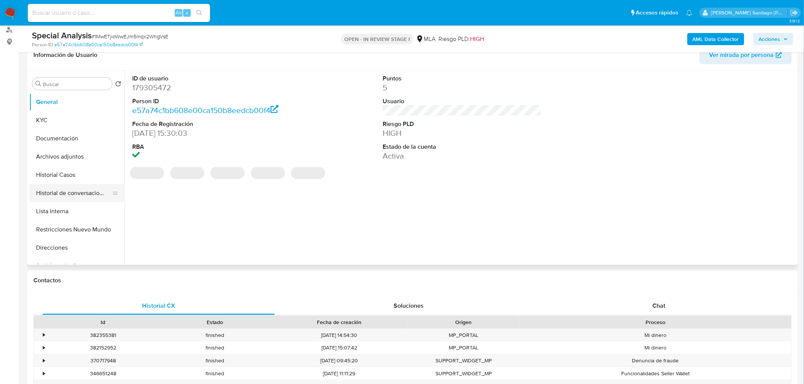
select select "10"
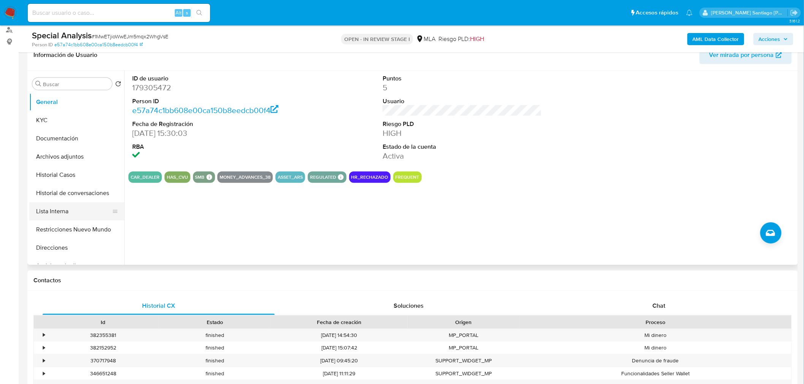
click at [59, 211] on button "Lista Interna" at bounding box center [73, 211] width 89 height 18
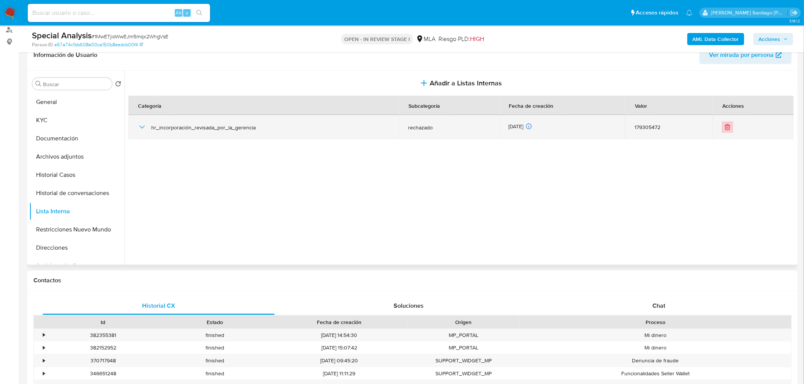
click at [727, 125] on icon "Eliminar" at bounding box center [727, 127] width 8 height 8
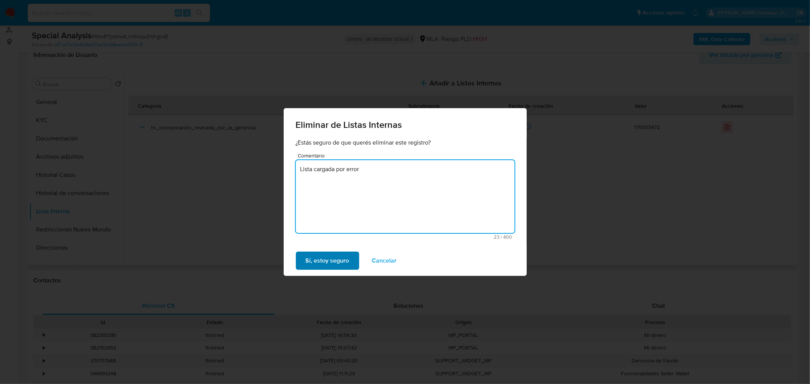
type textarea "Lista cargada por error"
click at [332, 256] on span "Sí, estoy seguro" at bounding box center [328, 261] width 44 height 17
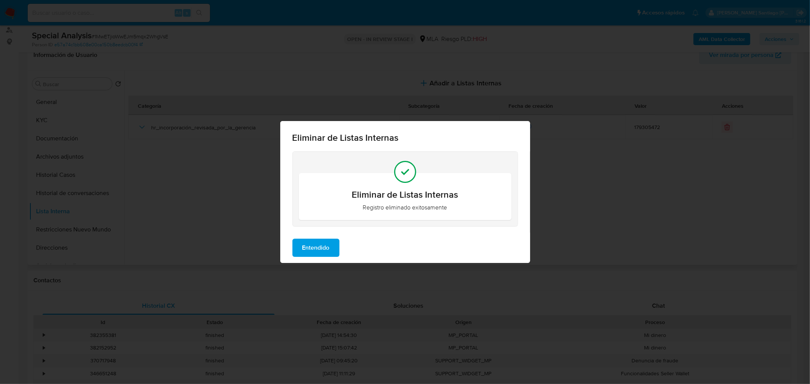
click at [302, 255] on span "Entendido" at bounding box center [315, 248] width 27 height 17
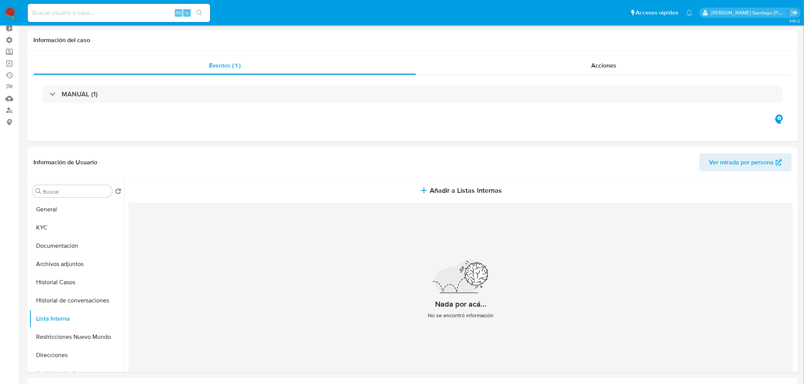
scroll to position [0, 0]
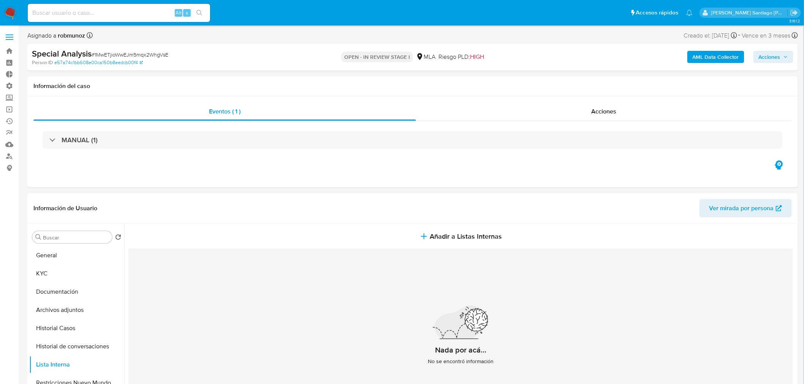
click at [791, 57] on button "Acciones" at bounding box center [773, 57] width 40 height 12
drag, startPoint x: 559, startPoint y: 84, endPoint x: 560, endPoint y: 92, distance: 7.4
click at [559, 84] on span "Resolución del caso" at bounding box center [557, 81] width 54 height 9
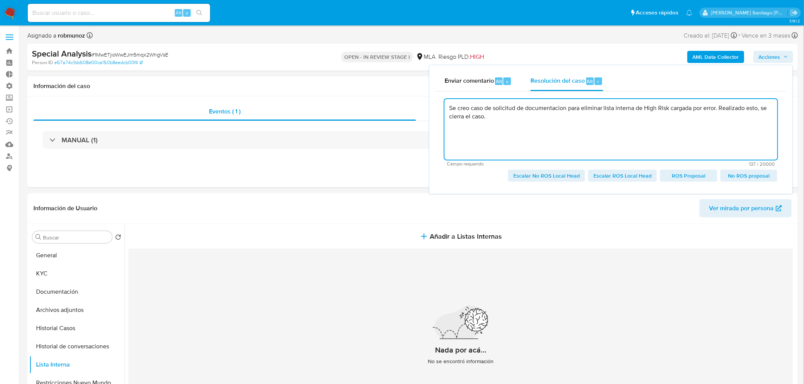
click at [565, 177] on span "Escalar No ROS Local Head" at bounding box center [546, 176] width 66 height 11
type textarea "Se creo caso de solicitud de documentacion para eliminar lista interna de High …"
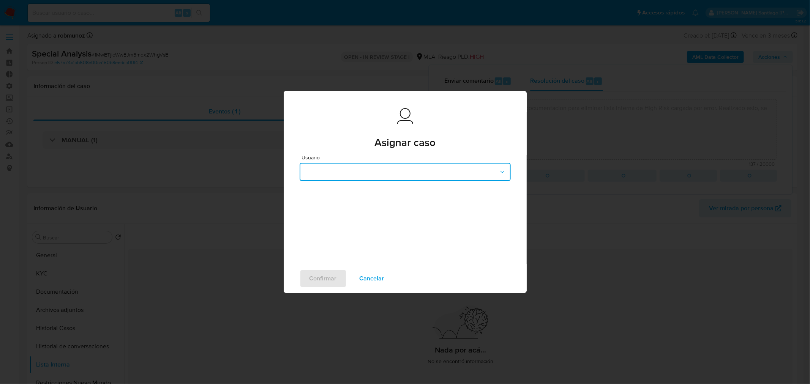
click at [365, 170] on button "button" at bounding box center [405, 172] width 211 height 18
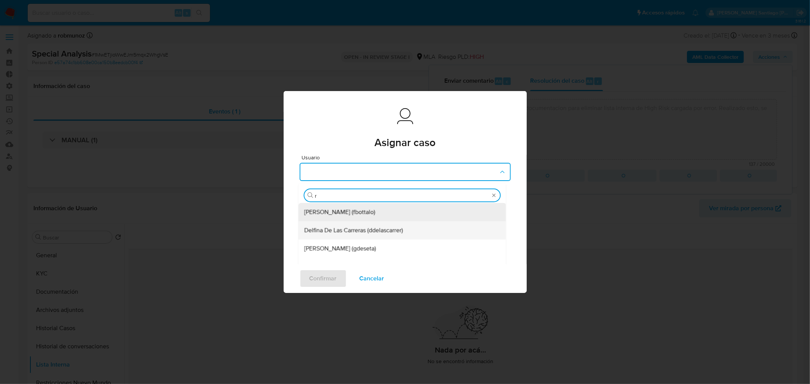
type input "ro"
click at [384, 228] on span "[PERSON_NAME] [PERSON_NAME] (robmunoz)" at bounding box center [382, 231] width 150 height 8
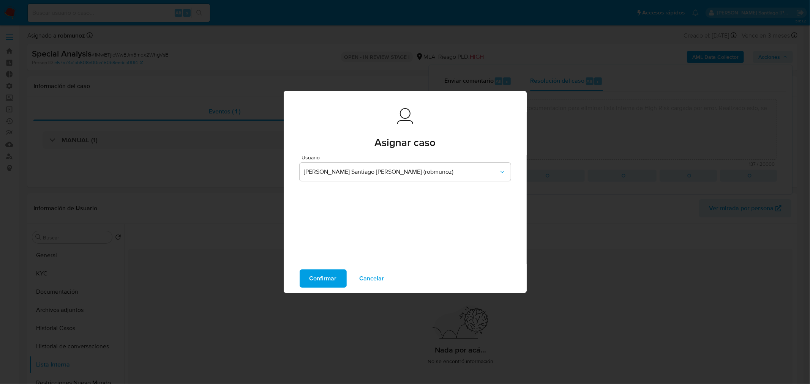
click at [336, 281] on span "Confirmar" at bounding box center [323, 278] width 27 height 17
type textarea "Se creo caso de solicitud de documentacion para eliminar lista interna de High …"
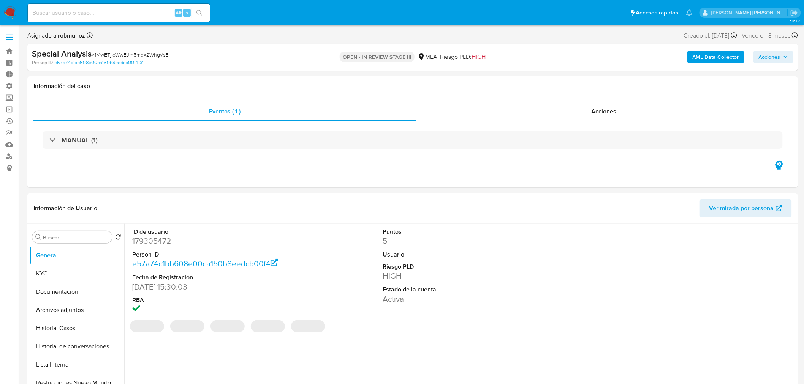
click at [9, 14] on img at bounding box center [10, 12] width 13 height 13
select select "10"
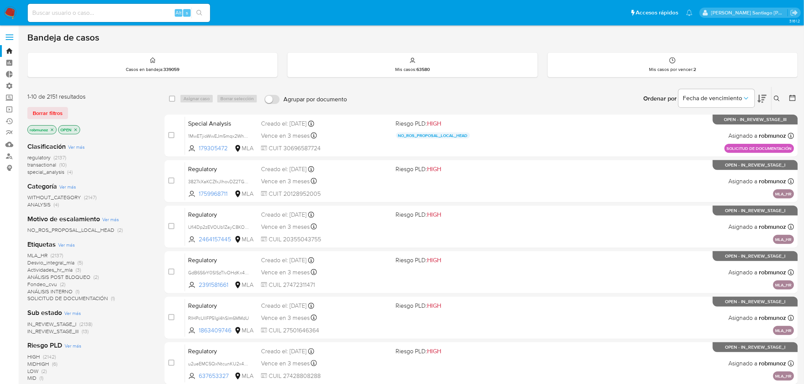
click at [777, 100] on icon at bounding box center [777, 99] width 6 height 6
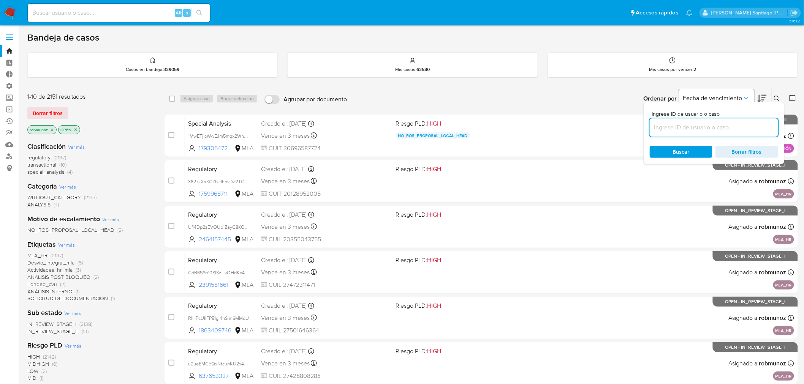
click at [701, 126] on input at bounding box center [713, 128] width 128 height 10
type input "179907718"
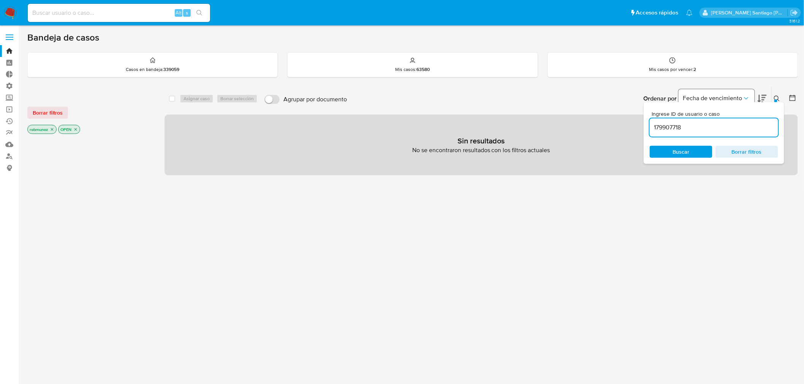
drag, startPoint x: 779, startPoint y: 98, endPoint x: 709, endPoint y: 101, distance: 70.3
click at [777, 97] on icon at bounding box center [777, 99] width 6 height 6
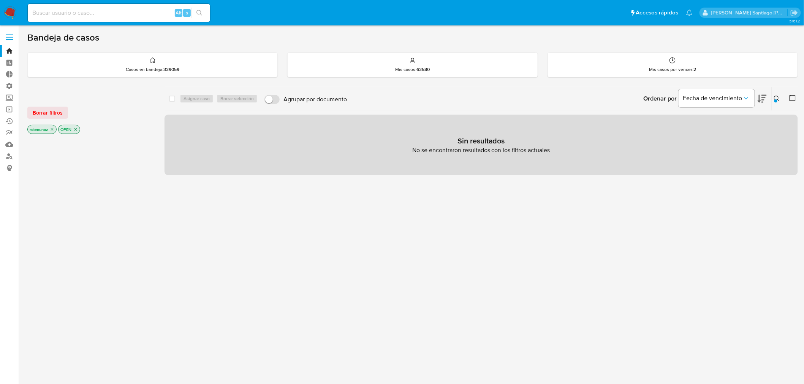
click at [63, 109] on button "Borrar filtros" at bounding box center [47, 113] width 41 height 12
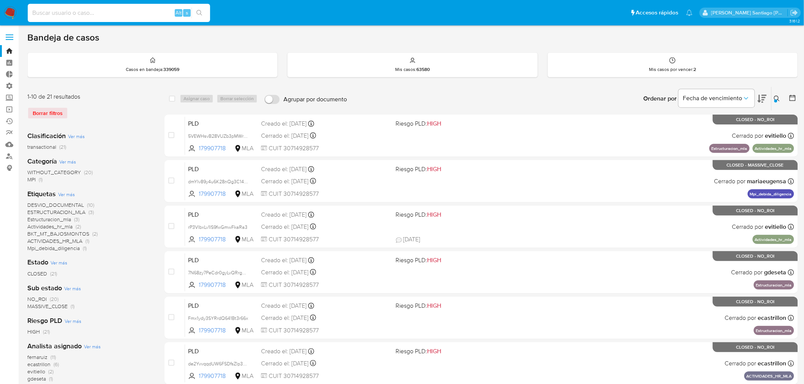
click at [128, 9] on input at bounding box center [119, 13] width 182 height 10
paste input "179907718"
type input "179907718"
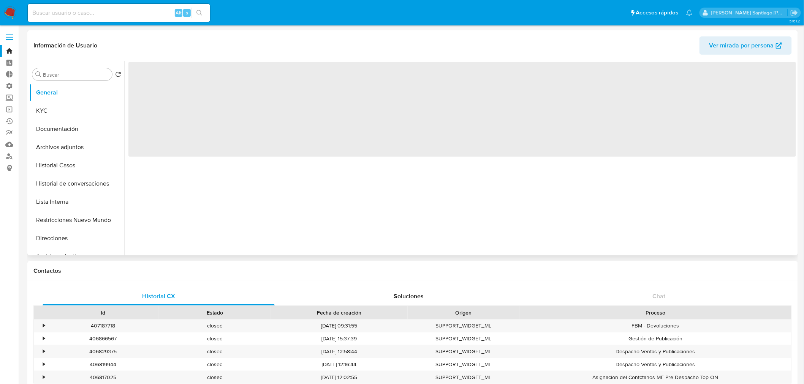
select select "10"
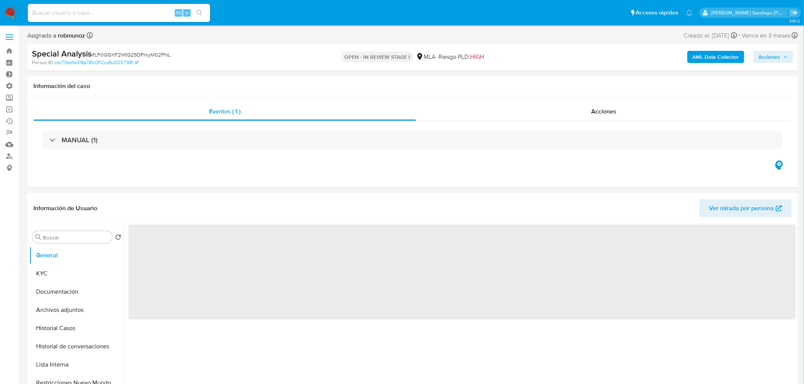
select select "10"
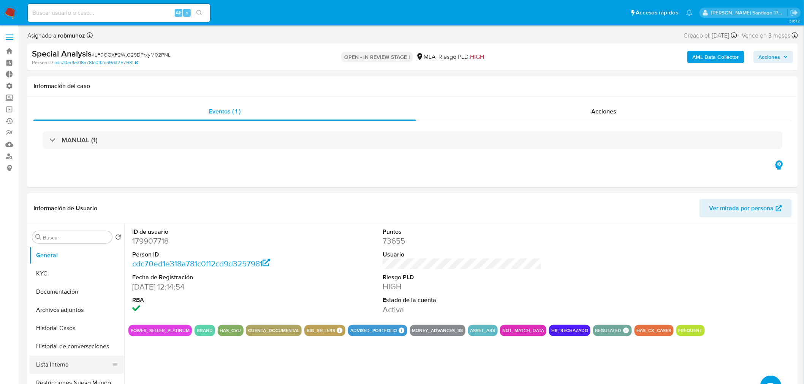
click at [66, 368] on button "Lista Interna" at bounding box center [73, 365] width 89 height 18
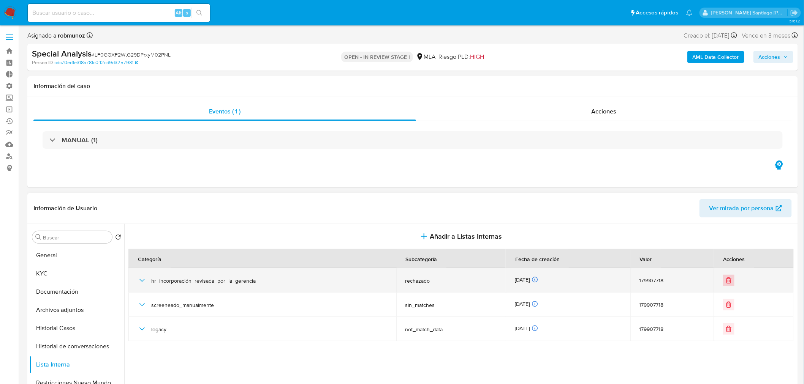
click at [728, 283] on icon "Eliminar" at bounding box center [729, 281] width 8 height 8
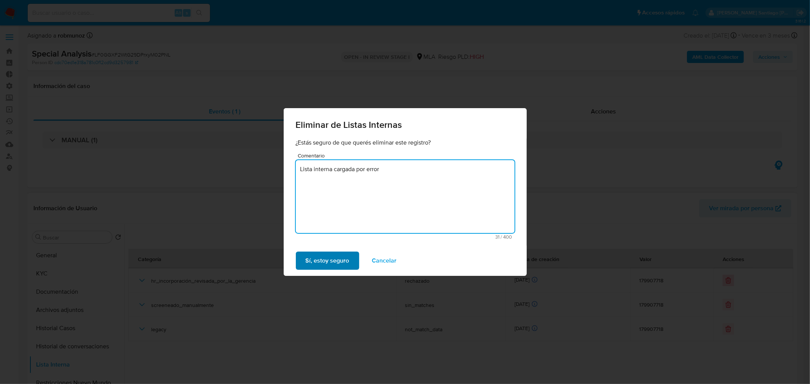
type textarea "Lista interna cargada por error"
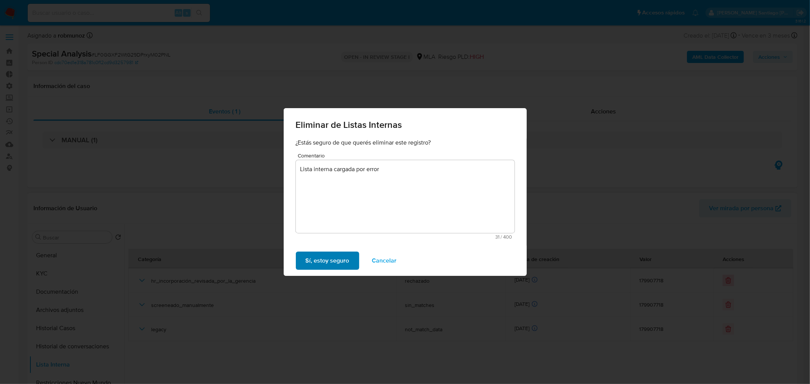
click at [336, 262] on span "Sí, estoy seguro" at bounding box center [328, 261] width 44 height 17
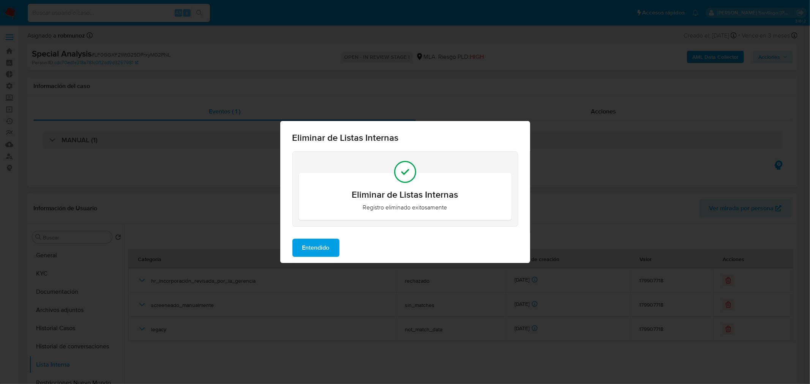
click at [310, 247] on span "Entendido" at bounding box center [315, 248] width 27 height 17
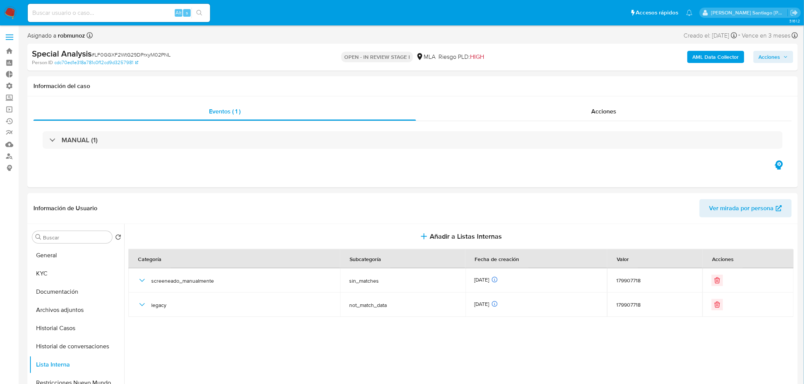
click at [758, 57] on span "Acciones" at bounding box center [769, 57] width 22 height 12
drag, startPoint x: 584, startPoint y: 92, endPoint x: 583, endPoint y: 88, distance: 3.9
click at [583, 92] on div "Enviar" at bounding box center [610, 142] width 351 height 100
click at [583, 88] on div "Resolución del caso Alt r" at bounding box center [566, 81] width 73 height 20
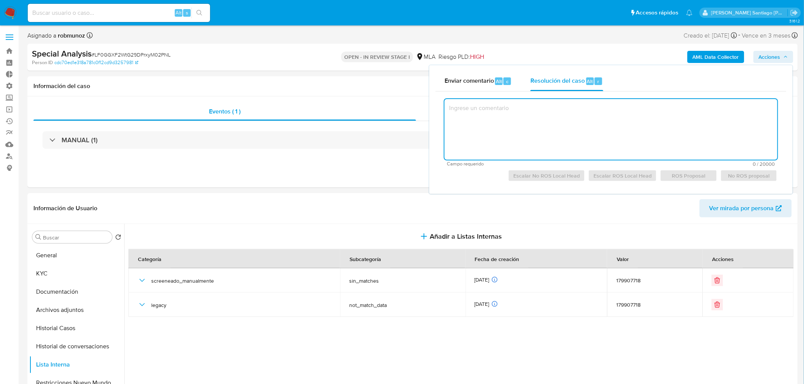
type textarea "s"
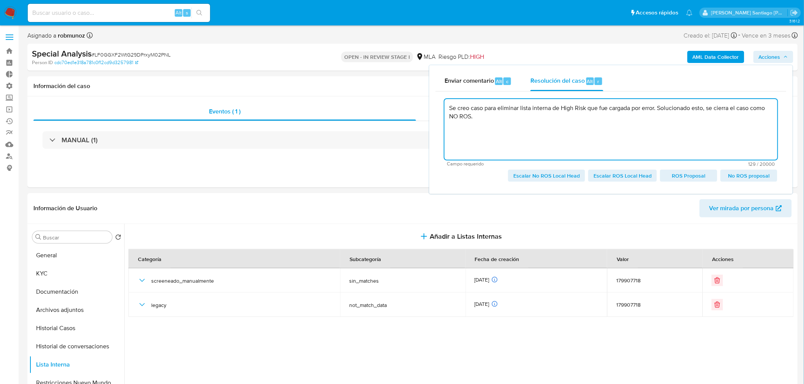
click at [553, 180] on span "Escalar No ROS Local Head" at bounding box center [546, 176] width 66 height 11
type textarea "Se creo caso para eliminar lista interna de High Risk que fue cargada por error…"
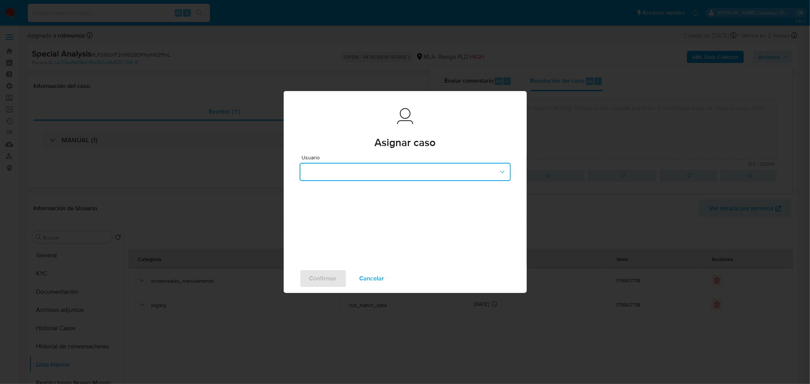
click at [361, 175] on button "button" at bounding box center [405, 172] width 211 height 18
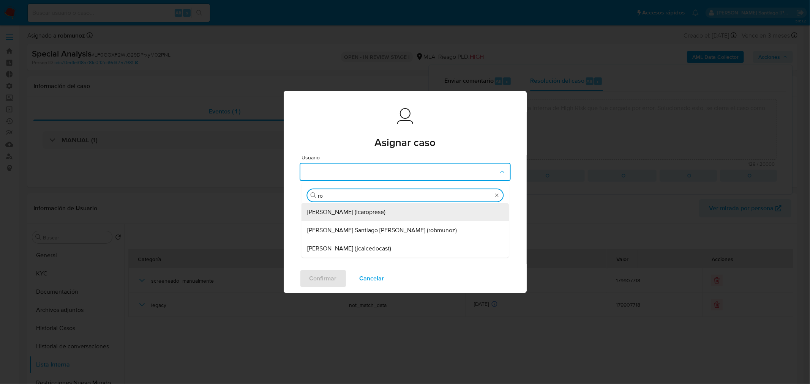
type input "rob"
click at [371, 214] on span "[PERSON_NAME] Santiago [PERSON_NAME] (robmunoz)" at bounding box center [382, 213] width 150 height 8
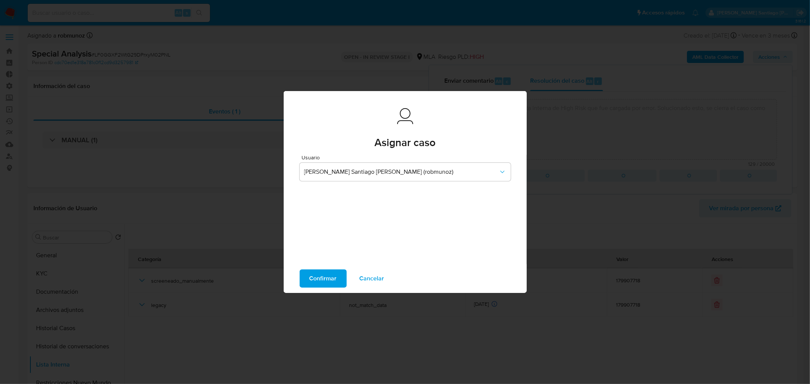
click at [317, 280] on span "Confirmar" at bounding box center [323, 278] width 27 height 17
type textarea "Se creo caso para eliminar lista interna de High Risk que fue cargada por error…"
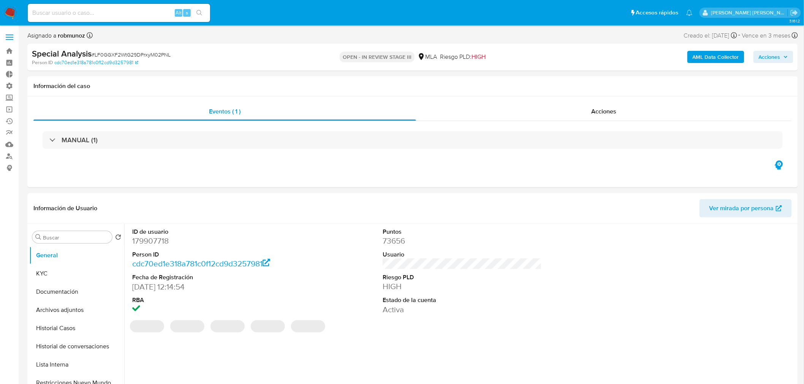
select select "10"
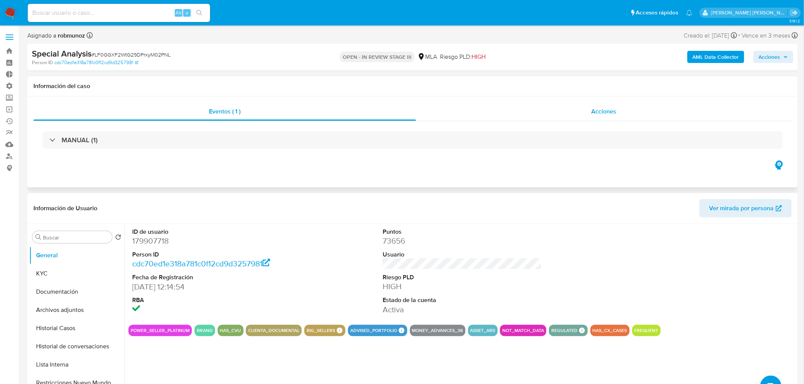
drag, startPoint x: 604, startPoint y: 114, endPoint x: 605, endPoint y: 119, distance: 5.4
click at [603, 113] on span "Acciones" at bounding box center [603, 111] width 25 height 9
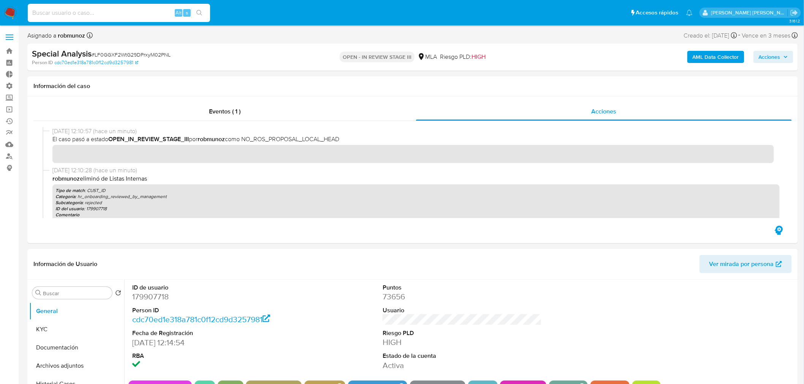
click at [112, 16] on input at bounding box center [119, 13] width 182 height 10
paste input "2573936454"
type input "2573936454"
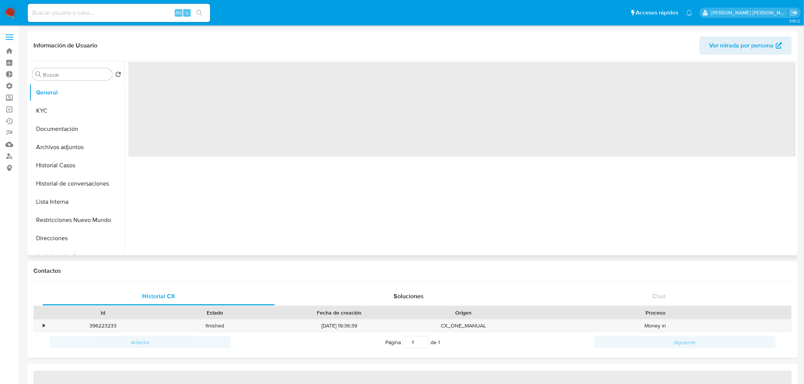
select select "10"
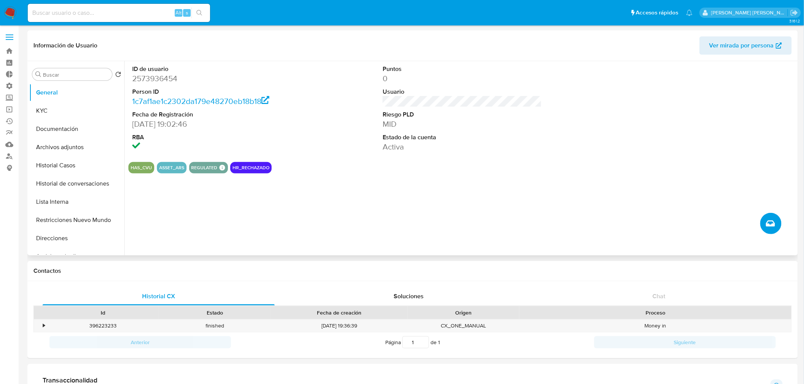
click at [774, 223] on icon "Crear caso manual" at bounding box center [770, 223] width 9 height 9
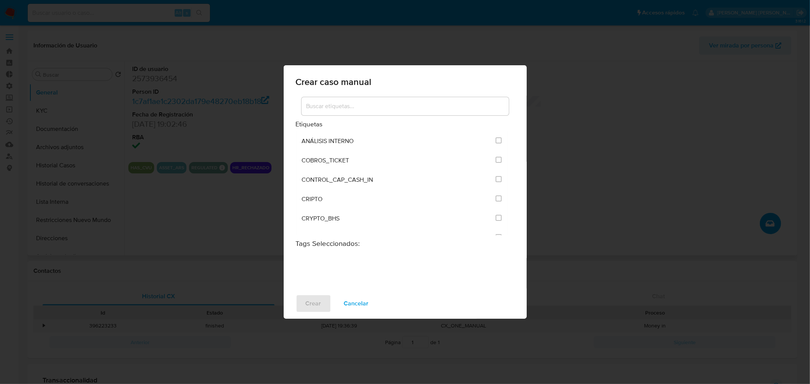
click at [372, 101] on input at bounding box center [405, 106] width 207 height 10
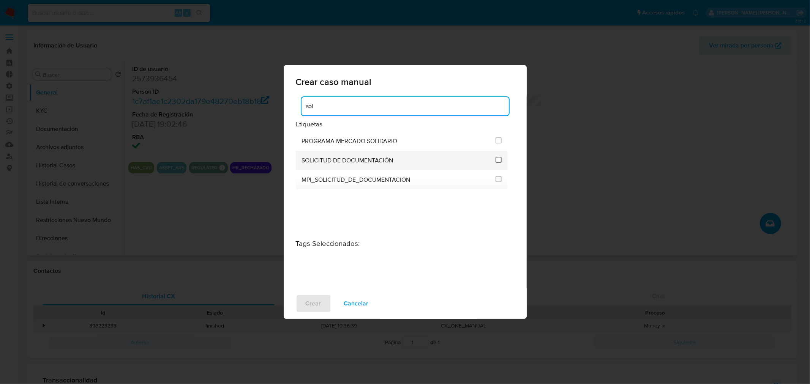
type input "sol"
click at [498, 160] on input "2677" at bounding box center [499, 160] width 6 height 6
checkbox input "true"
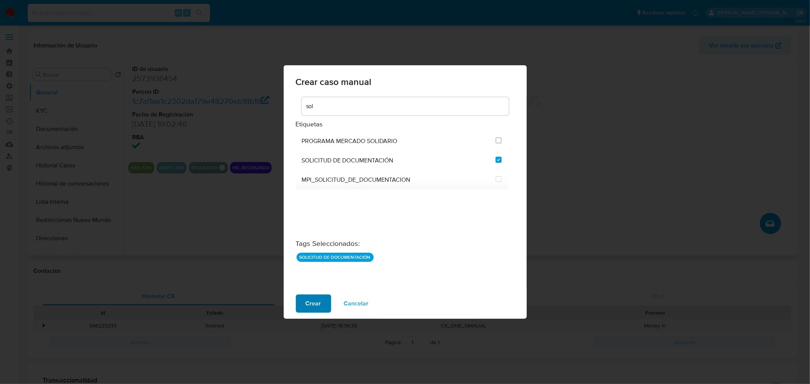
click at [318, 304] on span "Crear" at bounding box center [314, 303] width 16 height 17
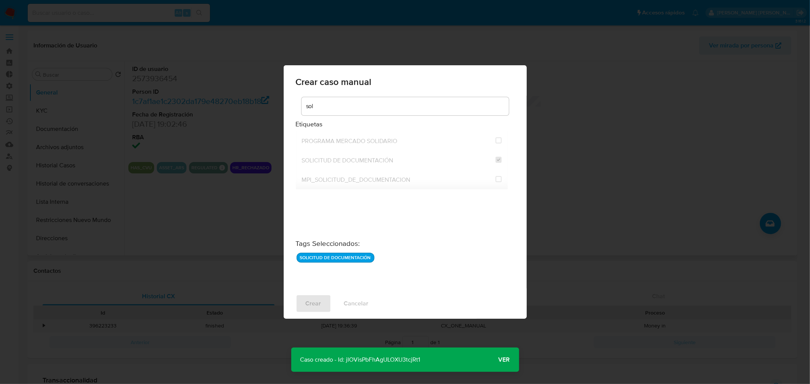
click at [510, 362] on button "Ver" at bounding box center [505, 360] width 30 height 18
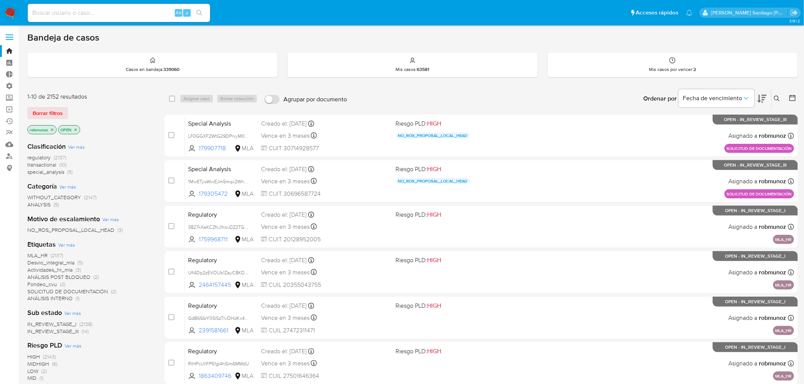
click at [777, 101] on icon at bounding box center [777, 99] width 6 height 6
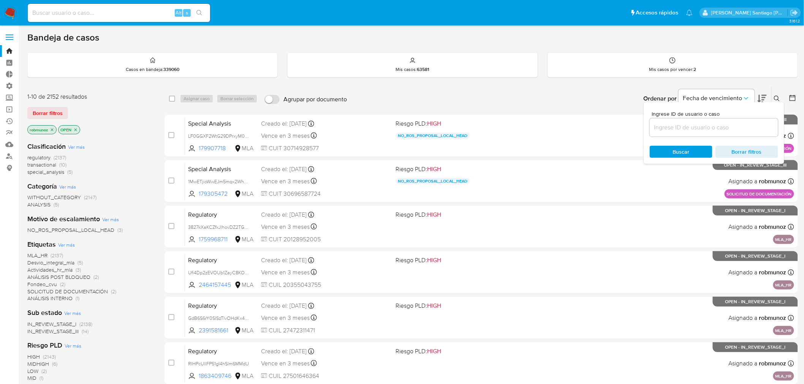
click at [131, 12] on input at bounding box center [119, 13] width 182 height 10
paste input "1146169436"
type input "1146169436"
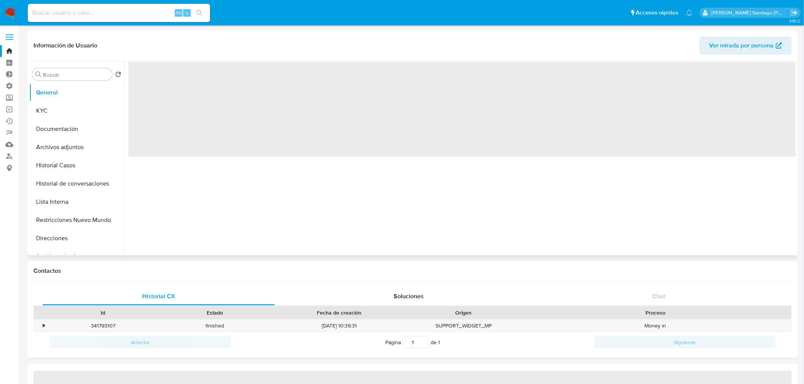
select select "10"
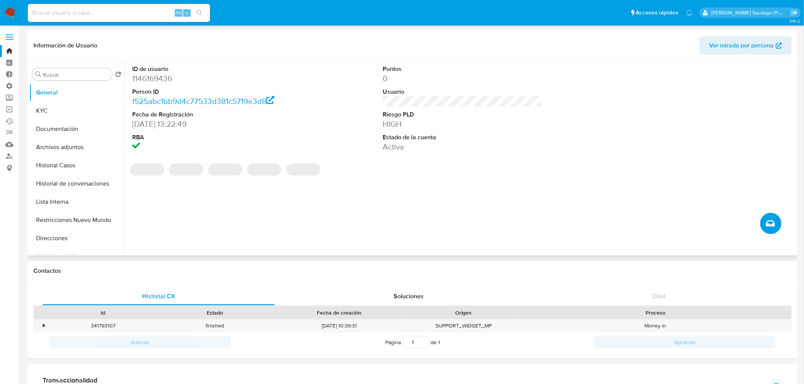
click at [764, 225] on button "Crear caso manual" at bounding box center [770, 223] width 21 height 21
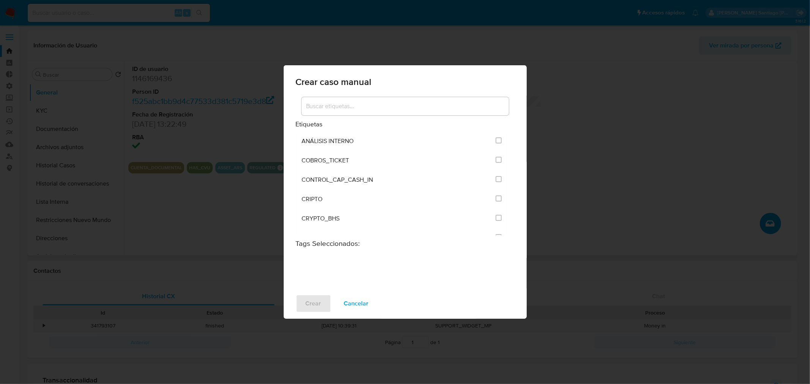
click at [357, 110] on input at bounding box center [405, 106] width 207 height 10
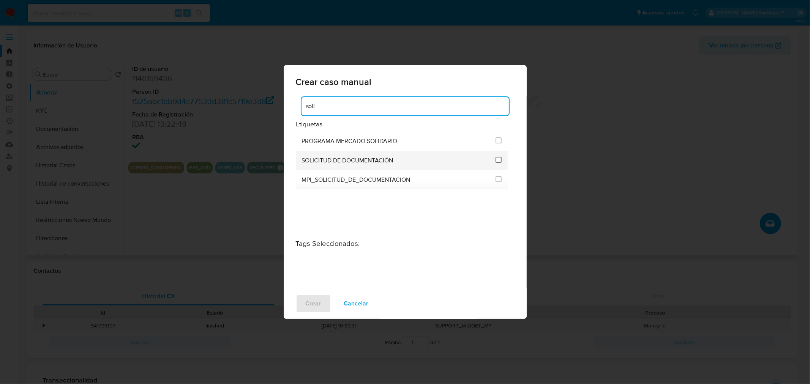
type input "soli"
click at [498, 159] on input "2677" at bounding box center [499, 160] width 6 height 6
checkbox input "true"
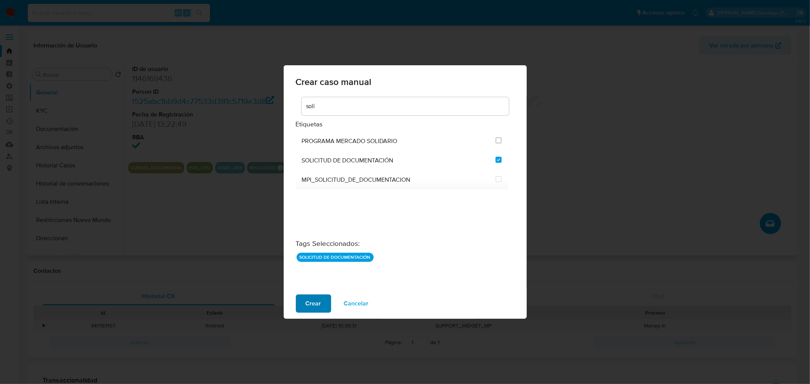
click at [316, 308] on span "Crear" at bounding box center [314, 303] width 16 height 17
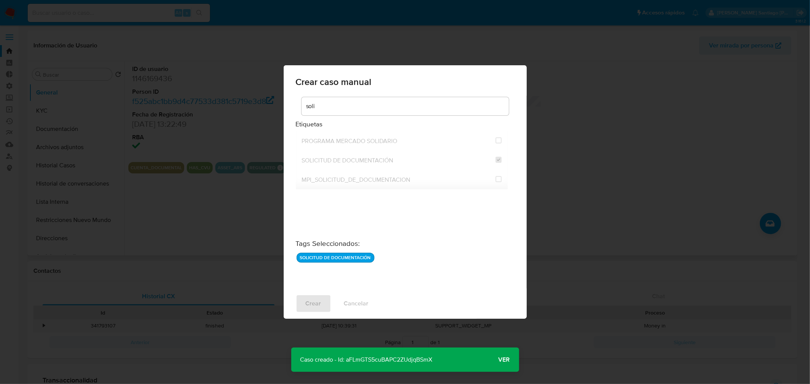
click at [507, 360] on span "Ver" at bounding box center [504, 360] width 11 height 0
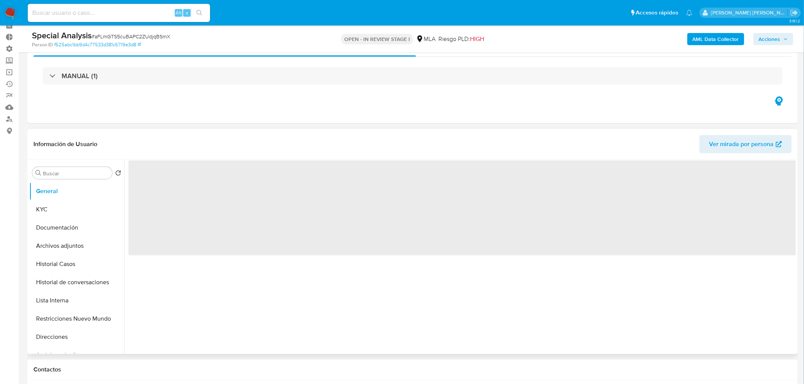
scroll to position [126, 0]
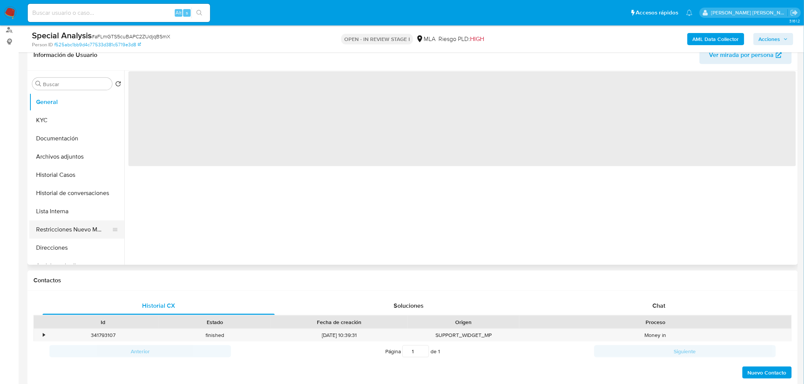
select select "10"
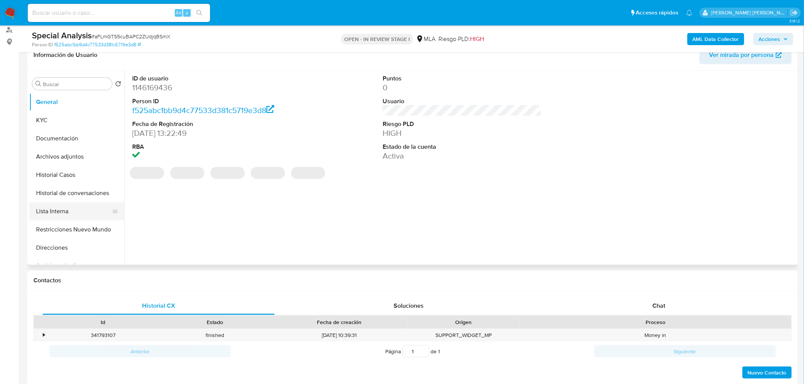
click at [49, 210] on button "Lista Interna" at bounding box center [73, 211] width 89 height 18
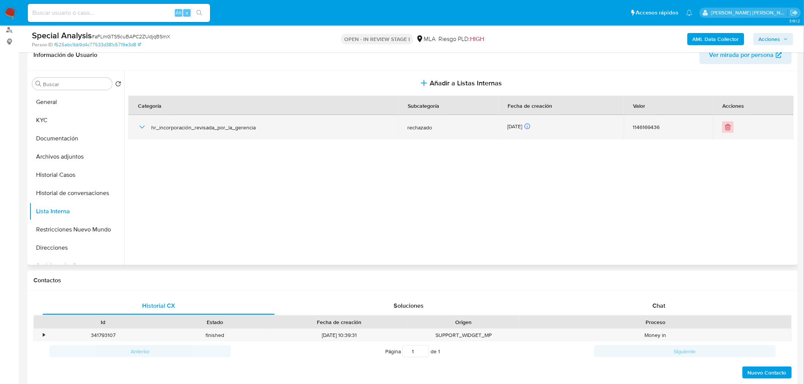
click at [724, 126] on icon "Eliminar" at bounding box center [728, 127] width 8 height 8
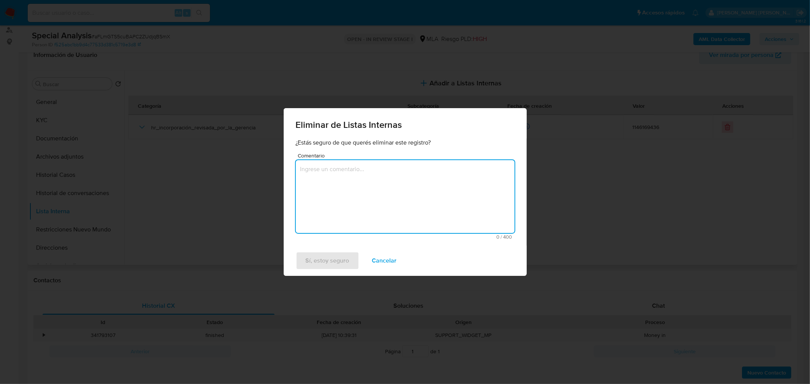
drag, startPoint x: 435, startPoint y: 191, endPoint x: 441, endPoint y: 189, distance: 6.3
click at [435, 190] on textarea "Comentario" at bounding box center [405, 196] width 219 height 73
type textarea "Lista interna cargada por error"
click at [340, 261] on span "Sí, estoy seguro" at bounding box center [328, 261] width 44 height 17
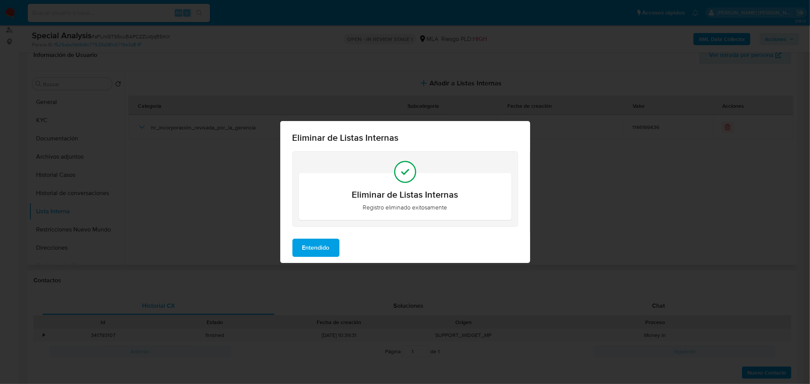
click at [333, 247] on button "Entendido" at bounding box center [315, 248] width 47 height 18
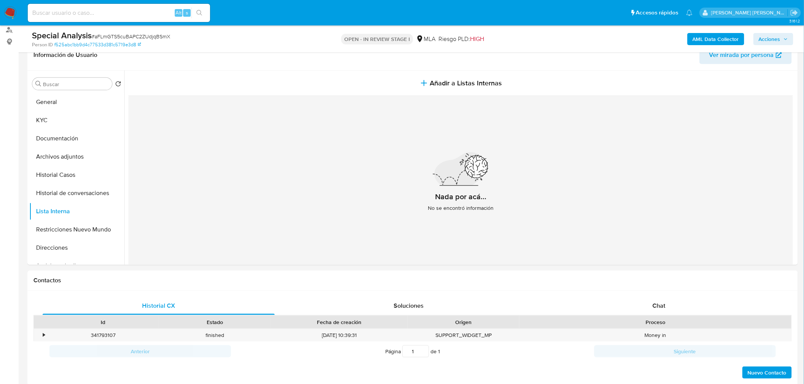
click at [770, 35] on span "Acciones" at bounding box center [769, 39] width 22 height 12
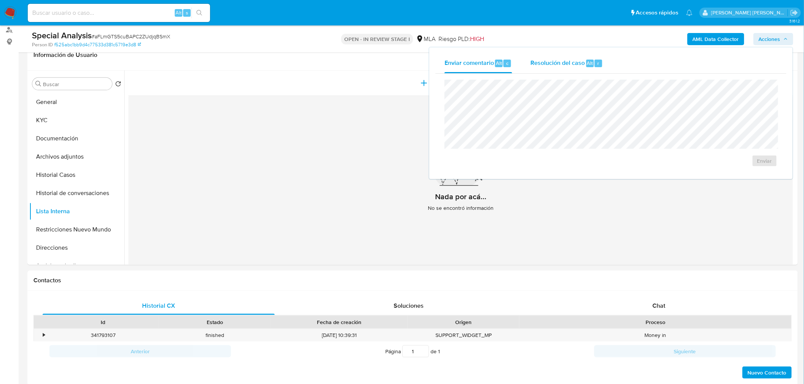
click at [564, 66] on span "Resolución del caso" at bounding box center [557, 62] width 54 height 9
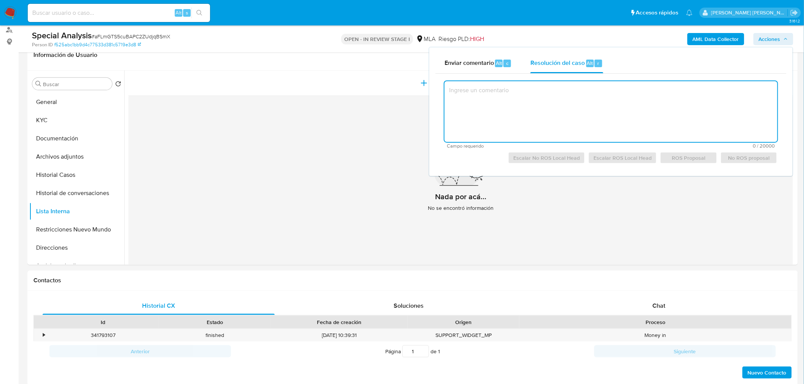
click at [560, 103] on textarea at bounding box center [610, 111] width 333 height 61
paste textarea "Se creo caso para eliminar lista interna de High Risk que fue cargada por error…"
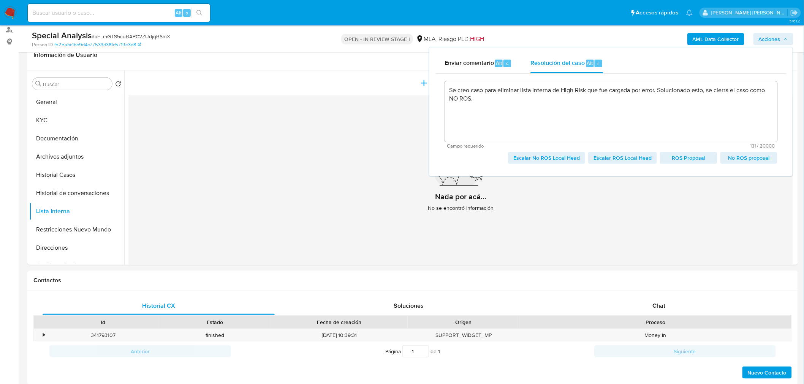
click at [560, 156] on span "Escalar No ROS Local Head" at bounding box center [546, 158] width 66 height 11
type textarea "Se creo caso para eliminar lista interna de High Risk que fue cargada por error…"
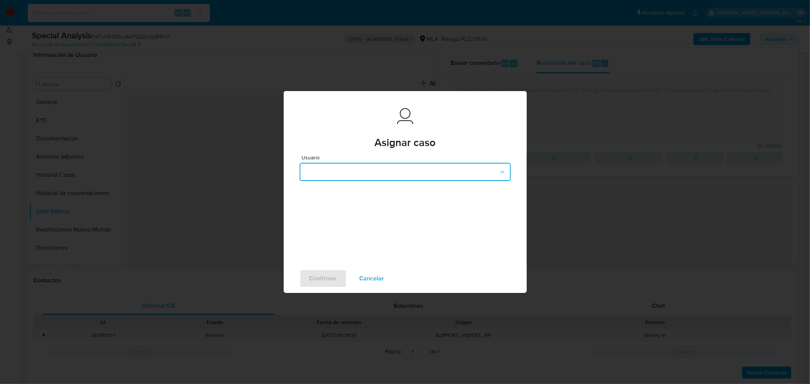
click at [351, 172] on button "button" at bounding box center [405, 172] width 211 height 18
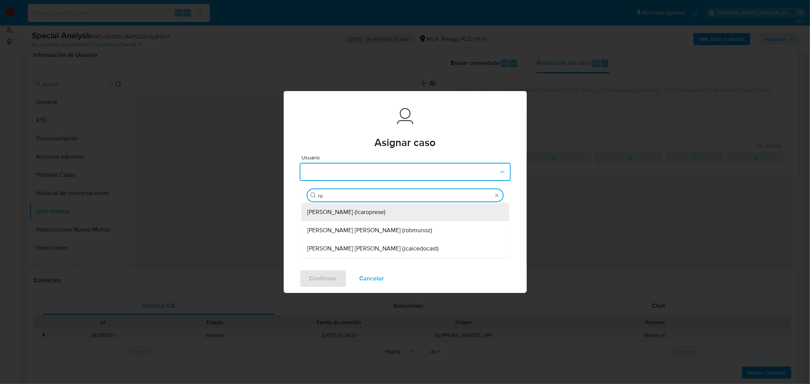
type input "rob"
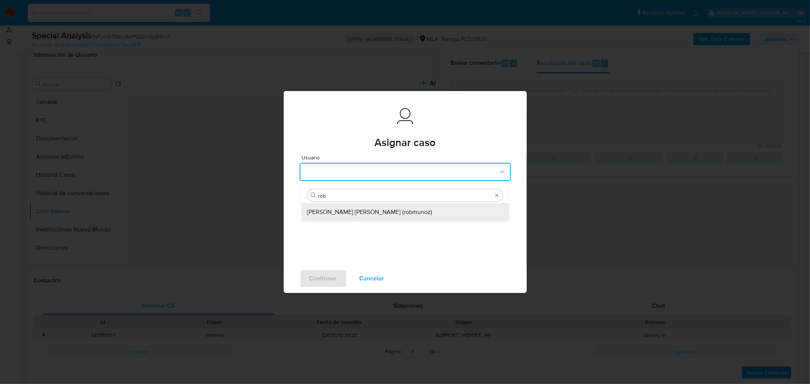
click at [371, 211] on span "[PERSON_NAME] [PERSON_NAME] (robmunoz)" at bounding box center [369, 213] width 125 height 8
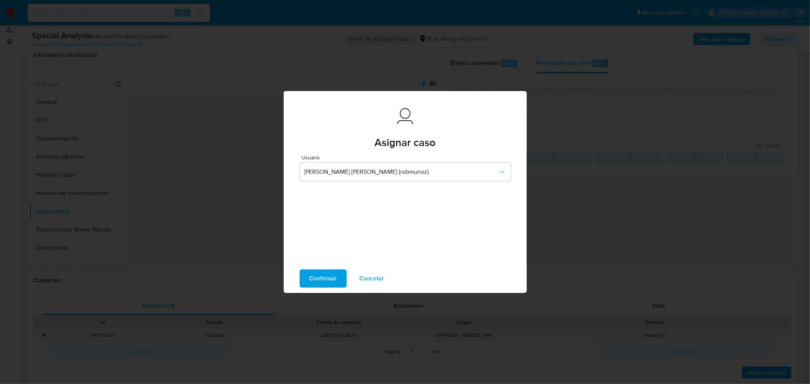
click at [328, 272] on span "Confirmar" at bounding box center [323, 278] width 27 height 17
type textarea "Se creo caso para eliminar lista interna de High Risk que fue cargada por error…"
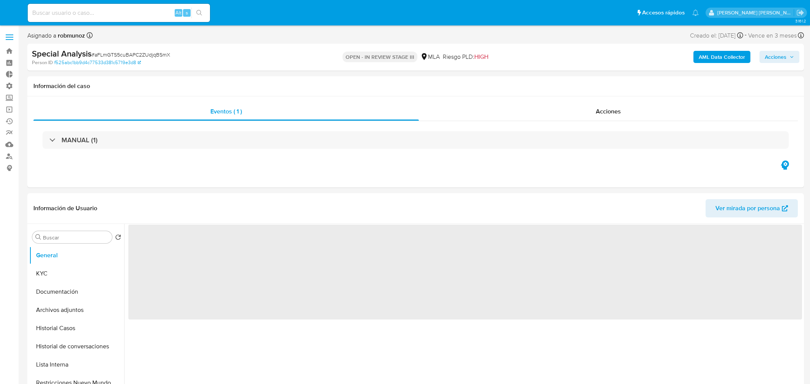
select select "10"
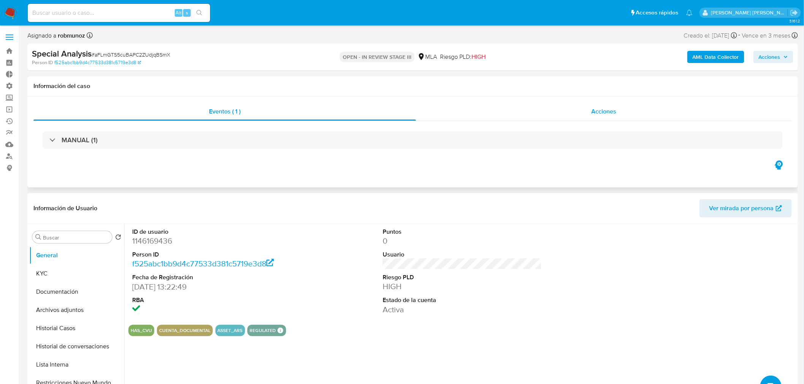
click at [585, 107] on div "Acciones" at bounding box center [604, 112] width 376 height 18
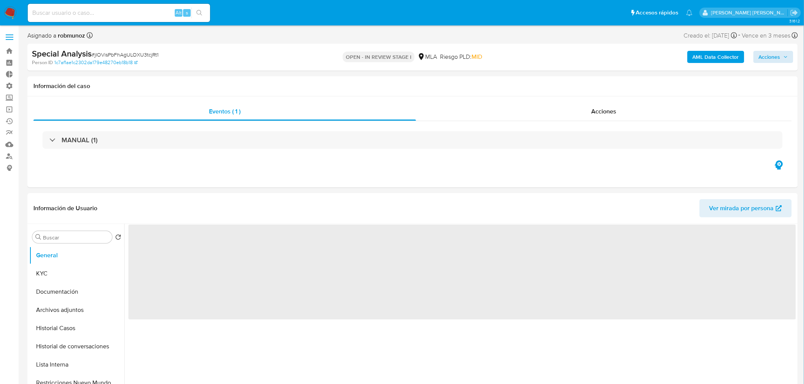
select select "10"
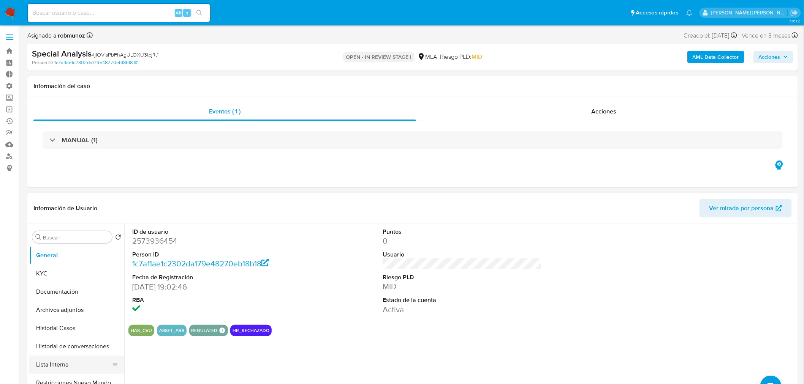
click at [69, 361] on button "Lista Interna" at bounding box center [73, 365] width 89 height 18
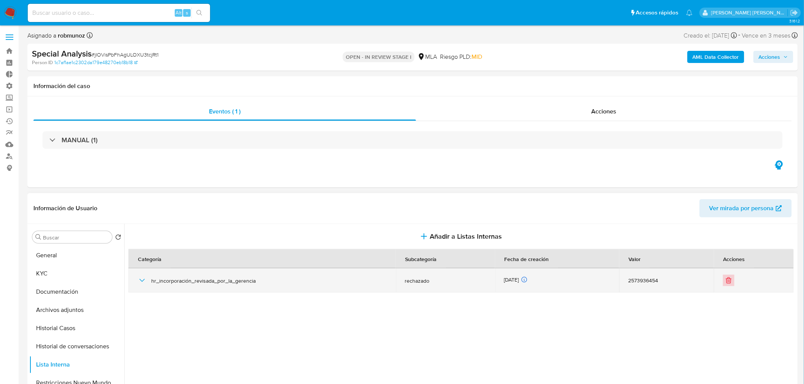
click at [725, 282] on icon "Eliminar" at bounding box center [729, 281] width 8 height 8
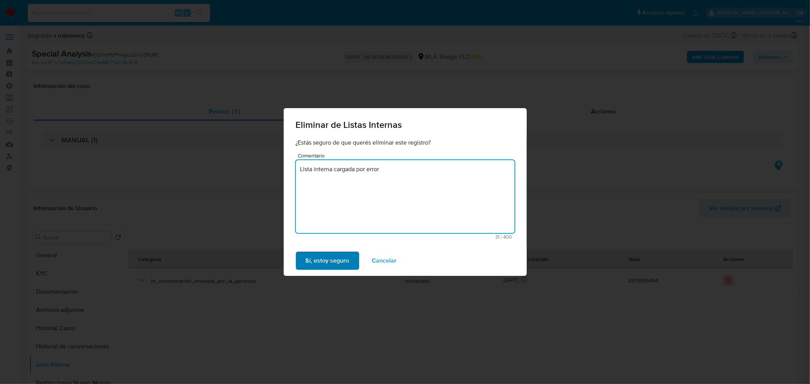
type textarea "Lista interna cargada por error"
click at [328, 259] on span "Sí, estoy seguro" at bounding box center [328, 261] width 44 height 17
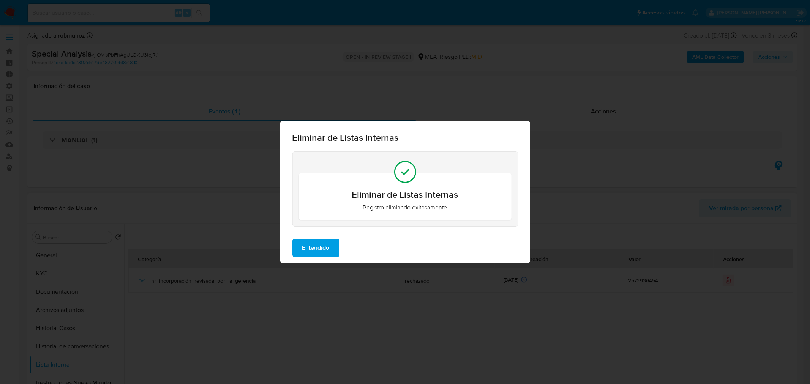
click at [312, 240] on span "Entendido" at bounding box center [315, 248] width 27 height 17
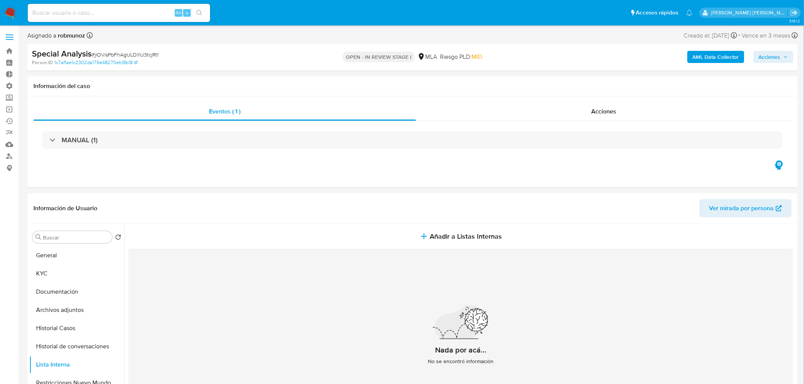
drag, startPoint x: 777, startPoint y: 58, endPoint x: 757, endPoint y: 63, distance: 20.7
click at [772, 60] on span "Acciones" at bounding box center [769, 57] width 22 height 12
drag, startPoint x: 579, startPoint y: 86, endPoint x: 577, endPoint y: 93, distance: 7.0
click at [578, 86] on div "Resolución del caso Alt r" at bounding box center [566, 81] width 73 height 20
click at [577, 116] on textarea at bounding box center [611, 129] width 332 height 61
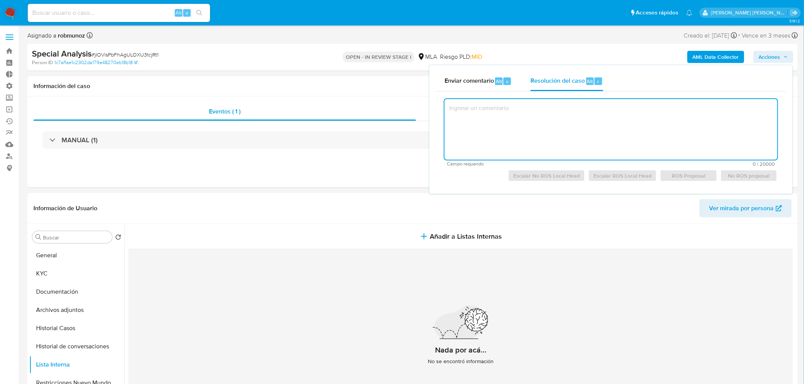
paste textarea "2573936454"
type textarea "2573936454"
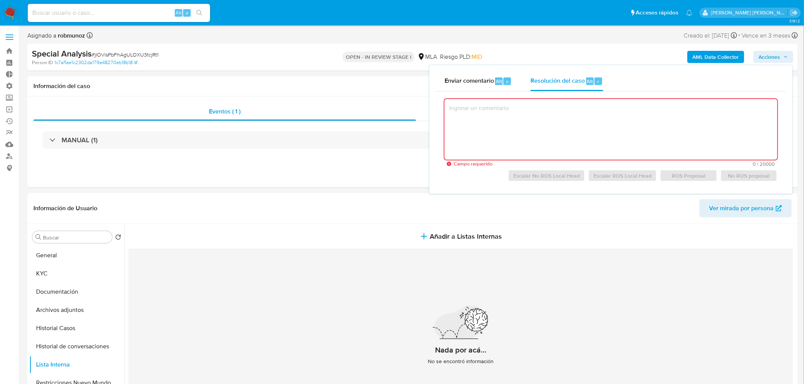
paste textarea "Se creo caso para eliminar lista interna de High Risk que fue cargada por error…"
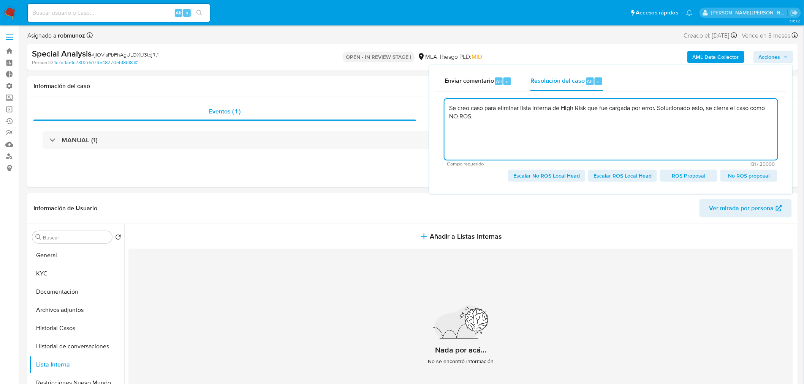
click at [531, 179] on span "Escalar No ROS Local Head" at bounding box center [546, 176] width 66 height 11
type textarea "Se creo caso para eliminar lista interna de High Risk que fue cargada por error…"
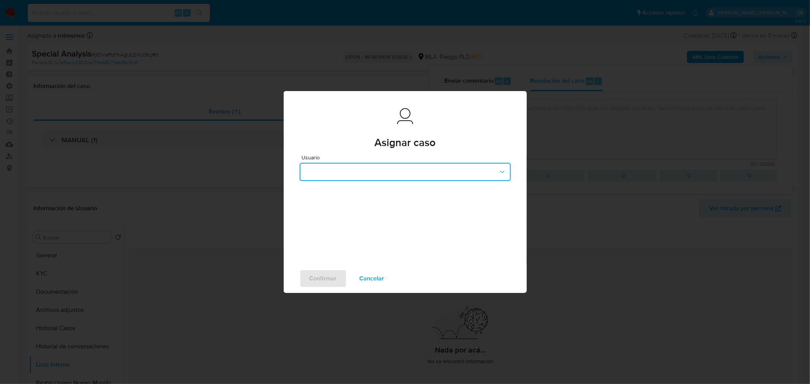
click at [355, 174] on button "button" at bounding box center [405, 172] width 211 height 18
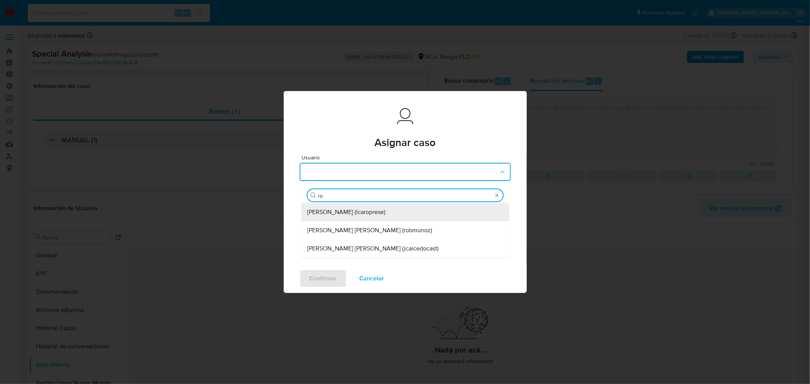
type input "rob"
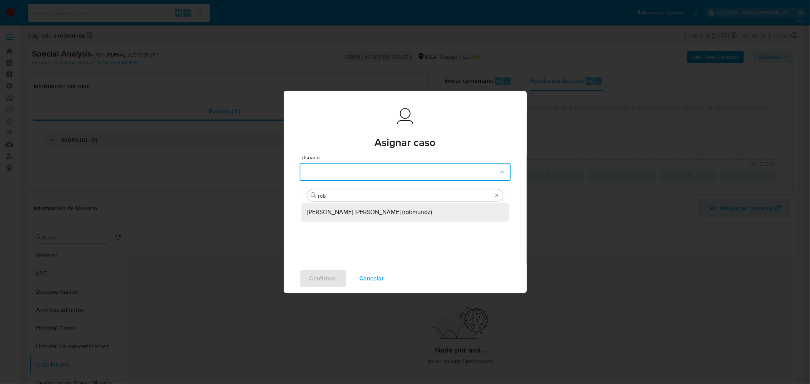
drag, startPoint x: 370, startPoint y: 209, endPoint x: 356, endPoint y: 229, distance: 23.7
click at [369, 210] on span "Roberto Santiago Munoz (robmunoz)" at bounding box center [369, 213] width 125 height 8
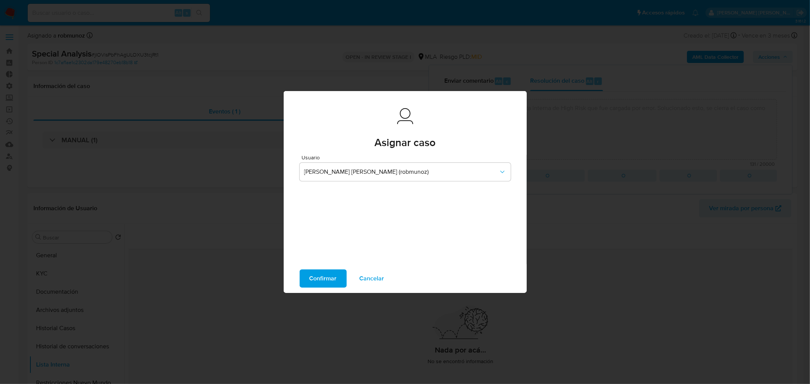
click at [323, 282] on span "Confirmar" at bounding box center [323, 278] width 27 height 17
type textarea "Se creo caso para eliminar lista interna de High Risk que fue cargada por error…"
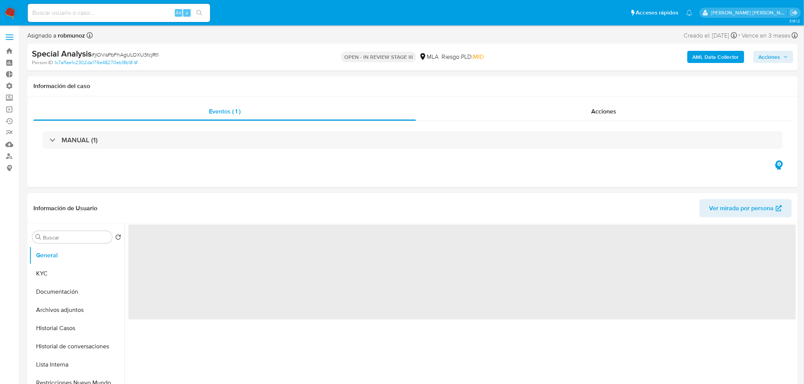
select select "10"
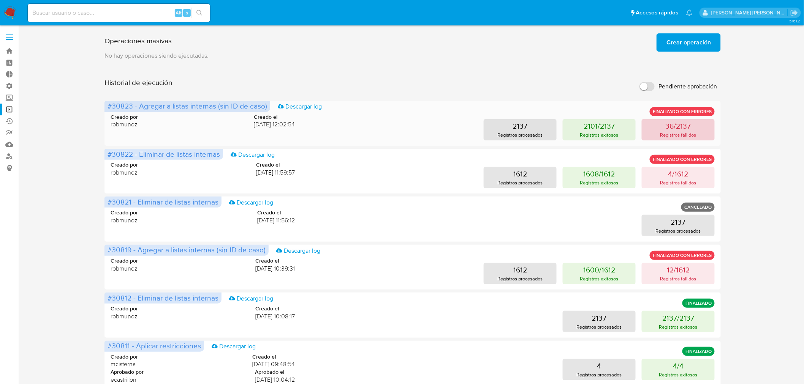
click at [661, 134] on p "Registros fallidos" at bounding box center [678, 134] width 36 height 7
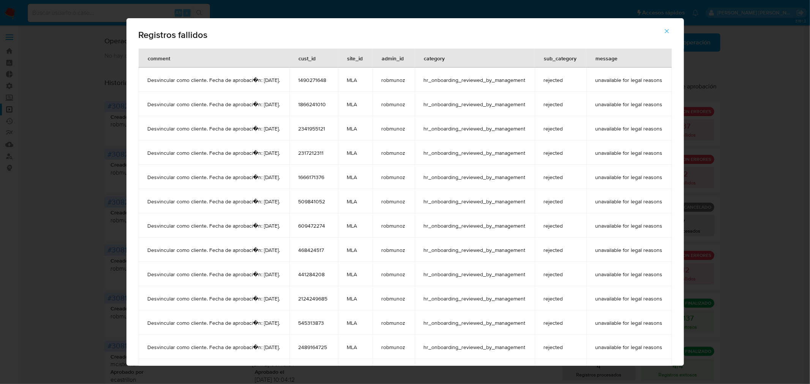
click at [670, 33] on icon "button" at bounding box center [666, 31] width 7 height 7
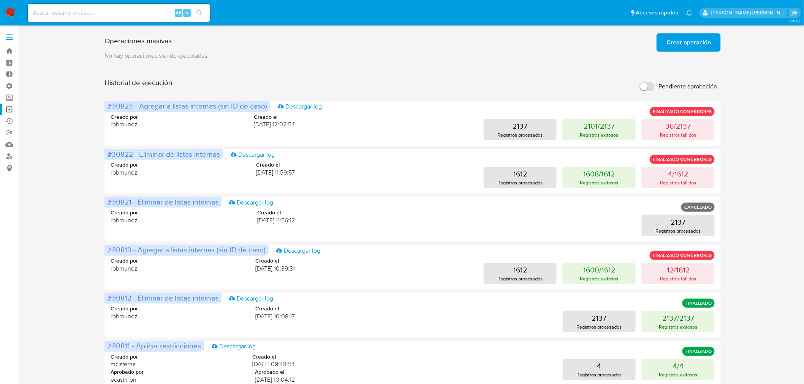
click at [680, 40] on span "Crear operación" at bounding box center [688, 42] width 44 height 17
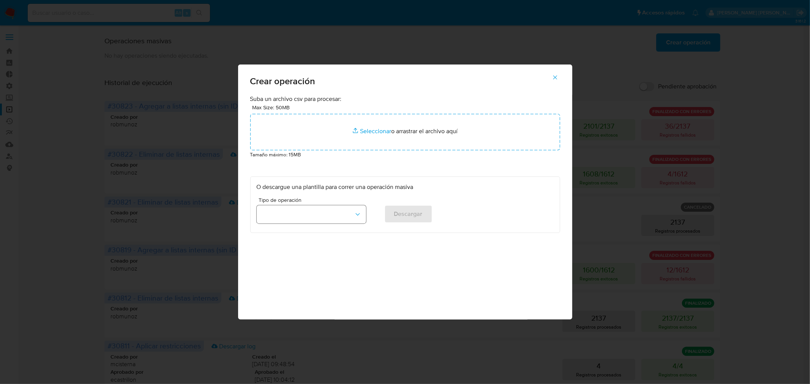
click at [329, 210] on button "button" at bounding box center [311, 214] width 109 height 18
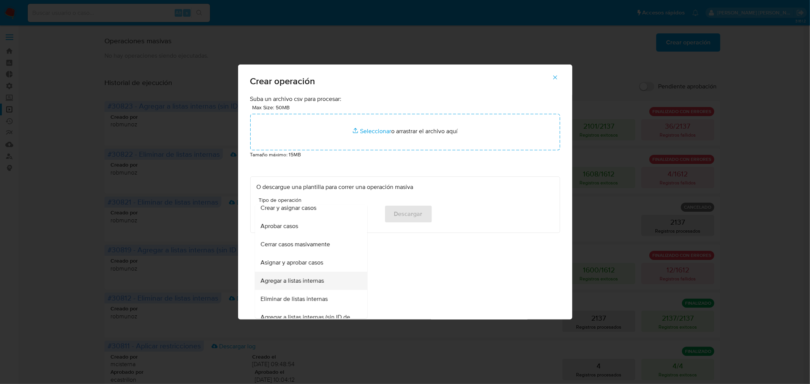
click at [327, 280] on div "Agregar a listas internas" at bounding box center [309, 281] width 96 height 18
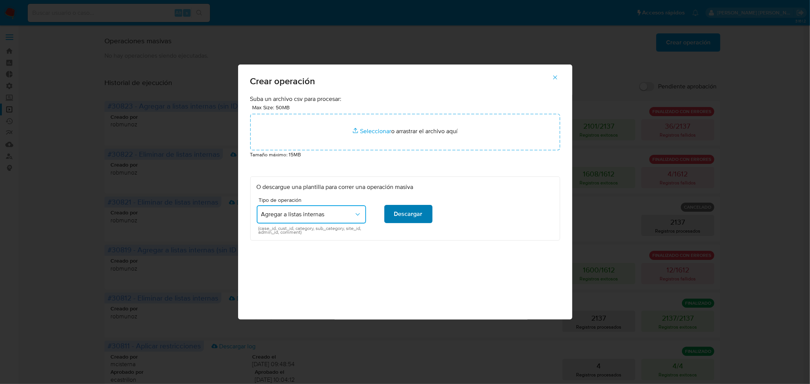
click at [400, 217] on span "Descargar" at bounding box center [408, 214] width 28 height 17
drag, startPoint x: 788, startPoint y: 110, endPoint x: 745, endPoint y: 111, distance: 43.7
click at [788, 110] on div "Crear operación Suba un archivo csv para procesar: Max Size: 50MB Seleccionar a…" at bounding box center [405, 192] width 810 height 384
click at [556, 76] on icon "button" at bounding box center [555, 77] width 7 height 7
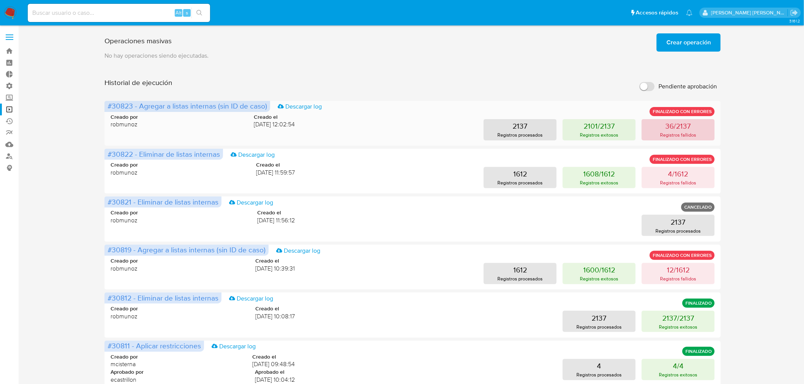
click at [681, 135] on p "Registros fallidos" at bounding box center [678, 134] width 36 height 7
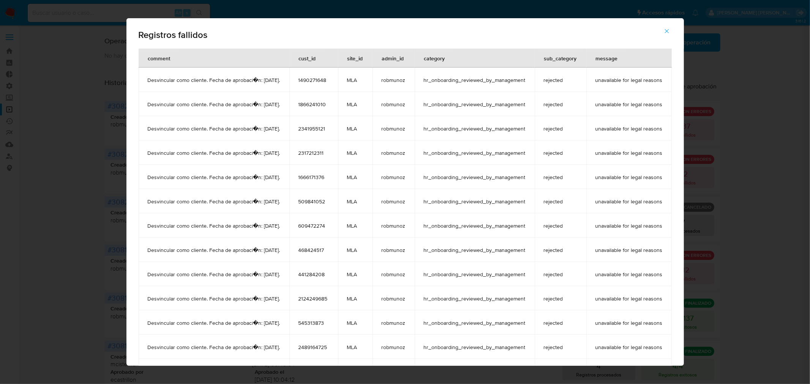
click at [139, 74] on td "Desvincular como cliente. Fecha de aprobaci�n: [DATE]." at bounding box center [214, 80] width 151 height 24
click at [139, 82] on td "Desvincular como cliente. Fecha de aprobaci�n: [DATE]." at bounding box center [214, 80] width 151 height 24
click at [148, 80] on span "Desvincular como cliente. Fecha de aprobaci�n: [DATE]." at bounding box center [214, 80] width 133 height 7
click at [148, 77] on span "Desvincular como cliente. Fecha de aprobaci�n: [DATE]." at bounding box center [214, 80] width 133 height 7
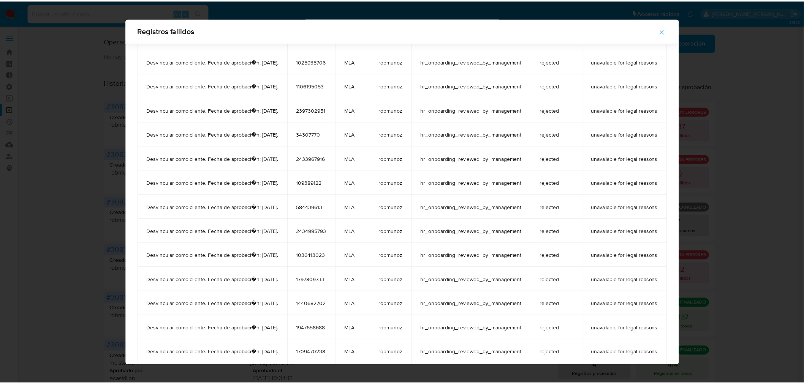
scroll to position [582, 0]
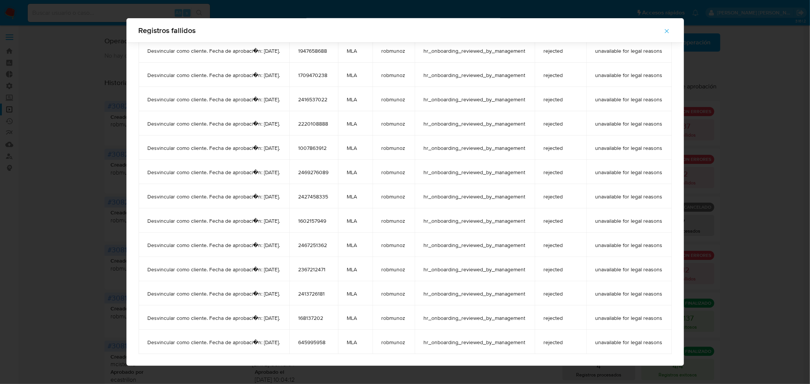
drag, startPoint x: 139, startPoint y: 56, endPoint x: 669, endPoint y: 354, distance: 607.7
drag, startPoint x: 755, startPoint y: 213, endPoint x: 737, endPoint y: 145, distance: 71.1
click at [754, 208] on div "Registros fallidos comment cust_id site_id admin_id category sub_category messa…" at bounding box center [405, 192] width 810 height 384
click at [670, 28] on icon "button" at bounding box center [666, 31] width 7 height 7
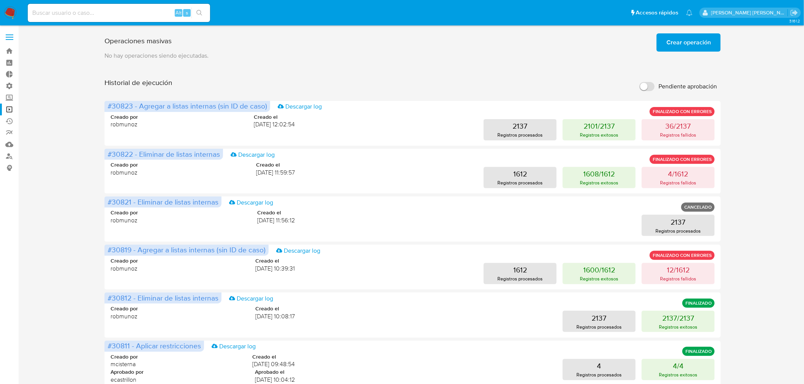
click at [696, 38] on span "Crear operación" at bounding box center [688, 42] width 44 height 17
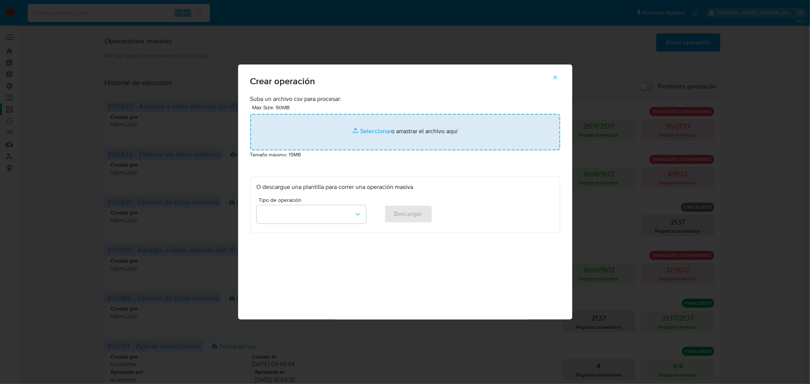
click at [423, 124] on input "file" at bounding box center [405, 132] width 310 height 36
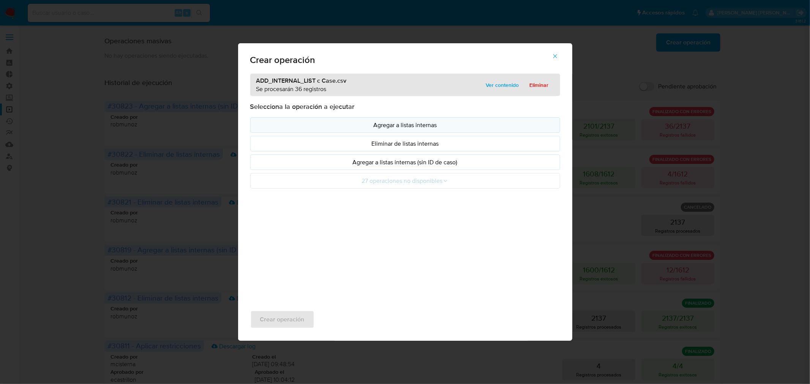
click at [422, 123] on p "Agregar a listas internas" at bounding box center [405, 125] width 297 height 9
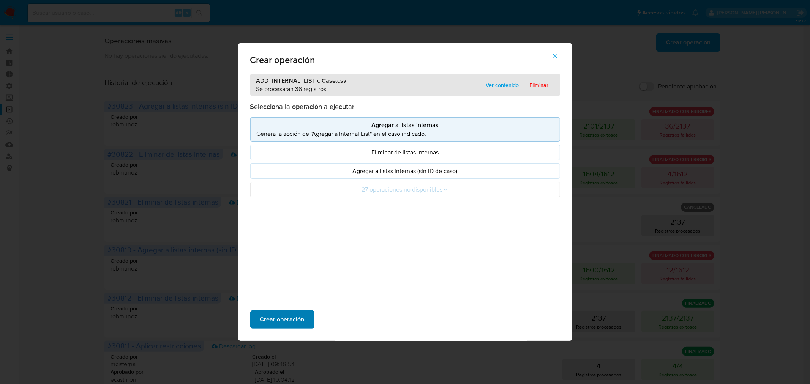
click at [305, 321] on button "Crear operación" at bounding box center [282, 320] width 64 height 18
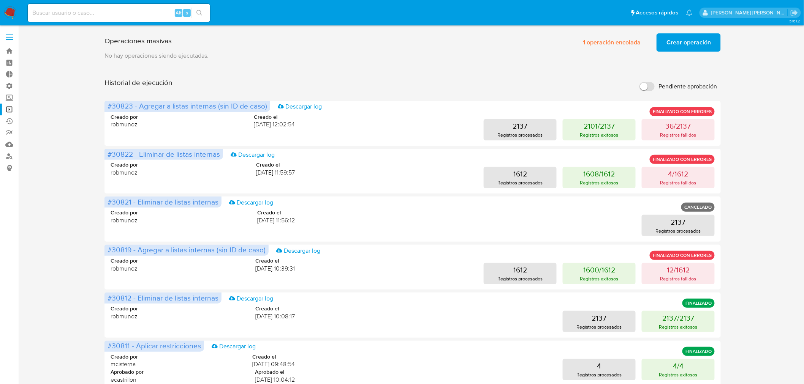
click at [700, 43] on span "Crear operación" at bounding box center [688, 42] width 44 height 17
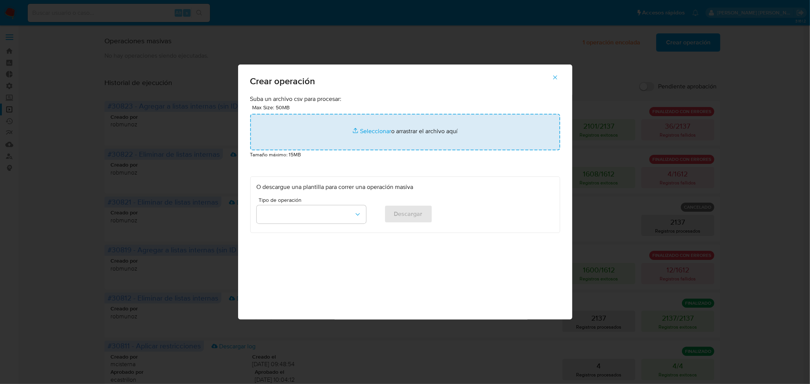
click at [367, 133] on input "file" at bounding box center [405, 132] width 310 height 36
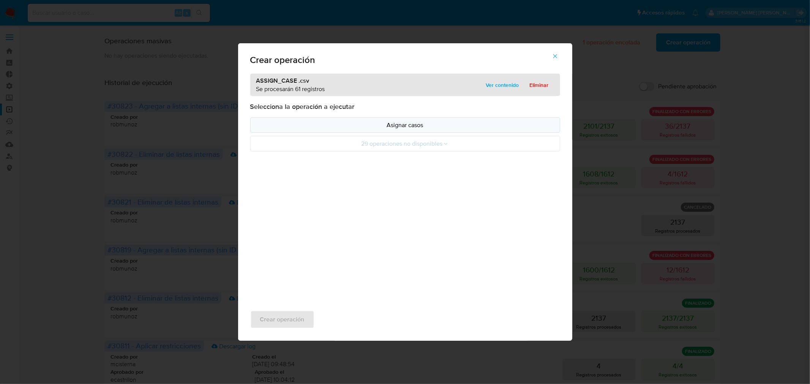
click at [352, 127] on p "Asignar casos" at bounding box center [405, 125] width 297 height 9
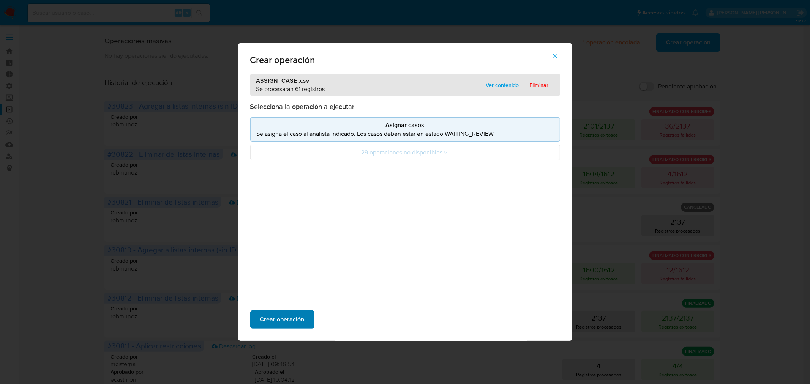
click at [308, 318] on button "Crear operación" at bounding box center [282, 320] width 64 height 18
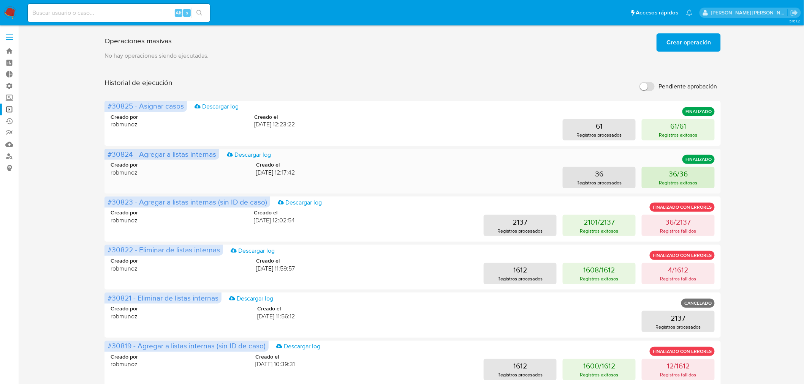
click at [686, 175] on p "36/36" at bounding box center [677, 174] width 19 height 11
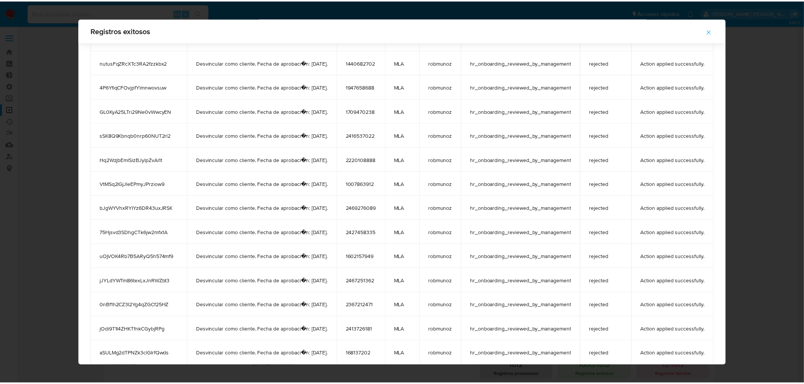
scroll to position [582, 0]
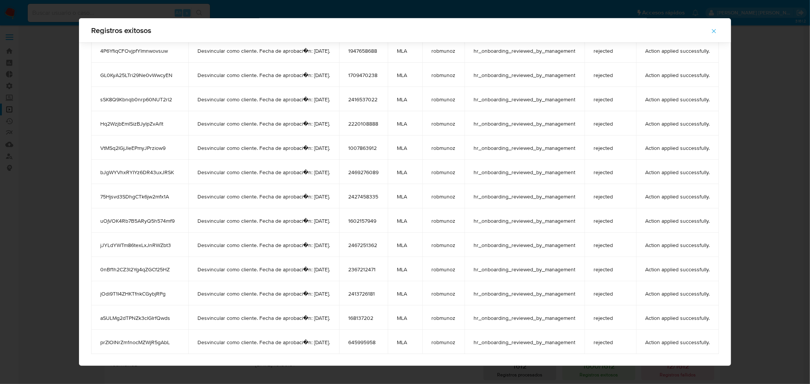
click at [719, 28] on button "button" at bounding box center [714, 31] width 27 height 18
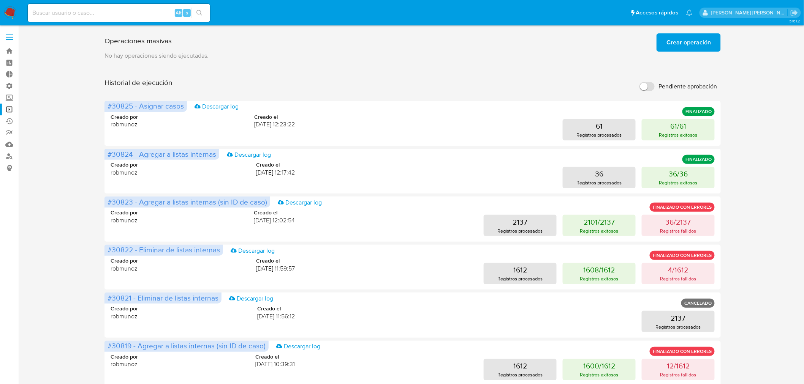
click at [682, 41] on span "Crear operación" at bounding box center [688, 42] width 44 height 17
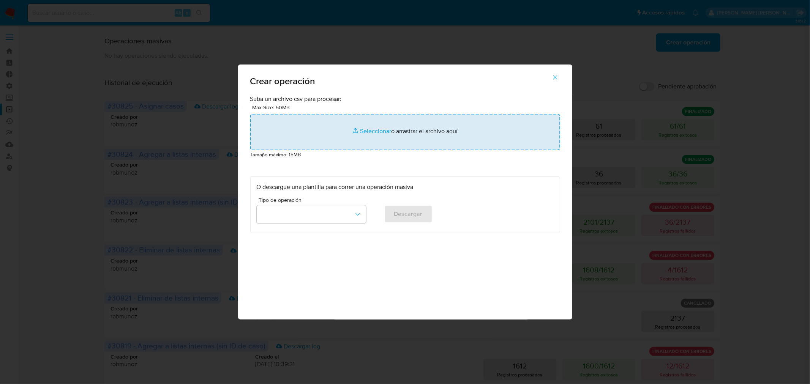
click at [309, 130] on input "file" at bounding box center [405, 132] width 310 height 36
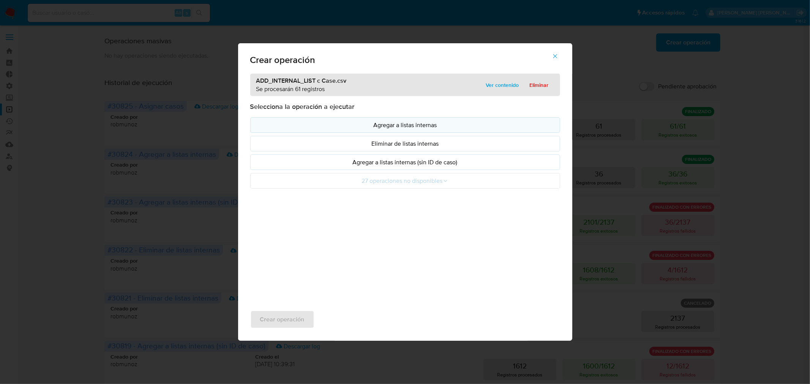
click at [401, 128] on p "Agregar a listas internas" at bounding box center [405, 125] width 297 height 9
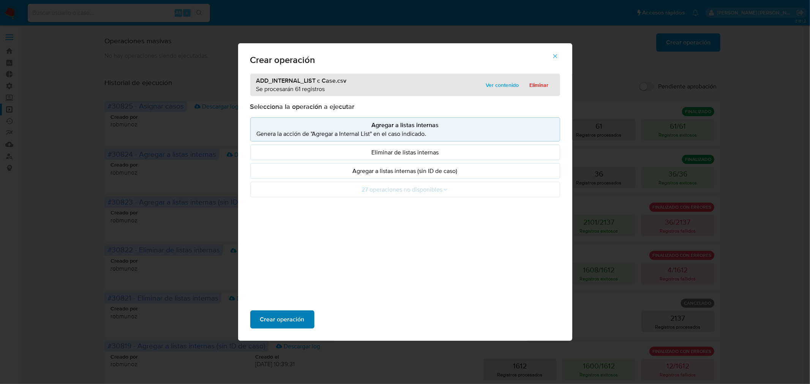
click at [301, 319] on span "Crear operación" at bounding box center [282, 319] width 44 height 17
